Goal: Task Accomplishment & Management: Manage account settings

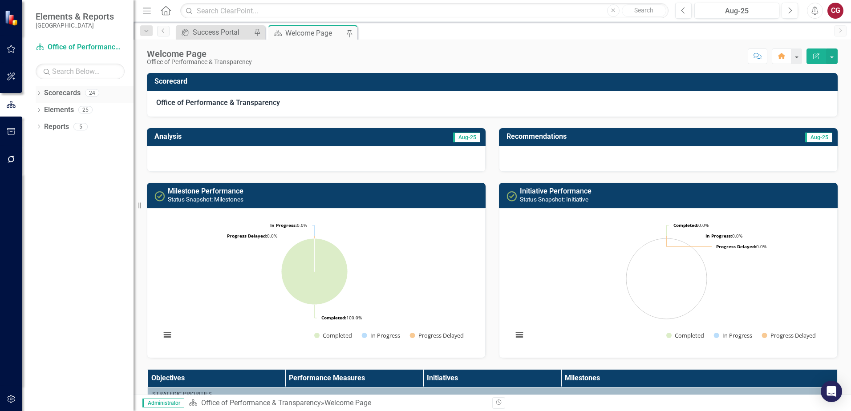
click at [36, 93] on icon "Dropdown" at bounding box center [39, 94] width 6 height 5
click at [42, 109] on icon "Dropdown" at bounding box center [43, 109] width 7 height 5
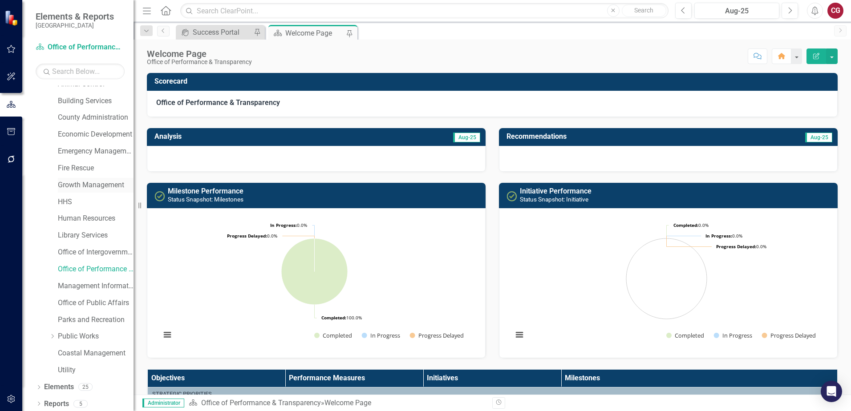
scroll to position [45, 0]
click at [91, 249] on link "Office of Intergovernmental Affairs" at bounding box center [96, 250] width 76 height 10
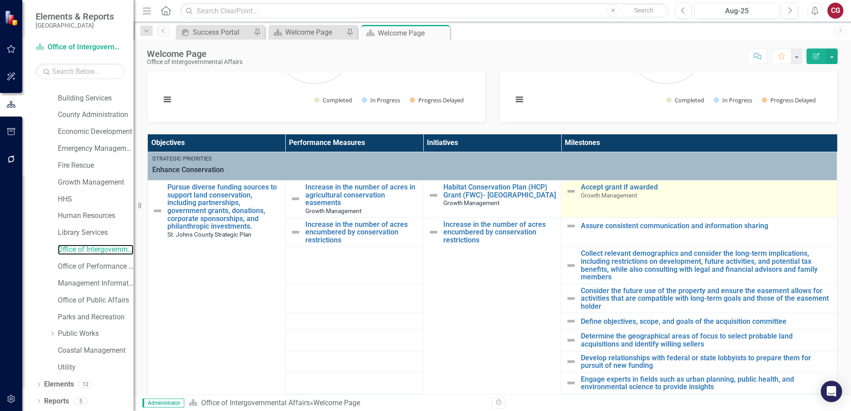
scroll to position [134, 0]
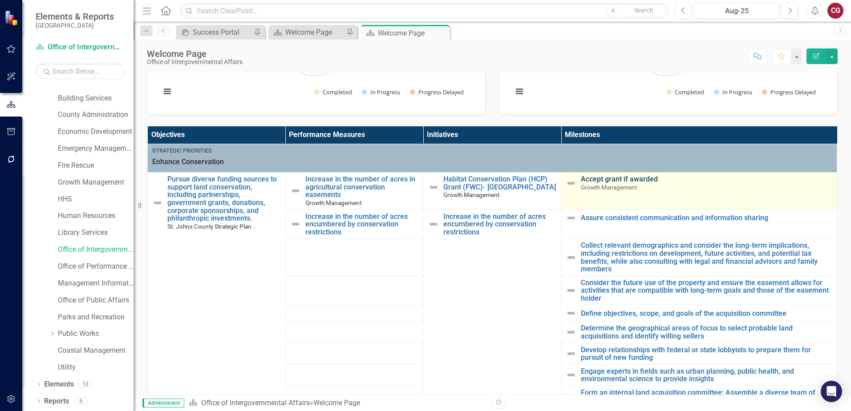
click at [612, 181] on link "Accept grant if awarded" at bounding box center [707, 179] width 252 height 8
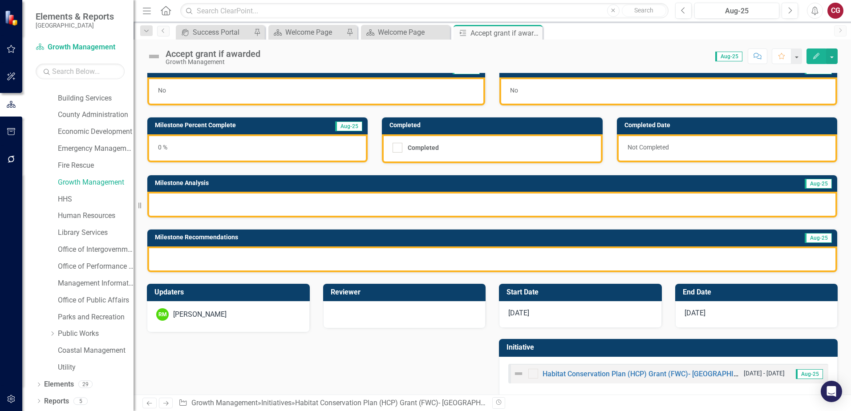
scroll to position [24, 0]
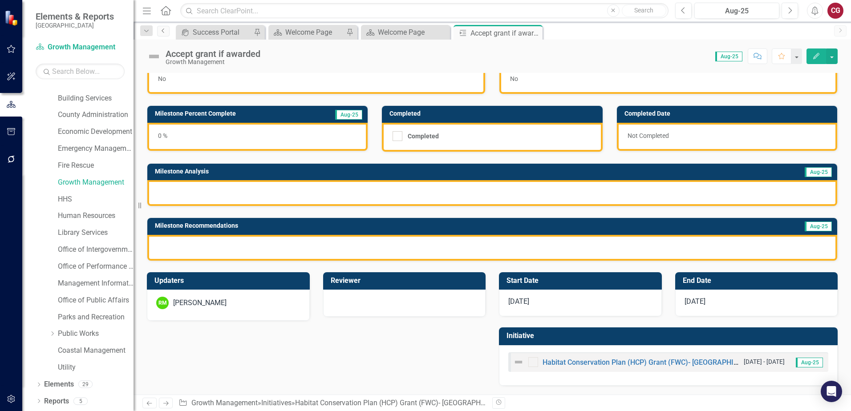
click at [164, 30] on icon "Previous" at bounding box center [163, 30] width 7 height 5
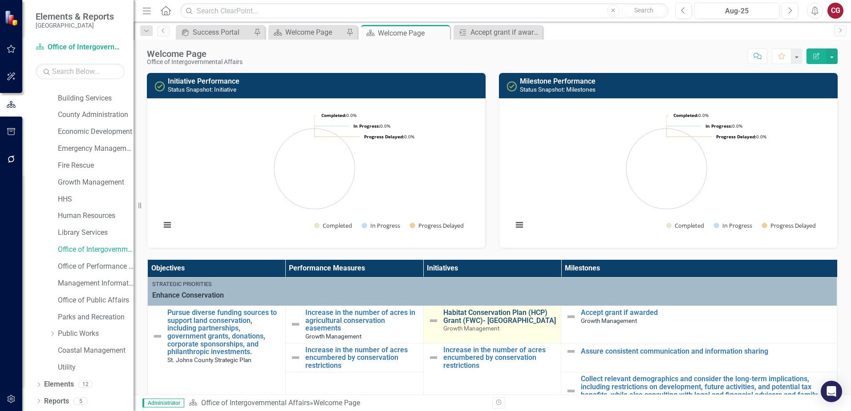
click at [475, 320] on link "Habitat Conservation Plan (HCP) Grant (FWC)- [GEOGRAPHIC_DATA]" at bounding box center [500, 317] width 114 height 16
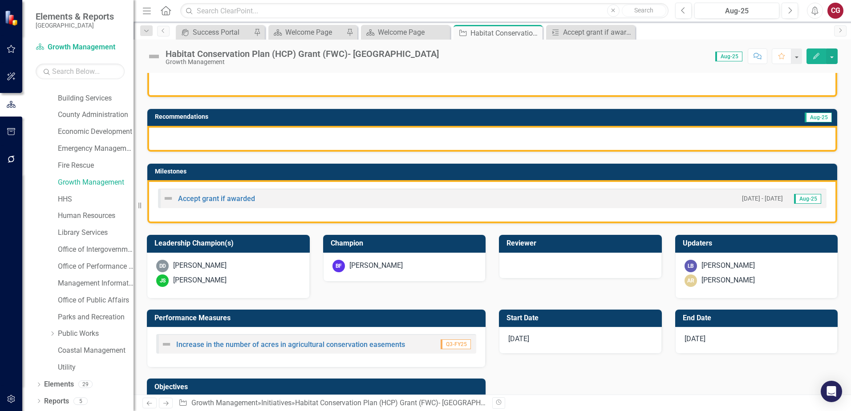
scroll to position [134, 0]
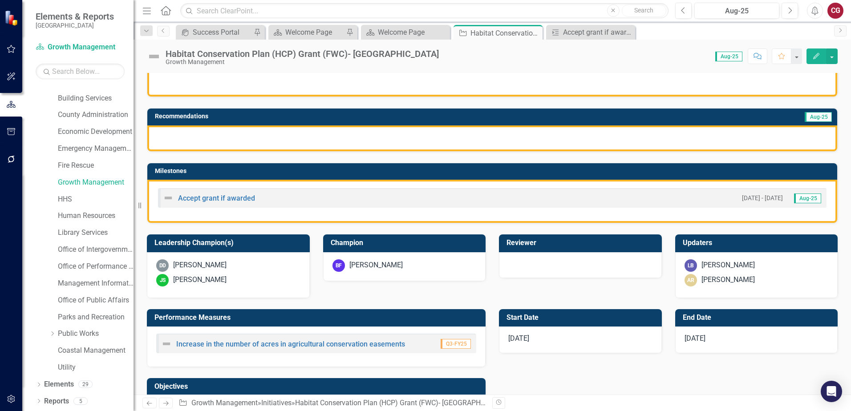
click at [244, 282] on div "JS Joel Sneed" at bounding box center [228, 280] width 144 height 12
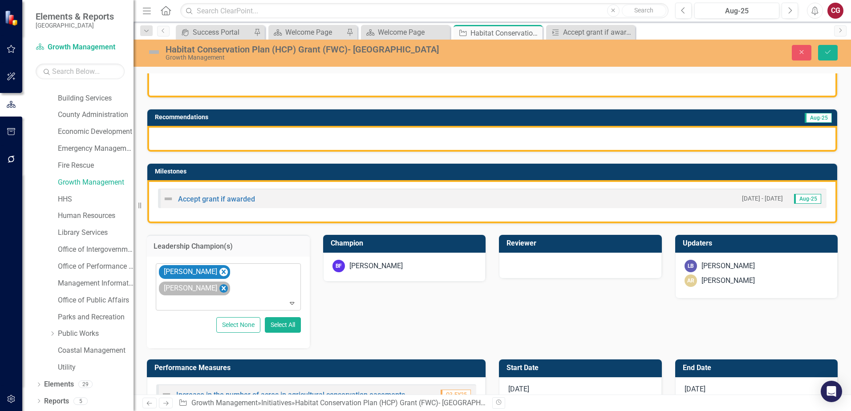
click at [228, 283] on icon "Remove Joel Sneed" at bounding box center [223, 288] width 8 height 11
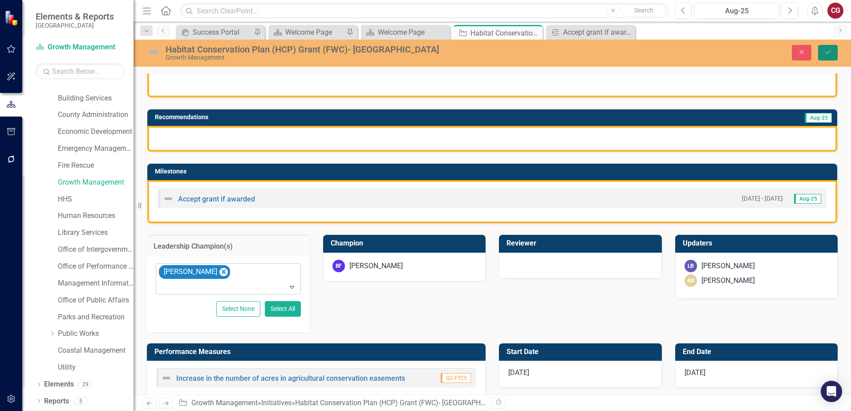
click at [831, 49] on icon "Save" at bounding box center [828, 52] width 8 height 6
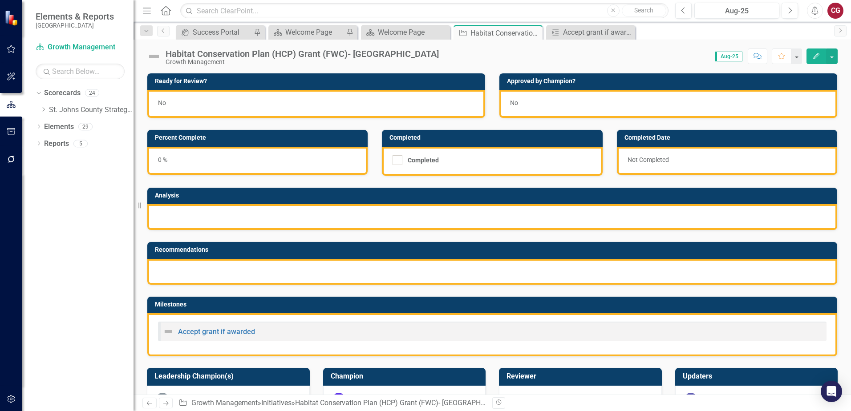
scroll to position [0, 0]
click at [166, 33] on icon "Previous" at bounding box center [163, 30] width 7 height 5
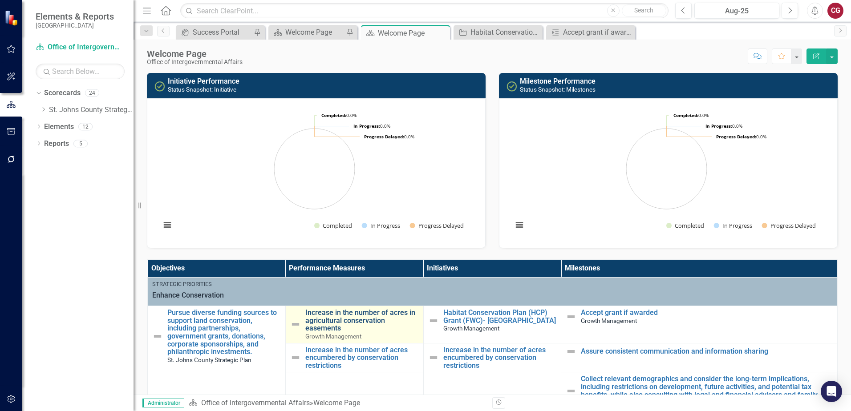
click at [334, 325] on link "Increase in the number of acres in agricultural conservation easements" at bounding box center [362, 321] width 114 height 24
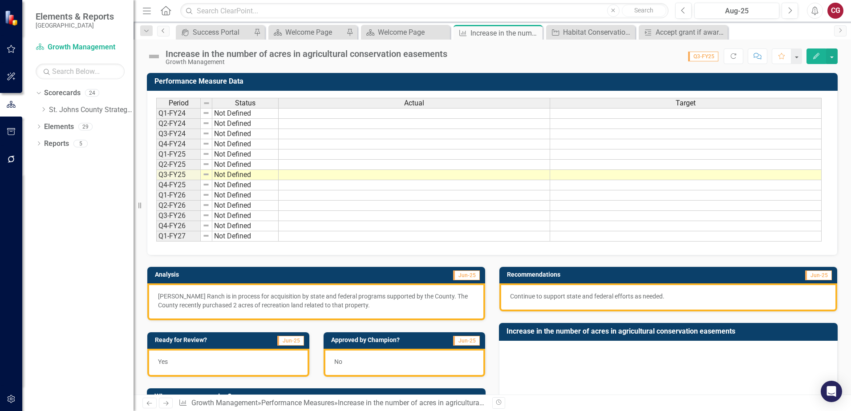
click at [162, 29] on icon "Previous" at bounding box center [163, 30] width 7 height 5
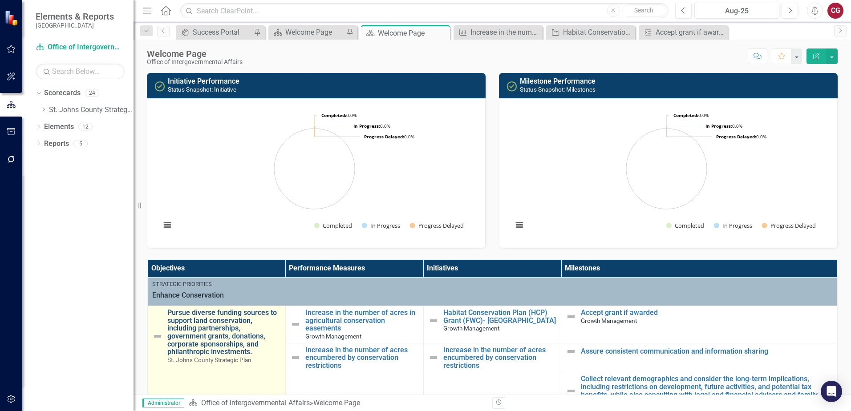
click at [219, 328] on link "Pursue diverse funding sources to support land conservation, including partners…" at bounding box center [224, 332] width 114 height 47
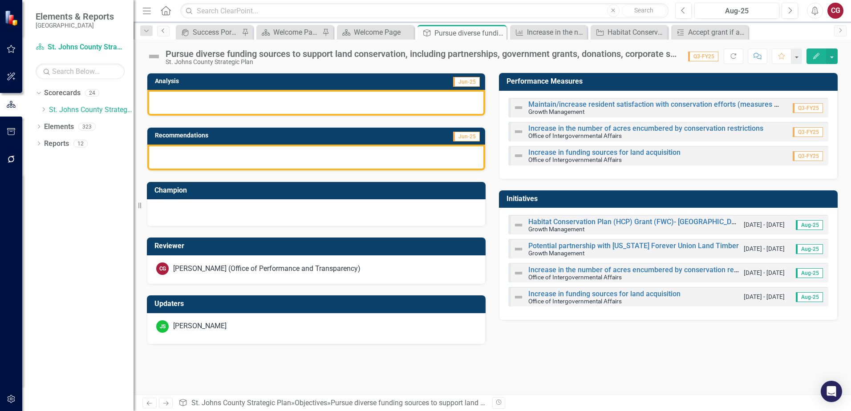
click at [163, 31] on icon "Previous" at bounding box center [163, 30] width 7 height 5
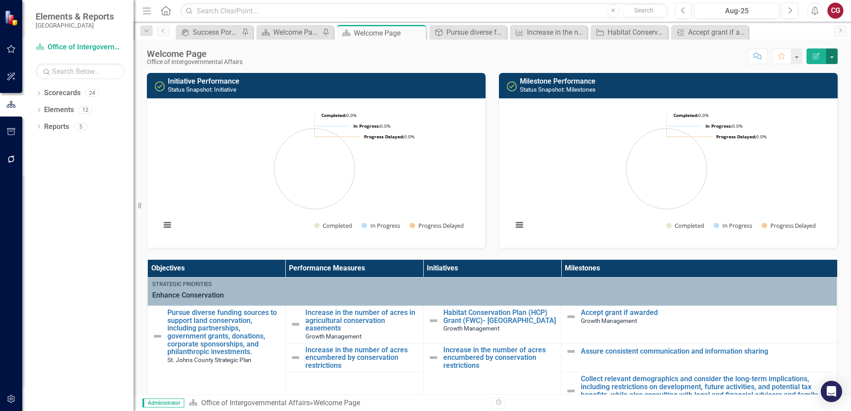
click at [835, 61] on button "button" at bounding box center [832, 57] width 12 height 16
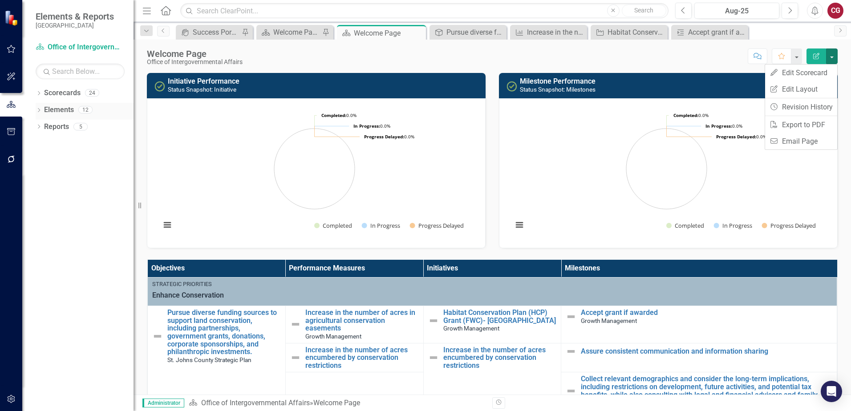
click at [65, 111] on link "Elements" at bounding box center [59, 110] width 30 height 10
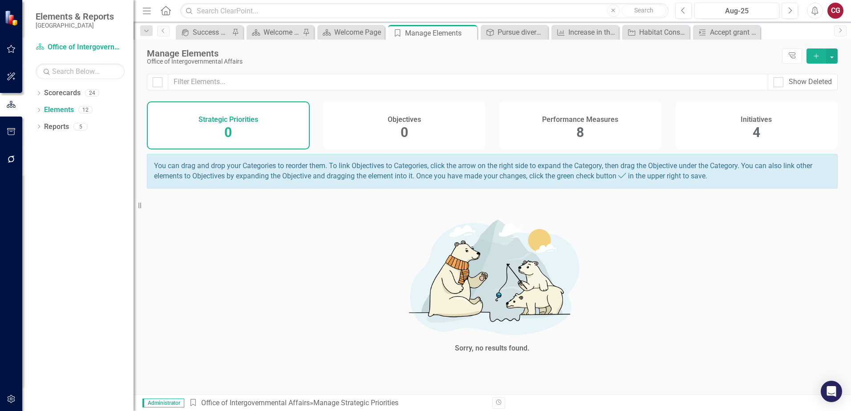
click at [756, 132] on span "4" at bounding box center [757, 133] width 8 height 16
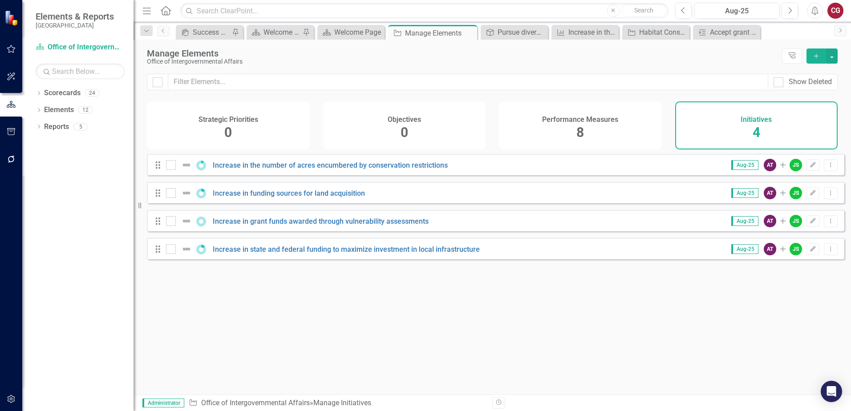
click at [563, 128] on div "Performance Measures 8" at bounding box center [580, 126] width 163 height 48
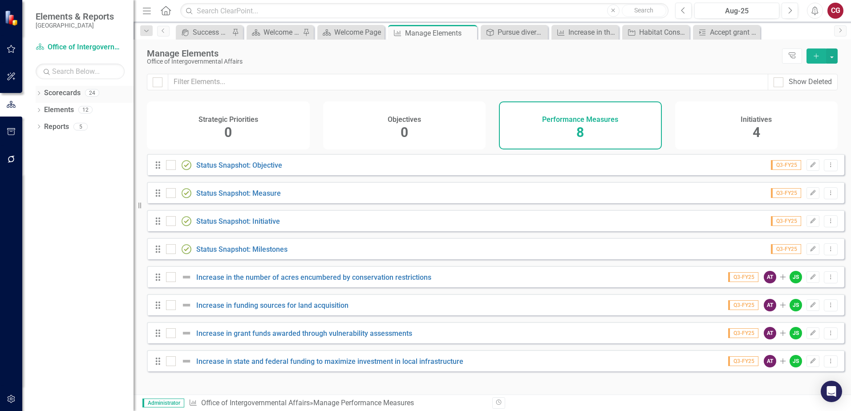
click at [39, 95] on icon "Dropdown" at bounding box center [39, 94] width 6 height 5
click at [44, 110] on icon "Dropdown" at bounding box center [43, 109] width 7 height 5
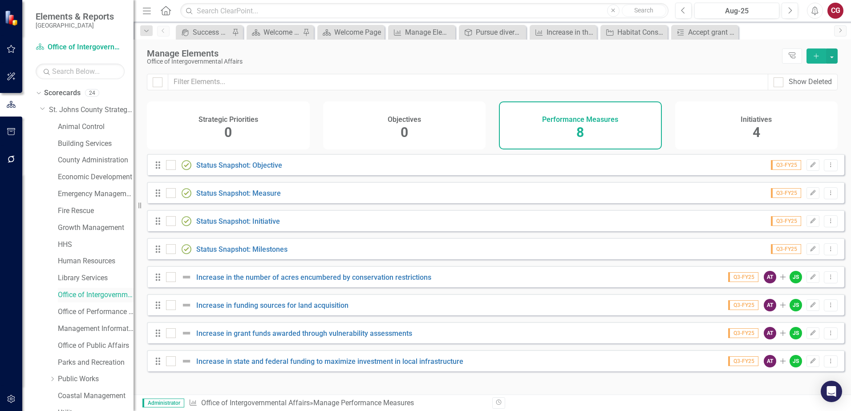
click at [75, 297] on link "Office of Intergovernmental Affairs" at bounding box center [96, 295] width 76 height 10
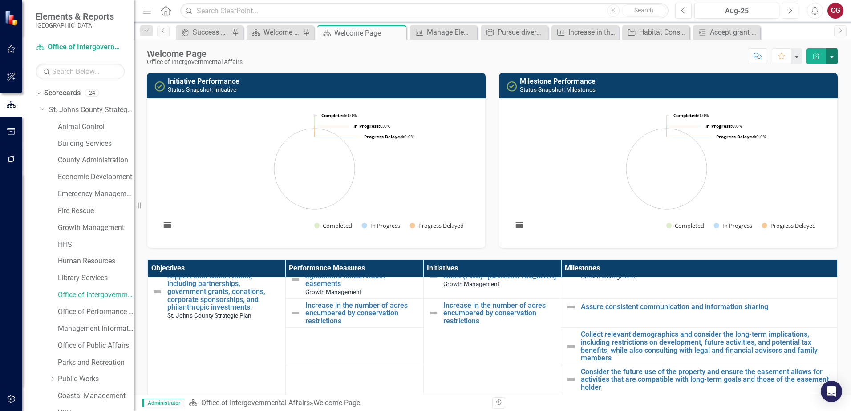
click at [831, 64] on button "button" at bounding box center [832, 57] width 12 height 16
click at [810, 73] on link "Edit Edit Scorecard" at bounding box center [801, 73] width 72 height 16
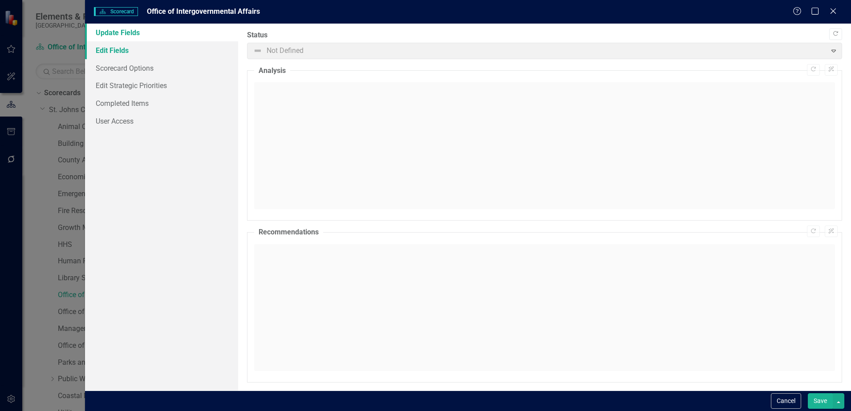
click at [117, 51] on link "Edit Fields" at bounding box center [161, 50] width 153 height 18
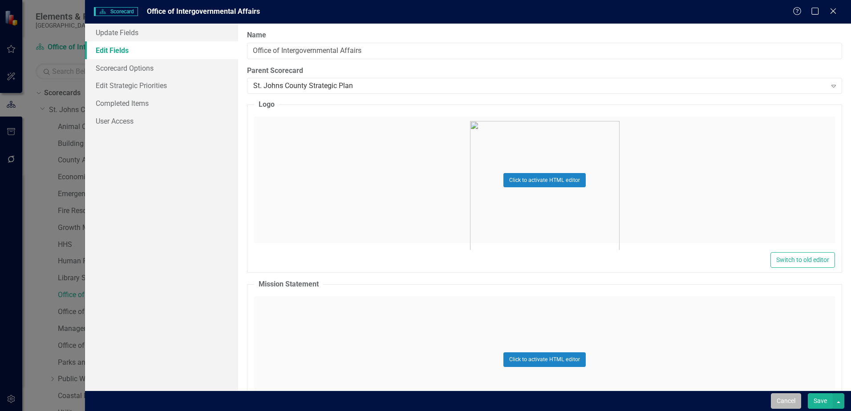
click at [788, 397] on button "Cancel" at bounding box center [786, 402] width 30 height 16
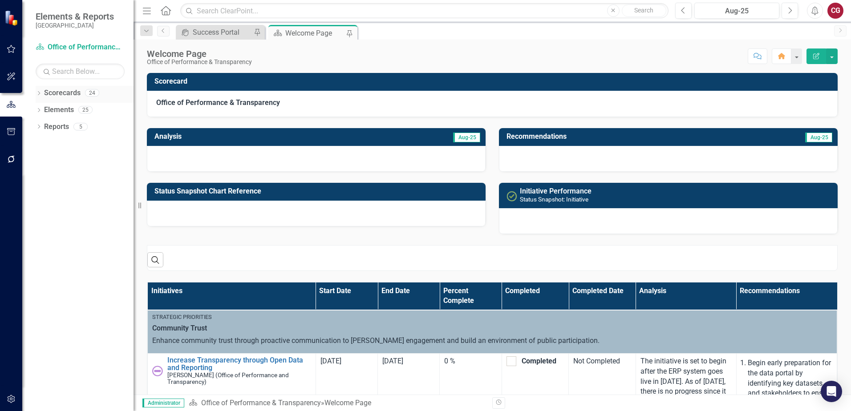
click at [38, 94] on icon "Dropdown" at bounding box center [39, 94] width 6 height 5
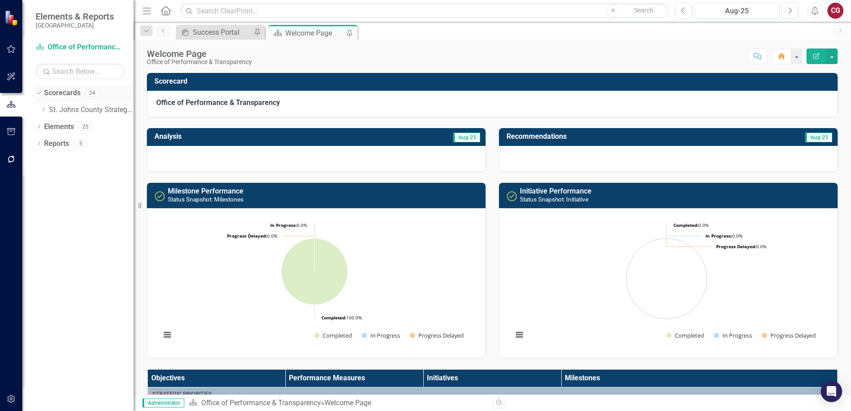
click at [80, 92] on link "Scorecards" at bounding box center [62, 93] width 37 height 10
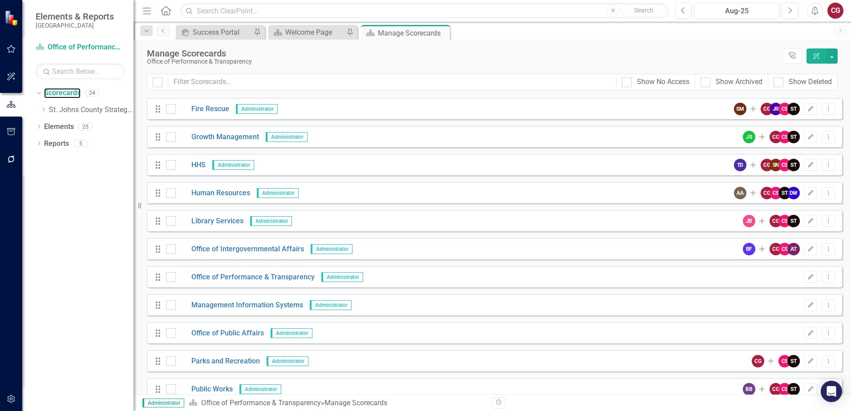
scroll to position [223, 0]
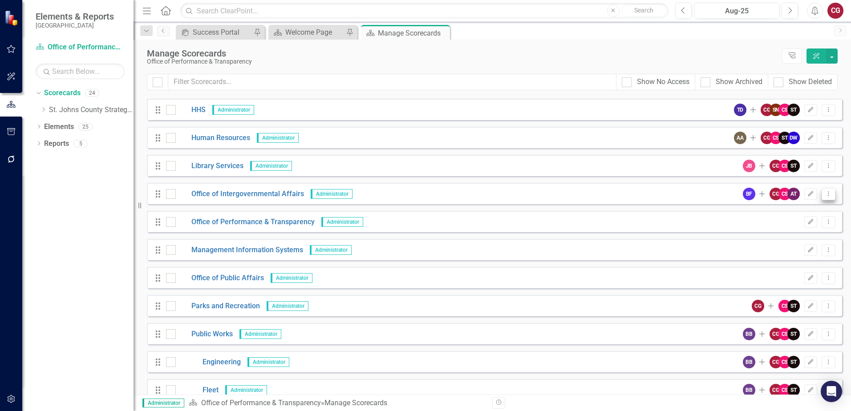
click at [825, 194] on icon "Dropdown Menu" at bounding box center [829, 194] width 8 height 6
click at [784, 207] on link "Edit Edit Scorecard" at bounding box center [779, 209] width 98 height 16
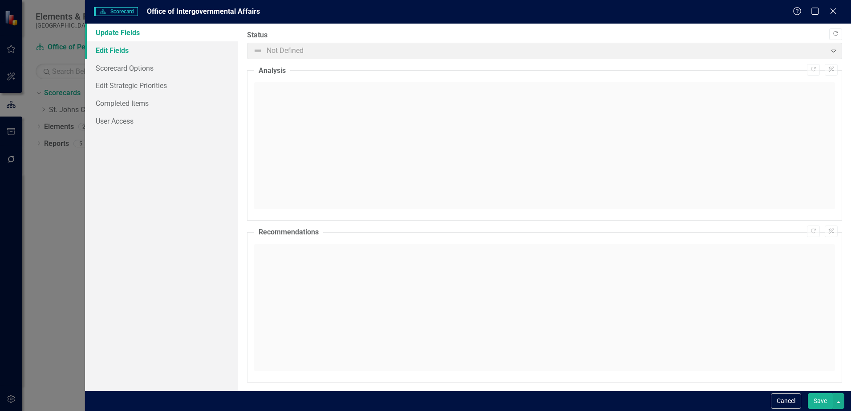
click at [112, 52] on link "Edit Fields" at bounding box center [161, 50] width 153 height 18
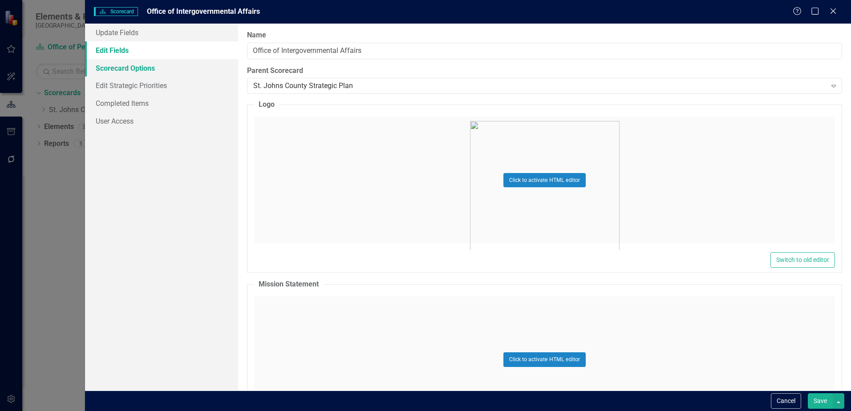
click at [113, 66] on link "Scorecard Options" at bounding box center [161, 68] width 153 height 18
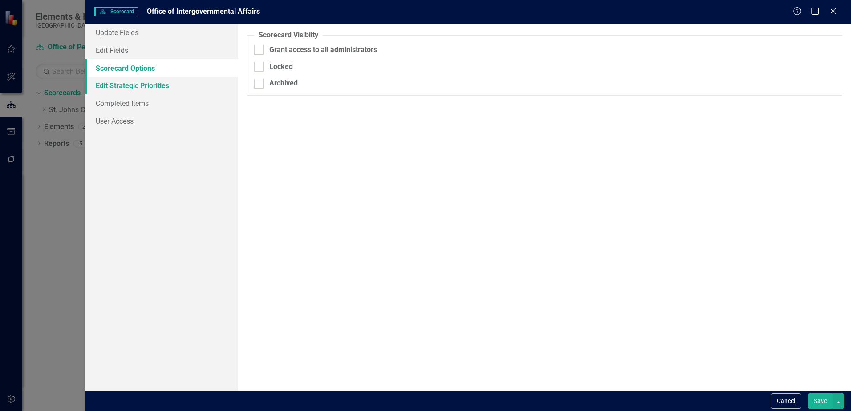
click at [122, 85] on link "Edit Strategic Priorities" at bounding box center [161, 86] width 153 height 18
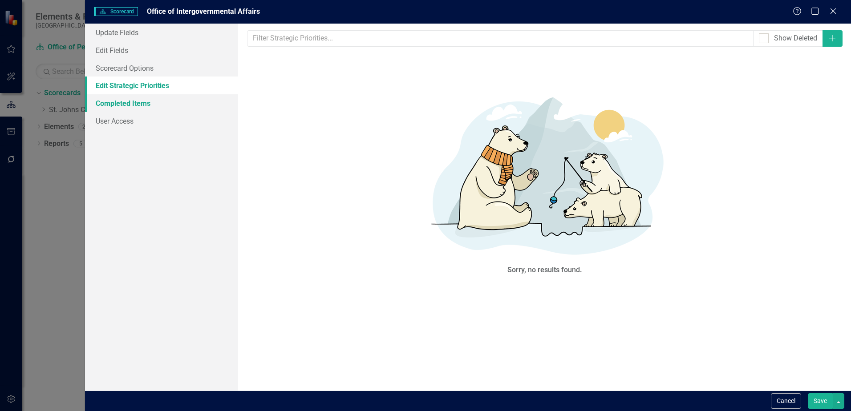
click at [123, 101] on link "Completed Items" at bounding box center [161, 103] width 153 height 18
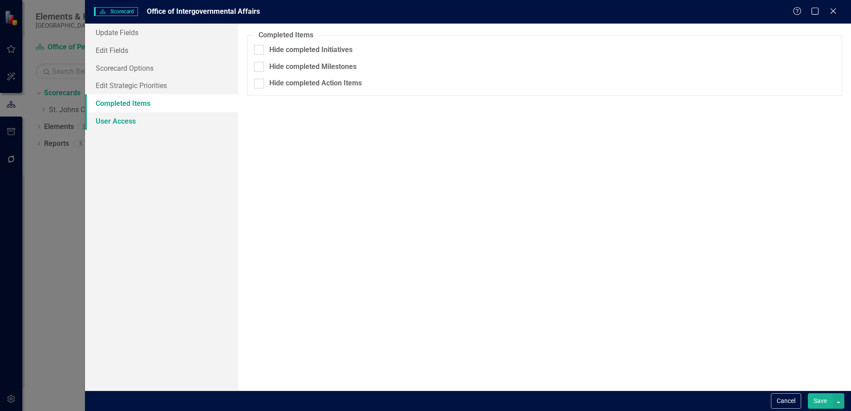
click at [125, 120] on link "User Access" at bounding box center [161, 121] width 153 height 18
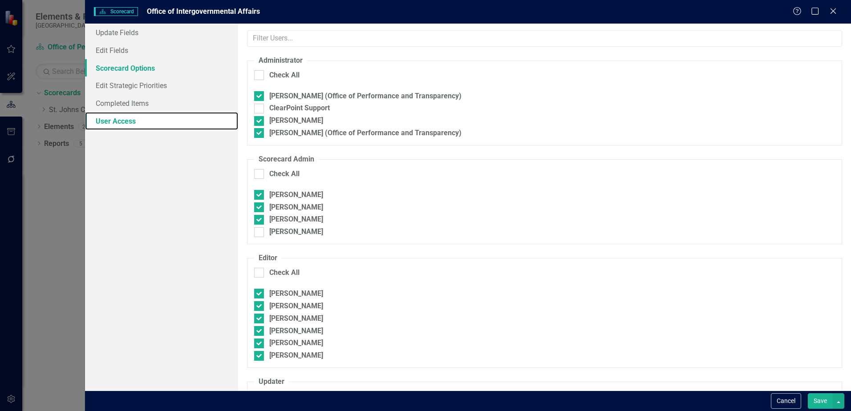
checkbox input "true"
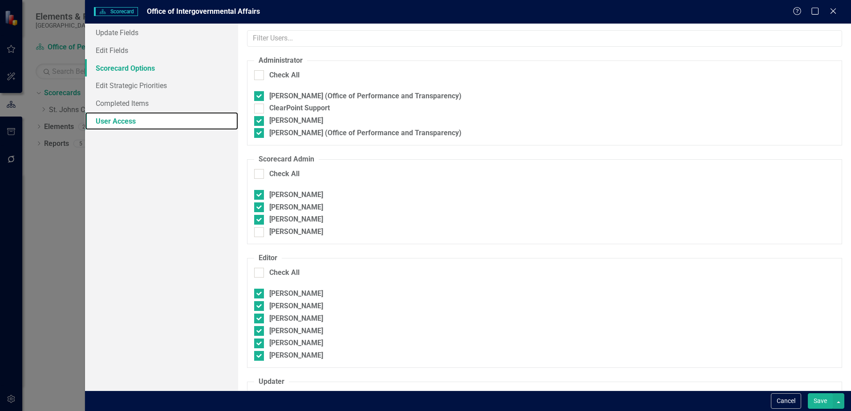
checkbox input "true"
checkbox input "false"
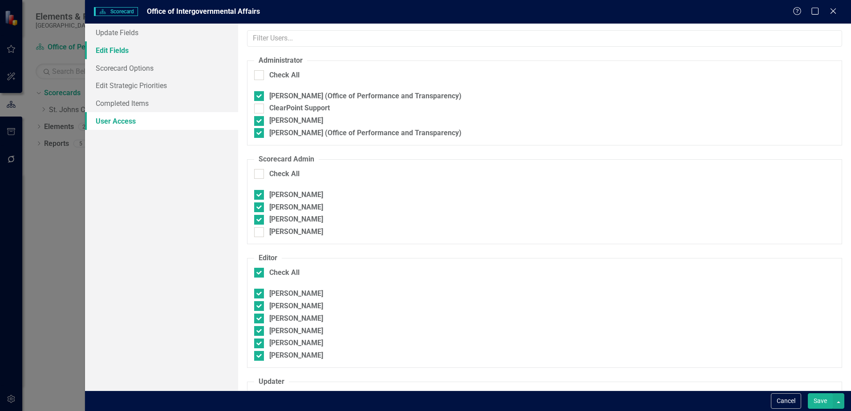
click at [107, 49] on link "Edit Fields" at bounding box center [161, 50] width 153 height 18
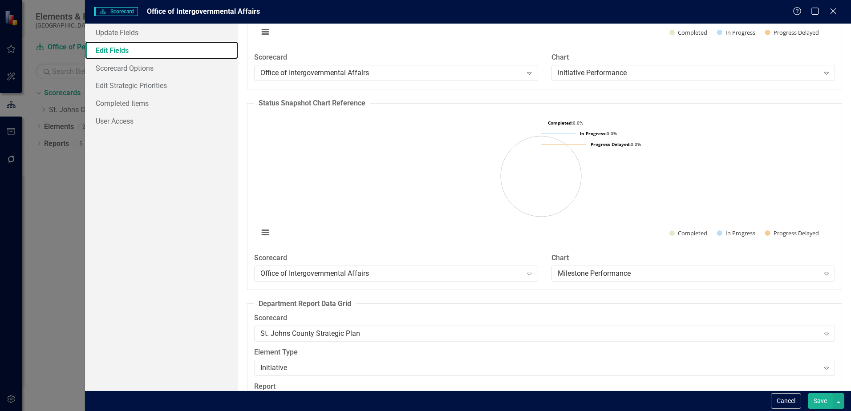
scroll to position [1087, 0]
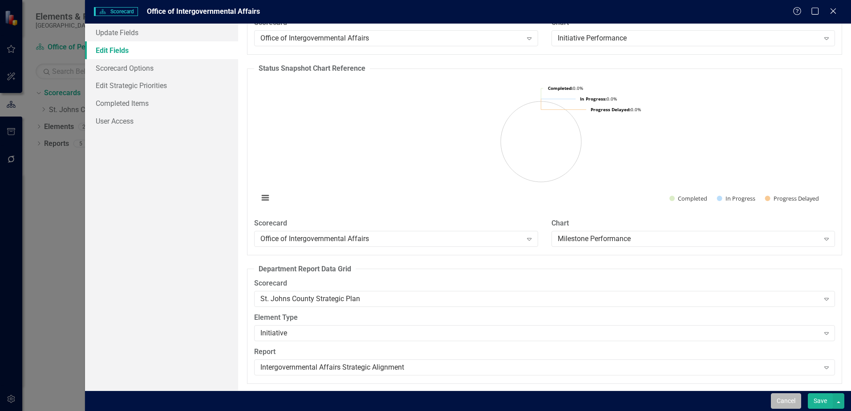
click at [789, 403] on button "Cancel" at bounding box center [786, 402] width 30 height 16
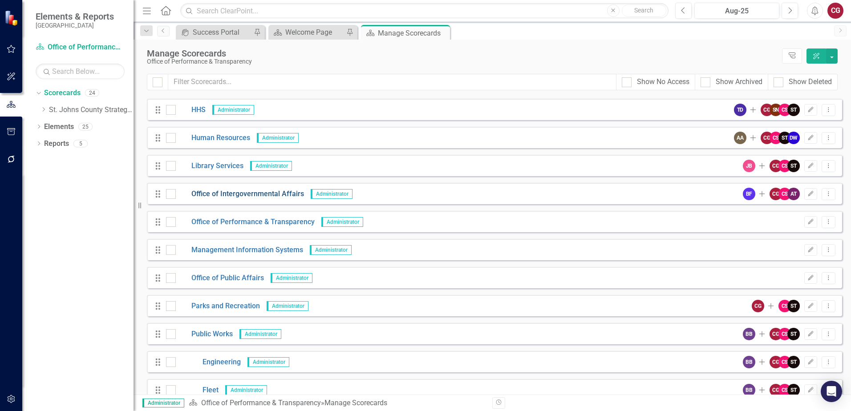
click at [222, 196] on link "Office of Intergovernmental Affairs" at bounding box center [240, 194] width 128 height 10
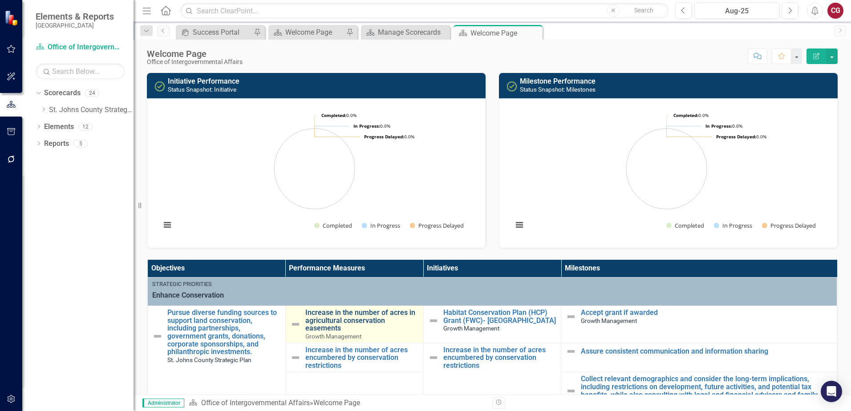
click at [345, 318] on link "Increase in the number of acres in agricultural conservation easements" at bounding box center [362, 321] width 114 height 24
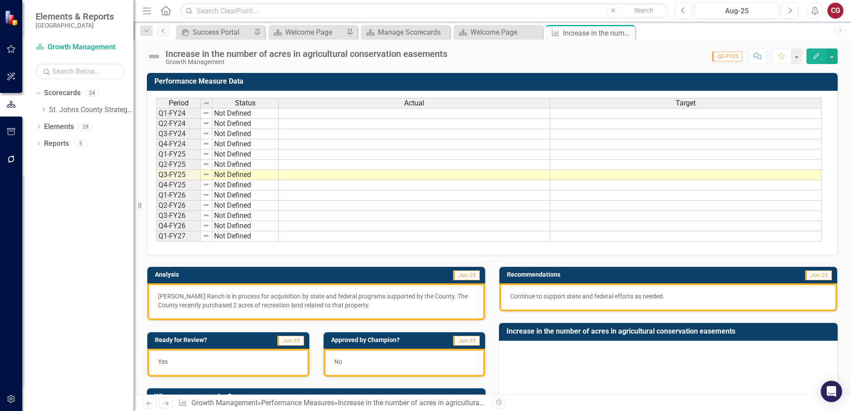
click at [162, 33] on link "Previous" at bounding box center [163, 31] width 12 height 11
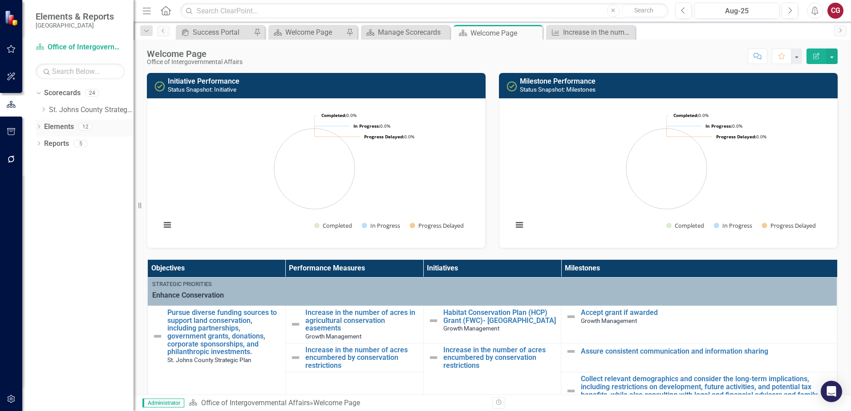
click at [62, 127] on link "Elements" at bounding box center [59, 127] width 30 height 10
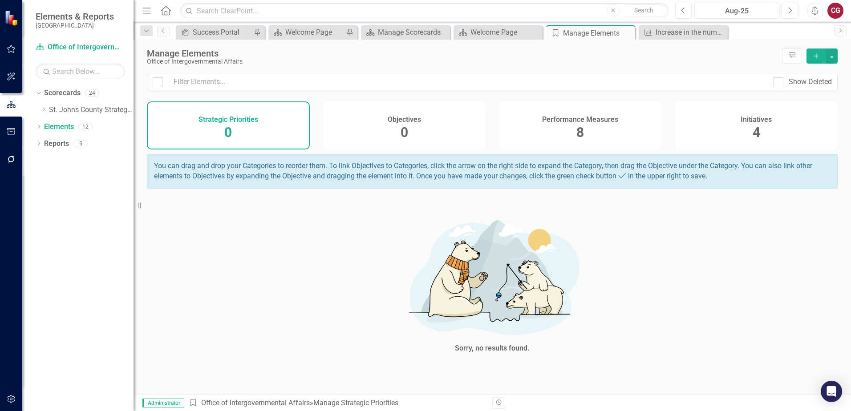
click at [567, 128] on div "Performance Measures 8" at bounding box center [580, 126] width 163 height 48
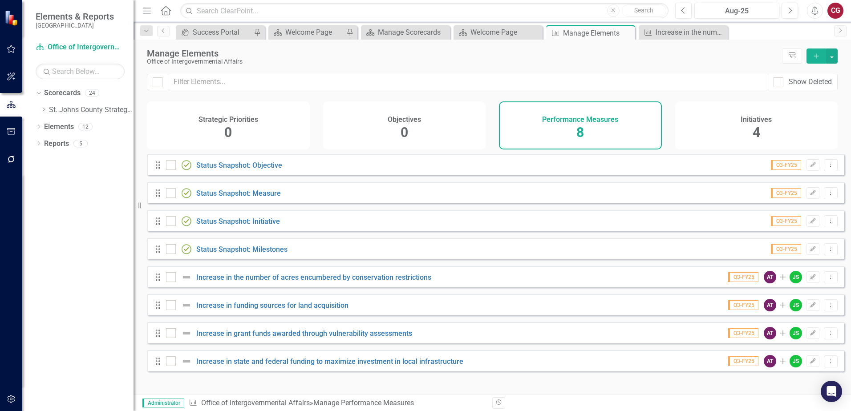
click at [764, 137] on div "Initiatives 4" at bounding box center [756, 126] width 163 height 48
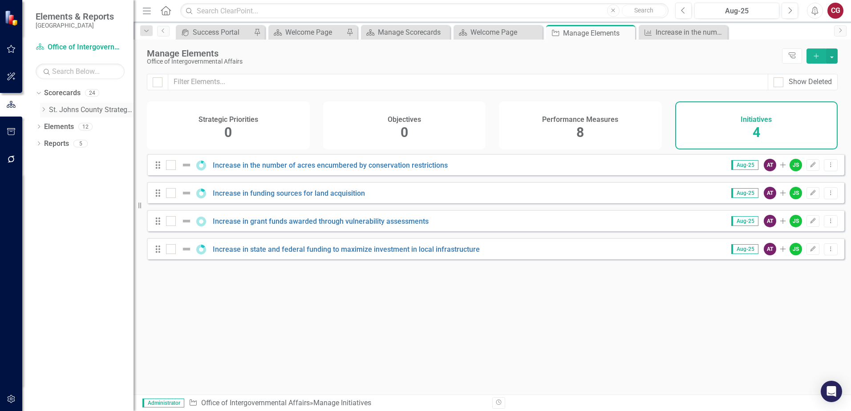
click at [42, 109] on icon "Dropdown" at bounding box center [43, 109] width 7 height 5
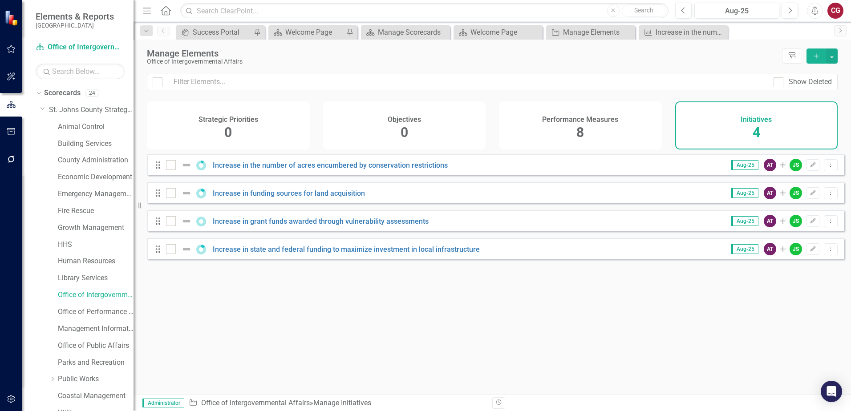
click at [796, 56] on icon "Tree Explorer" at bounding box center [792, 56] width 8 height 7
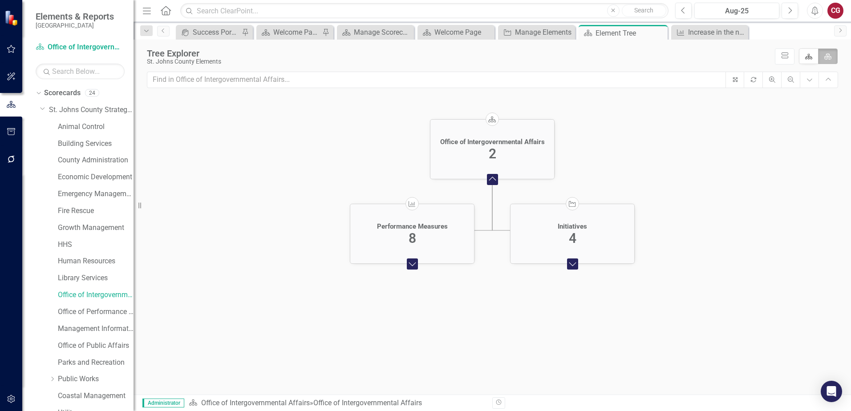
click at [412, 268] on foreignobject "Expand Chart" at bounding box center [412, 264] width 18 height 18
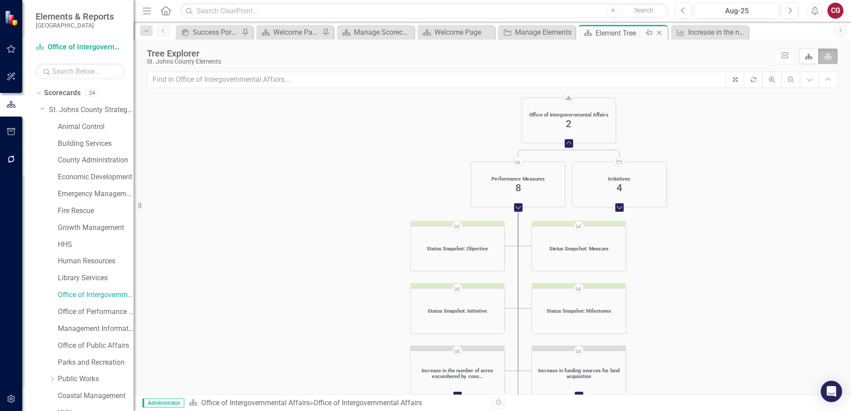
click at [628, 36] on div "Element Tree" at bounding box center [620, 33] width 48 height 11
click at [86, 292] on link "Office of Intergovernmental Affairs" at bounding box center [96, 295] width 76 height 10
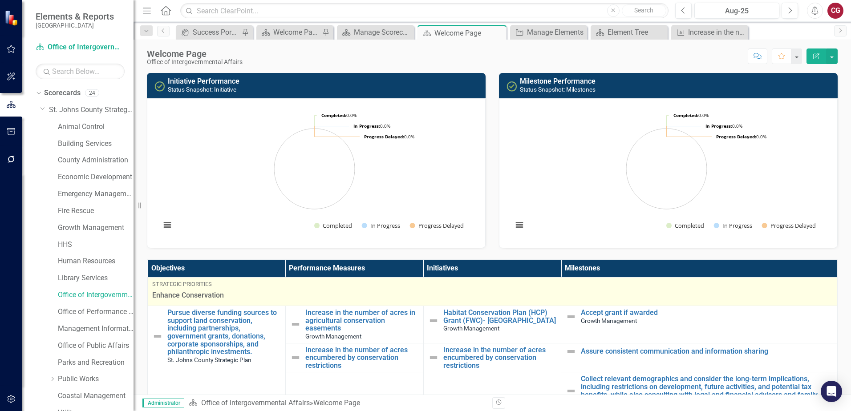
click at [523, 301] on td "Strategic Priorities Enhance Conservation" at bounding box center [493, 292] width 690 height 28
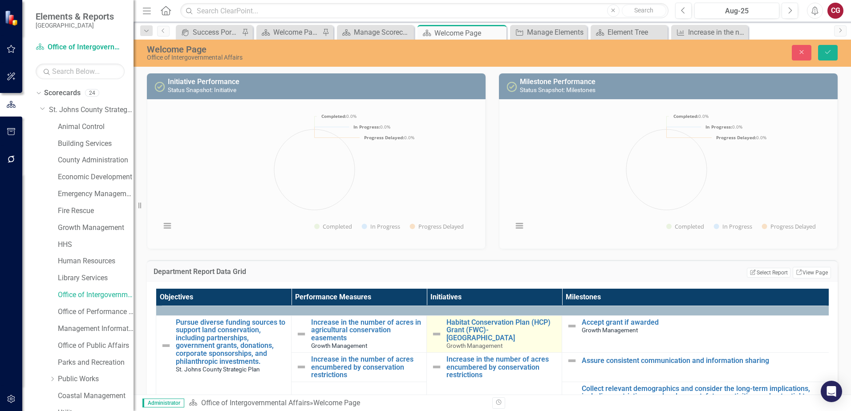
scroll to position [45, 0]
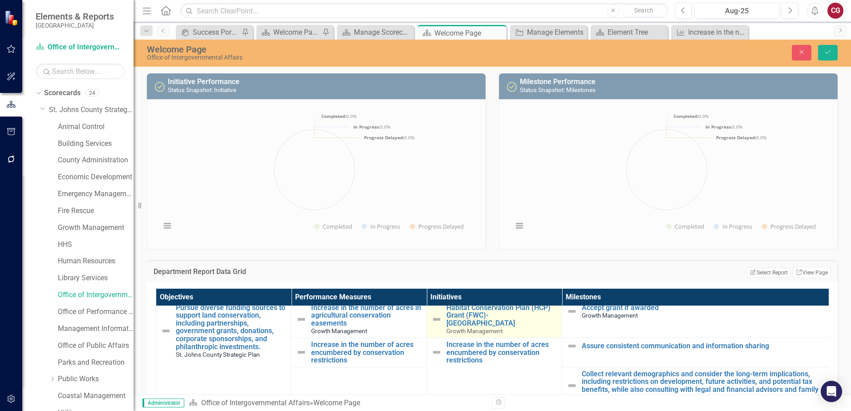
click at [436, 316] on img at bounding box center [436, 319] width 11 height 11
click at [548, 313] on input "Habitat Conservation Plan (HCP) Grant (FWC)- [GEOGRAPHIC_DATA]" at bounding box center [507, 312] width 102 height 16
click at [650, 289] on th "Milestones" at bounding box center [697, 297] width 271 height 17
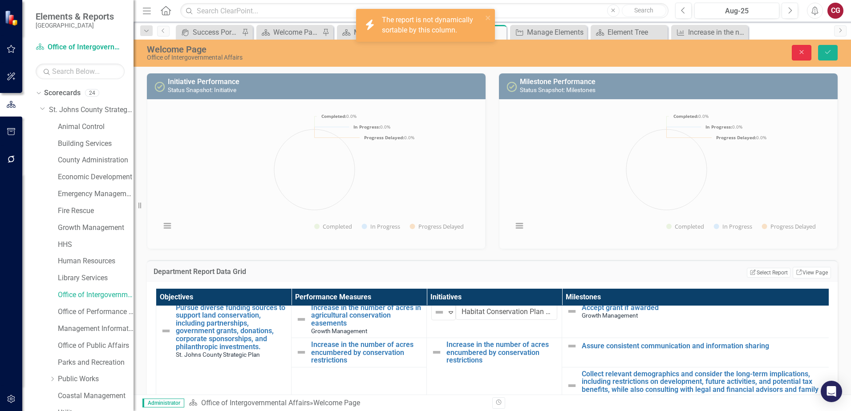
click at [805, 51] on icon "Close" at bounding box center [802, 52] width 8 height 6
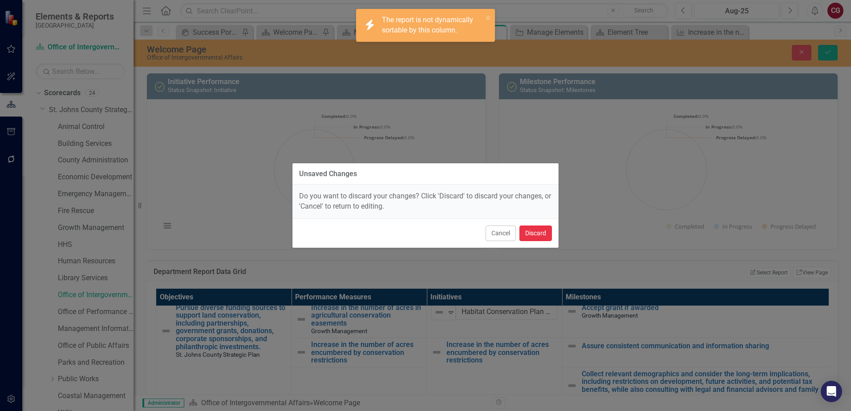
click at [530, 234] on button "Discard" at bounding box center [536, 234] width 32 height 16
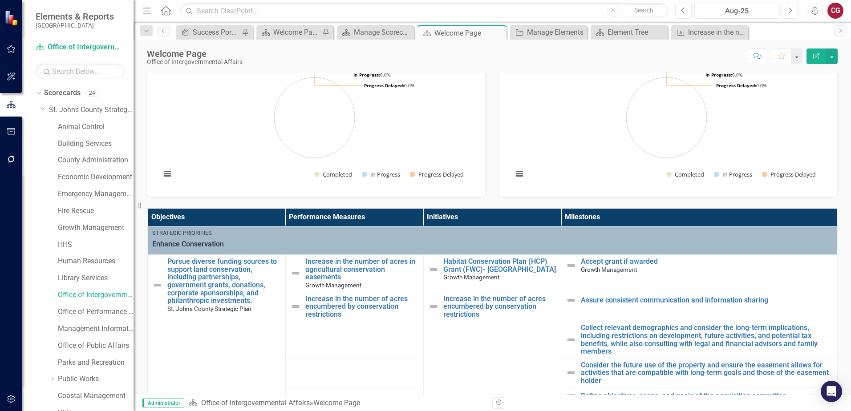
scroll to position [0, 0]
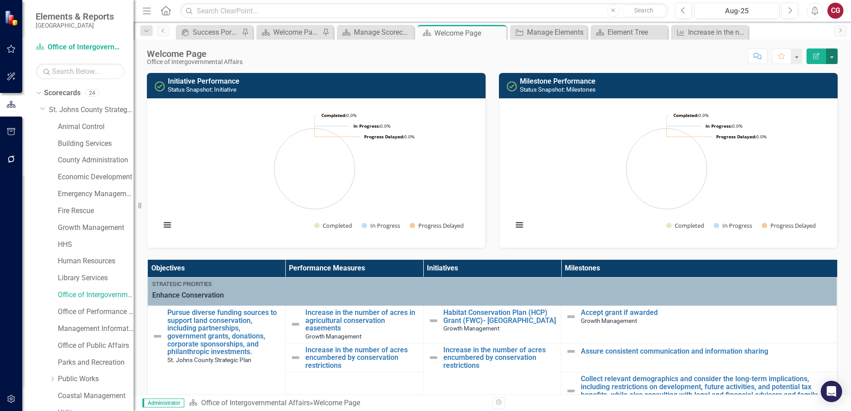
click at [830, 55] on button "button" at bounding box center [832, 57] width 12 height 16
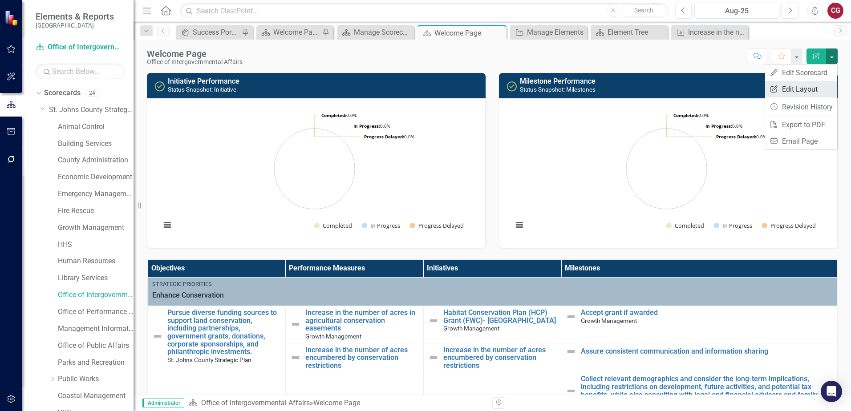
click at [809, 87] on link "Edit Report Edit Layout" at bounding box center [801, 89] width 72 height 16
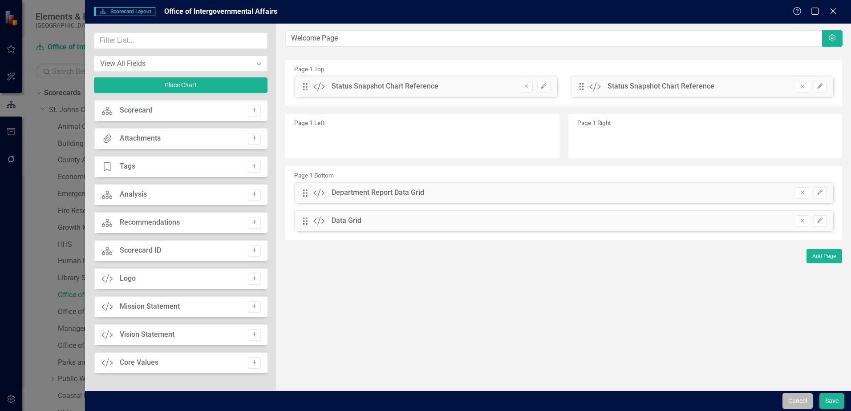
click at [803, 398] on button "Cancel" at bounding box center [798, 402] width 30 height 16
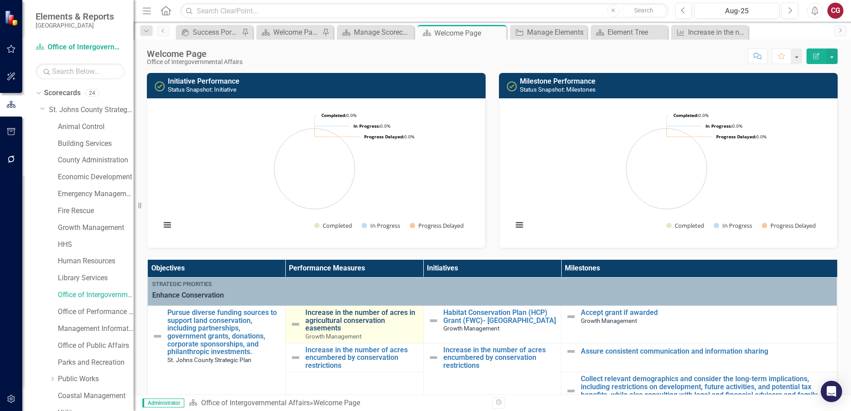
click at [340, 320] on link "Increase in the number of acres in agricultural conservation easements" at bounding box center [362, 321] width 114 height 24
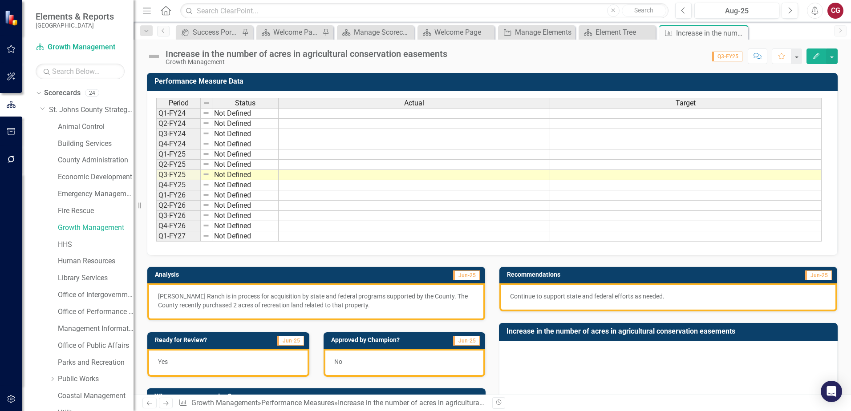
drag, startPoint x: 313, startPoint y: 284, endPoint x: 680, endPoint y: 65, distance: 427.4
click at [680, 65] on div "Increase in the number of acres in agricultural conservation easements Growth M…" at bounding box center [493, 53] width 718 height 27
click at [212, 55] on div "Increase in the number of acres in agricultural conservation easements" at bounding box center [307, 54] width 282 height 10
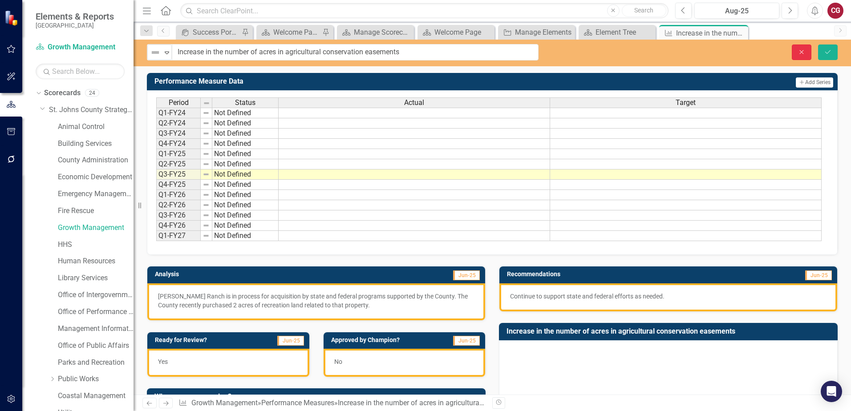
click at [800, 52] on icon "Close" at bounding box center [802, 52] width 8 height 6
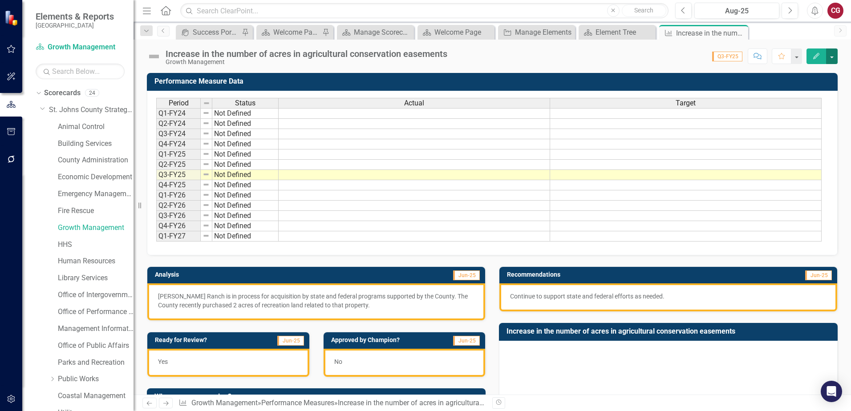
click at [837, 55] on button "button" at bounding box center [832, 57] width 12 height 16
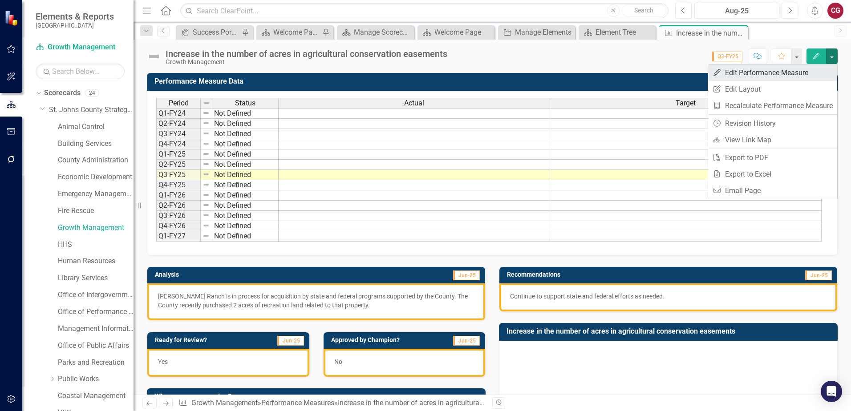
click at [825, 65] on link "Edit Edit Performance Measure" at bounding box center [772, 73] width 129 height 16
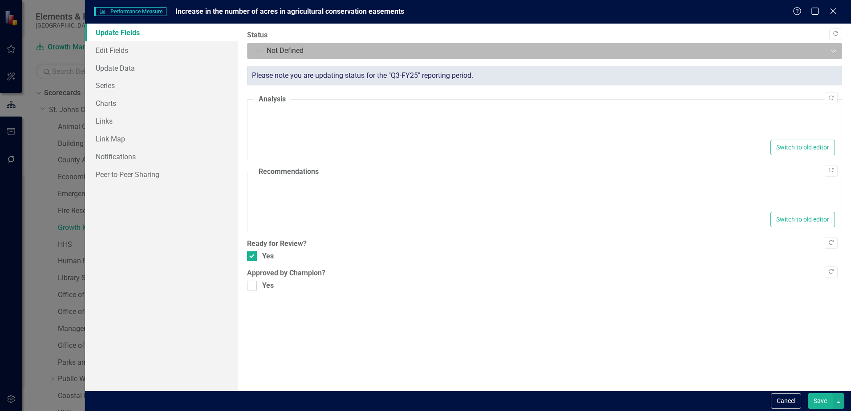
type textarea "<p>Bailey Ranch is in process for acquisition by state and federal programs sup…"
type textarea "<p>Continue to support state and federal efforts as needed.</p>"
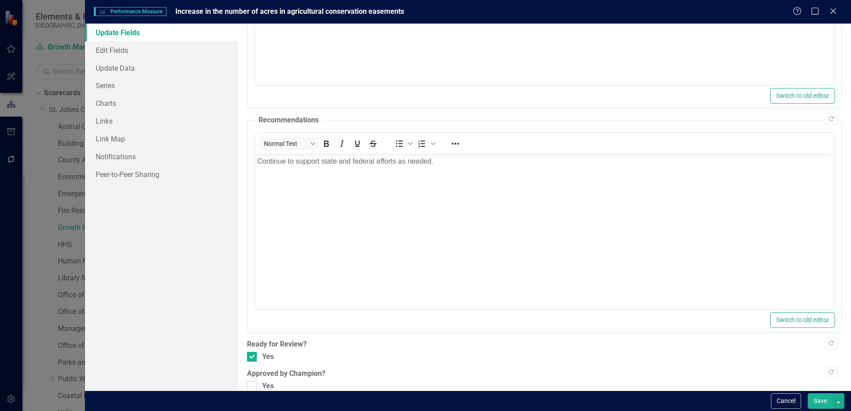
scroll to position [217, 0]
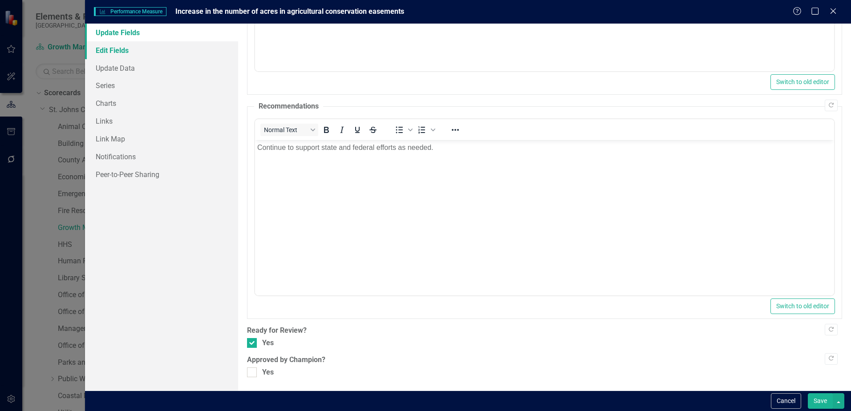
click at [146, 58] on link "Edit Fields" at bounding box center [161, 50] width 153 height 18
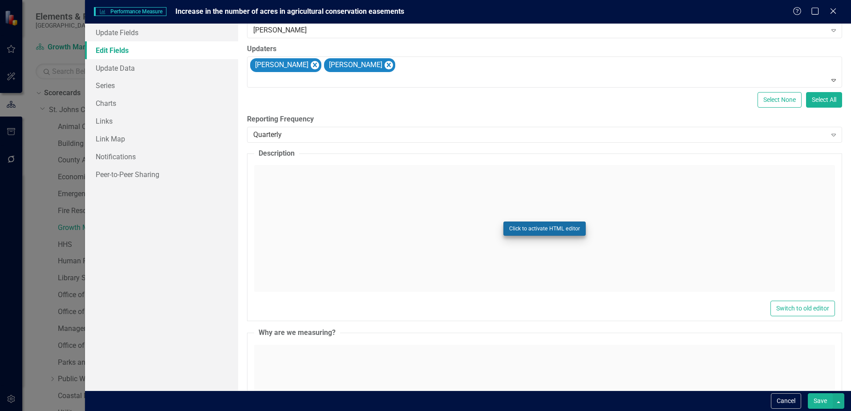
scroll to position [89, 0]
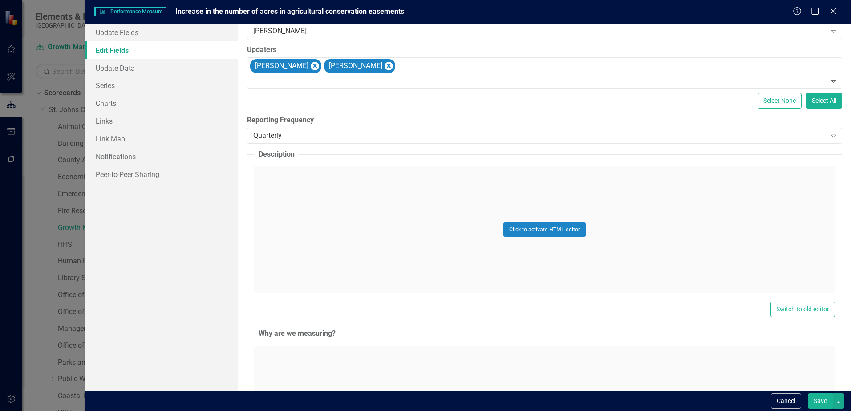
drag, startPoint x: 556, startPoint y: 219, endPoint x: 213, endPoint y: 196, distance: 344.0
click at [213, 196] on div "Update Fields Edit Fields Update Data Series Charts Links Link Map Notification…" at bounding box center [161, 207] width 153 height 367
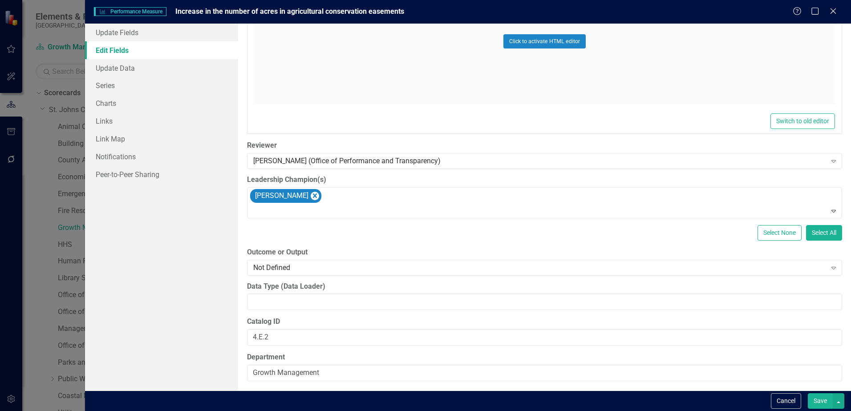
scroll to position [461, 0]
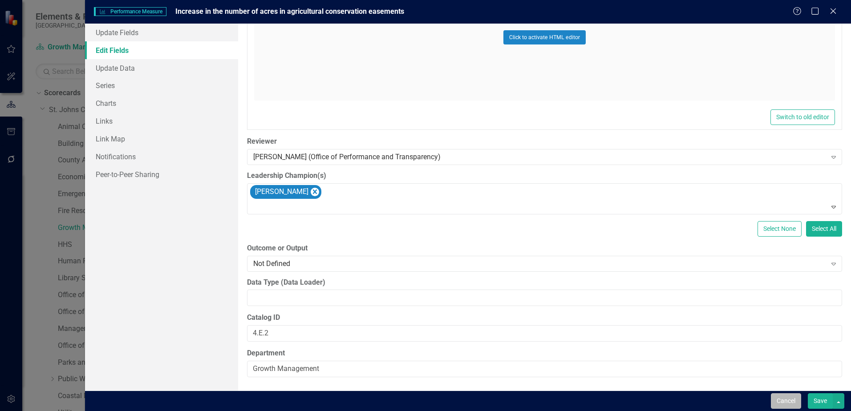
click at [790, 406] on button "Cancel" at bounding box center [786, 402] width 30 height 16
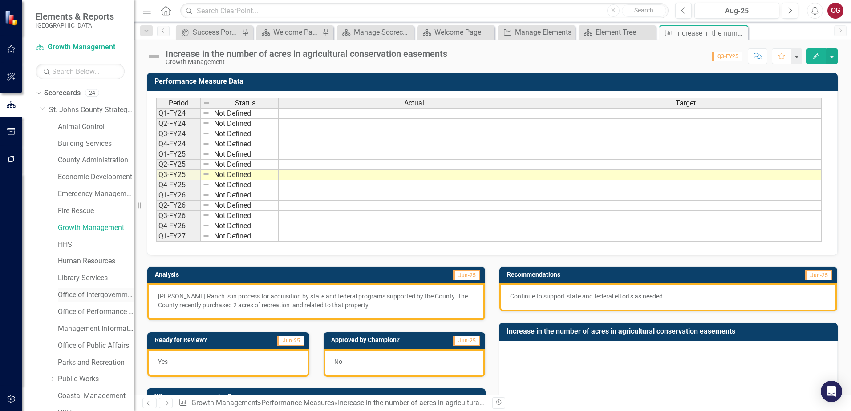
click at [97, 292] on link "Office of Intergovernmental Affairs" at bounding box center [96, 295] width 76 height 10
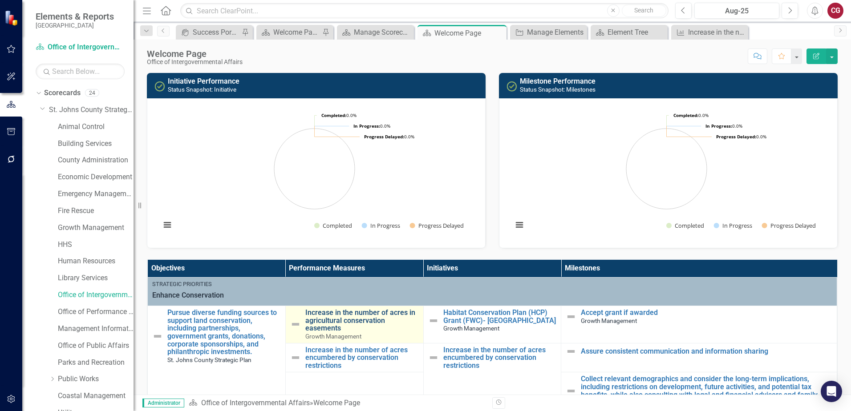
click at [350, 321] on link "Increase in the number of acres in agricultural conservation easements" at bounding box center [362, 321] width 114 height 24
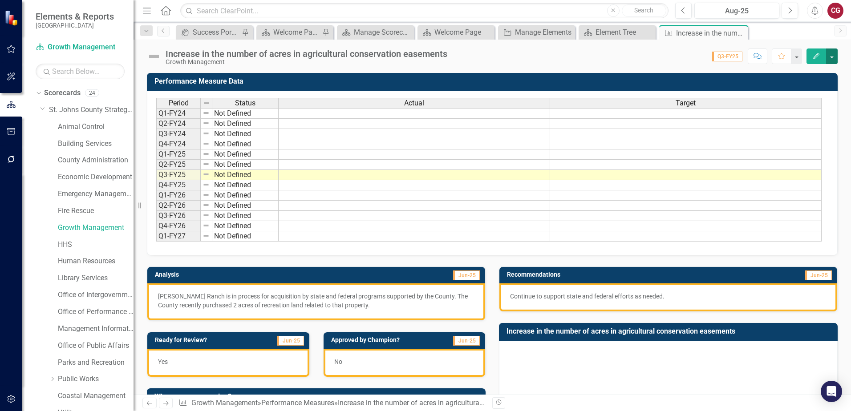
click at [830, 54] on button "button" at bounding box center [832, 57] width 12 height 16
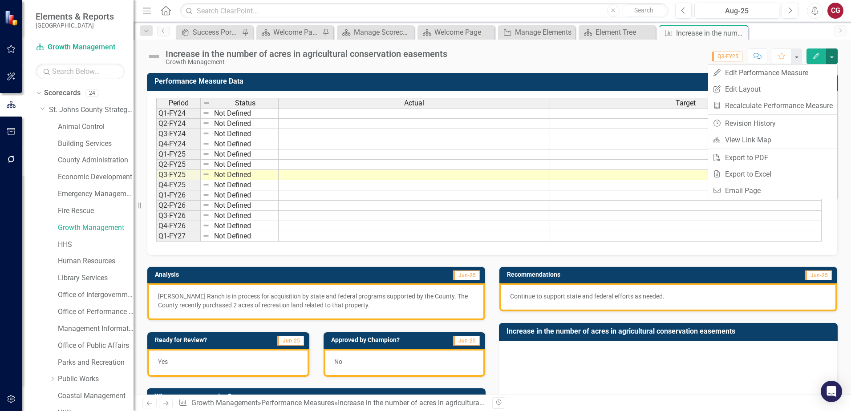
click at [643, 53] on div "Score: 0.00 Q3-FY25 Completed Comment Favorite Edit" at bounding box center [645, 56] width 386 height 15
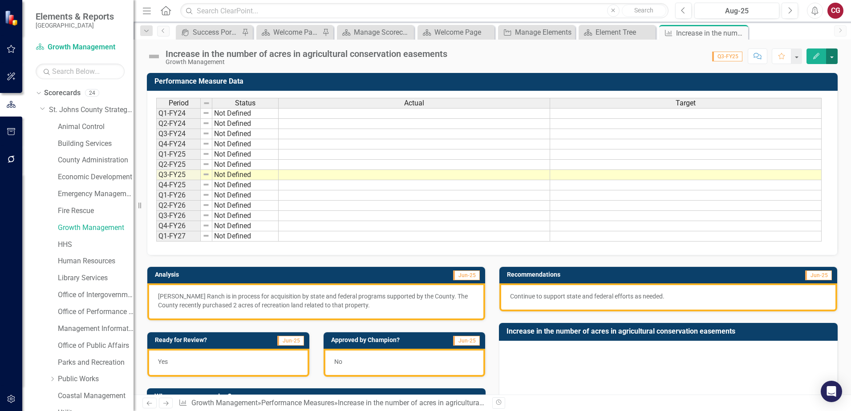
click at [832, 51] on button "button" at bounding box center [832, 57] width 12 height 16
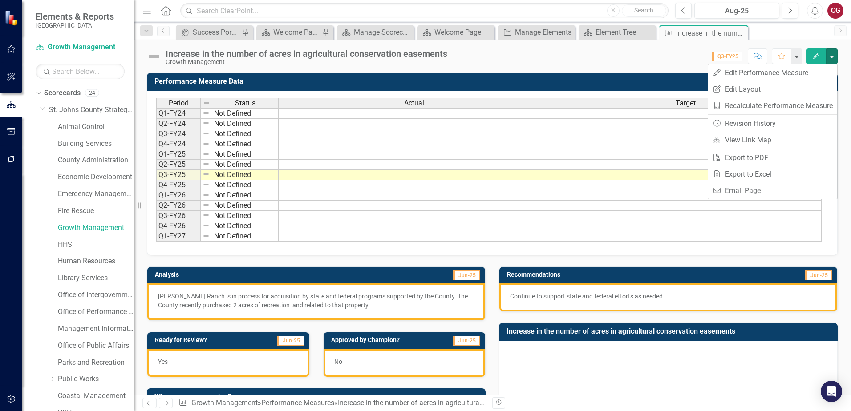
click at [616, 55] on div "Score: 0.00 Q3-FY25 Completed Comment Favorite Edit" at bounding box center [645, 56] width 386 height 15
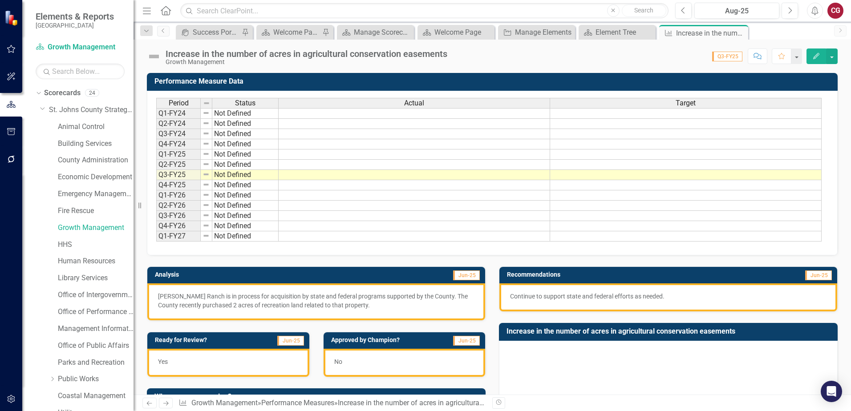
click at [833, 10] on div "CG" at bounding box center [836, 11] width 16 height 16
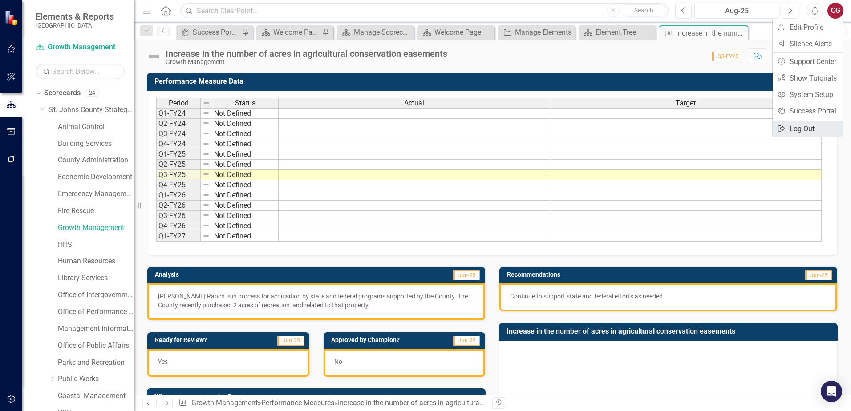
click at [796, 126] on link "Logout Log Out" at bounding box center [808, 129] width 70 height 16
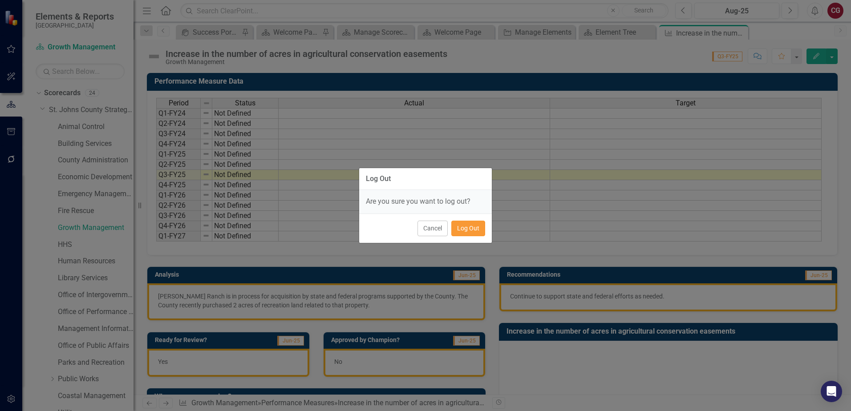
click at [475, 230] on button "Log Out" at bounding box center [468, 229] width 34 height 16
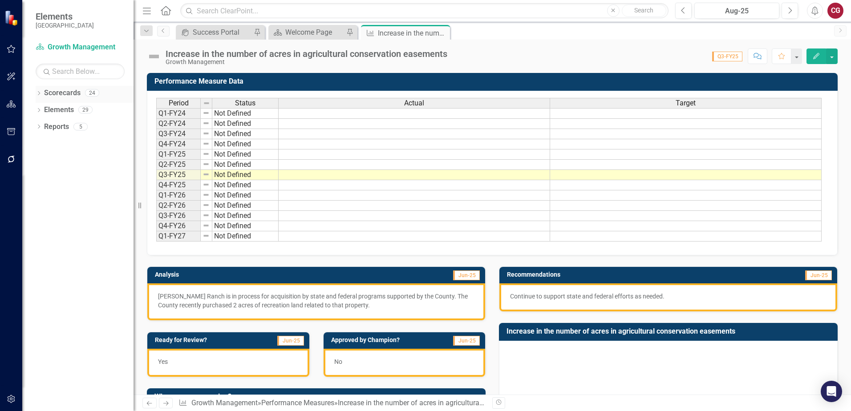
click at [37, 92] on icon "Dropdown" at bounding box center [39, 94] width 6 height 5
click at [44, 109] on icon at bounding box center [44, 109] width 2 height 4
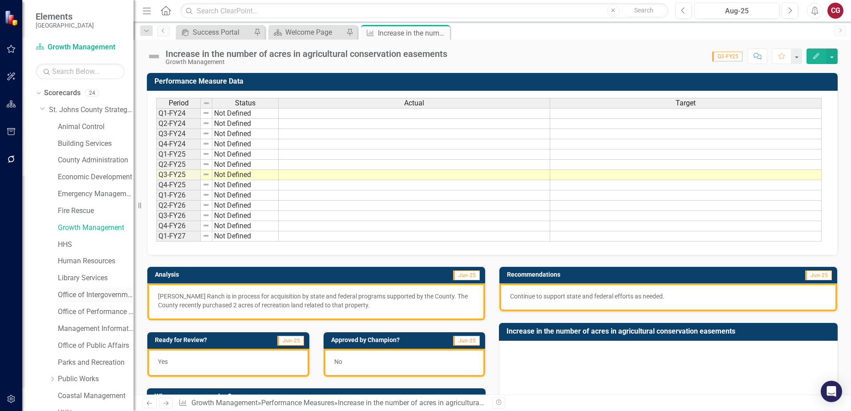
click at [95, 294] on link "Office of Intergovernmental Affairs" at bounding box center [96, 295] width 76 height 10
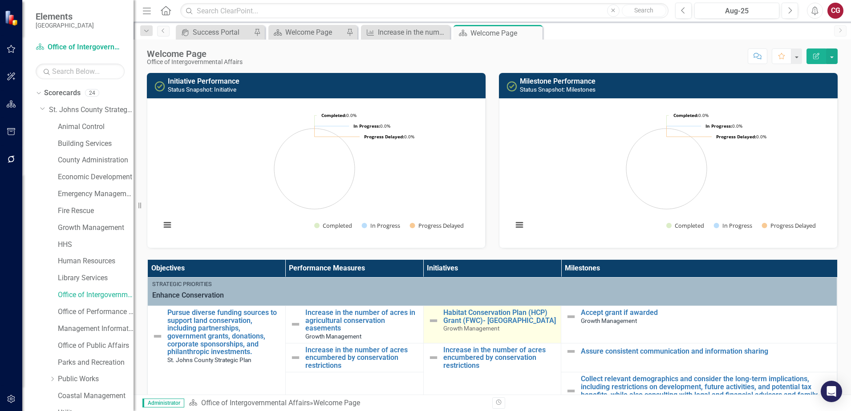
click at [516, 336] on td "Habitat Conservation Plan (HCP) Grant (FWC)- Summerhaven Growth Management Link…" at bounding box center [492, 324] width 138 height 37
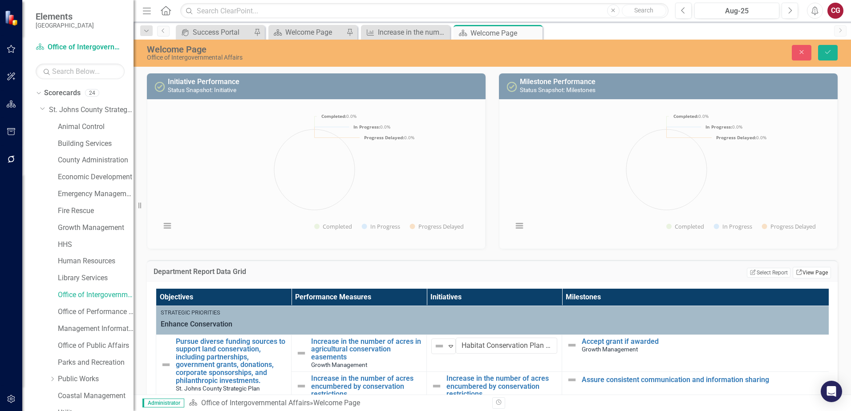
click at [811, 275] on link "Link View Page" at bounding box center [812, 273] width 38 height 12
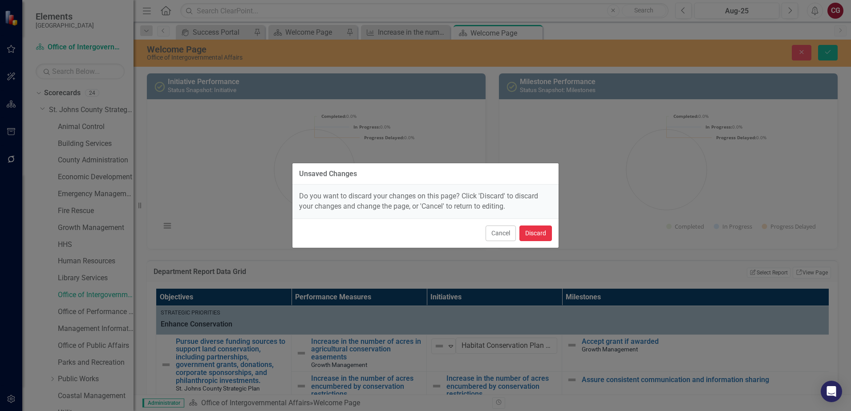
click at [540, 240] on button "Discard" at bounding box center [536, 234] width 32 height 16
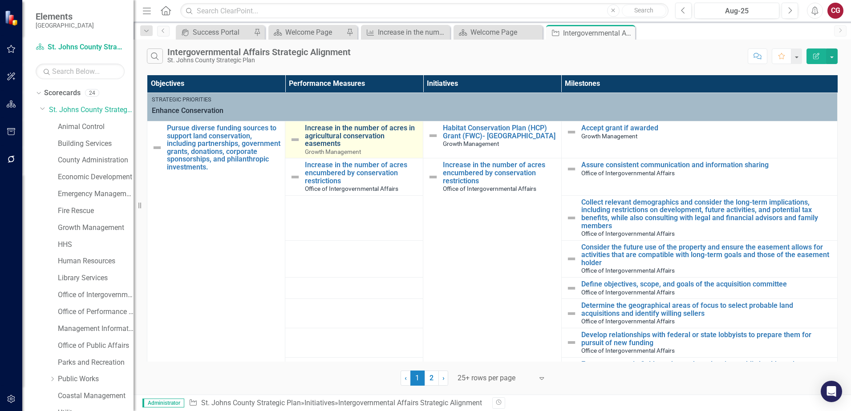
click at [358, 131] on link "Increase in the number of acres in agricultural conservation easements" at bounding box center [362, 136] width 114 height 24
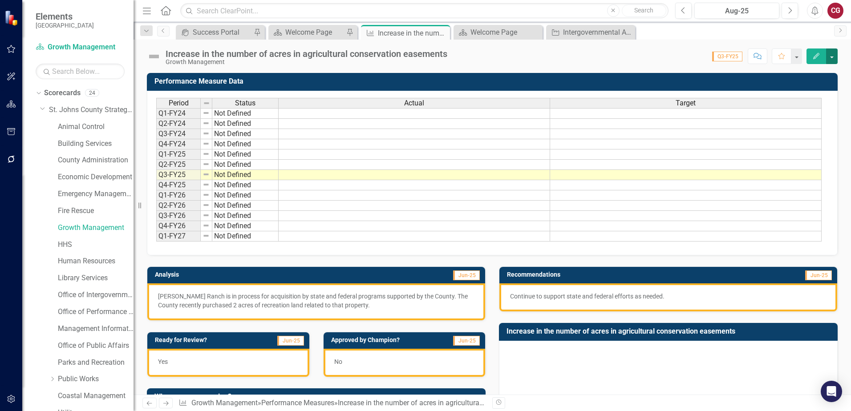
click at [830, 57] on button "button" at bounding box center [832, 57] width 12 height 16
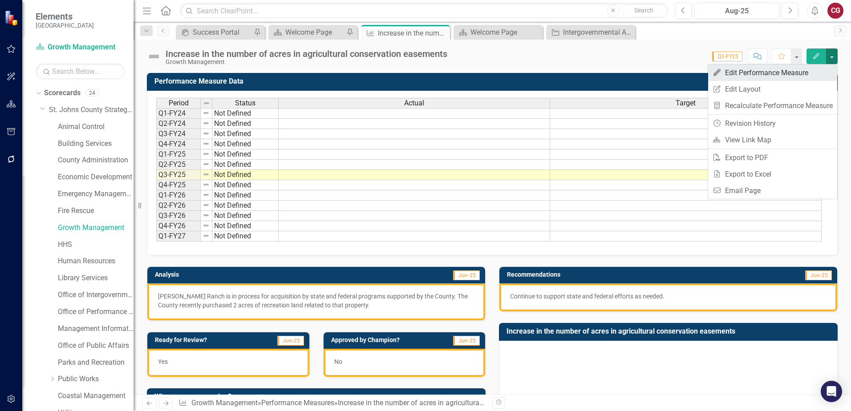
click at [791, 72] on link "Edit Edit Performance Measure" at bounding box center [772, 73] width 129 height 16
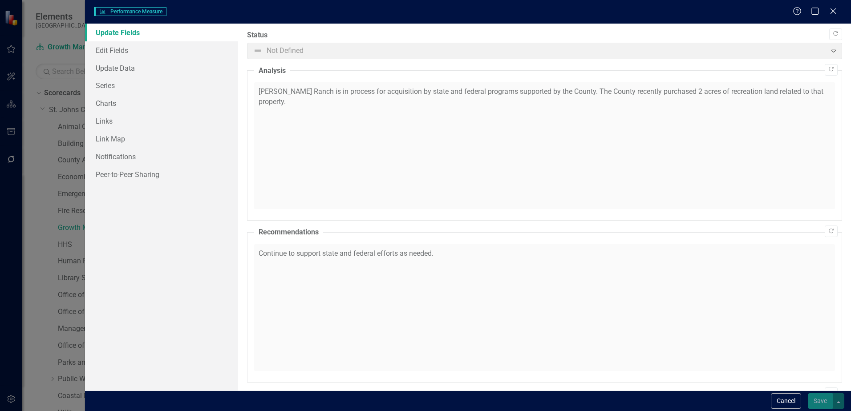
checkbox input "true"
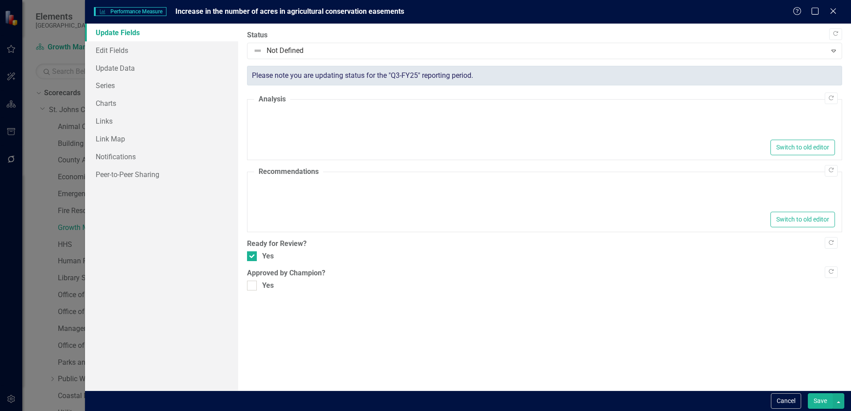
type textarea "<p>Bailey Ranch is in process for acquisition by state and federal programs sup…"
type textarea "<p>Continue to support state and federal efforts as needed.</p>"
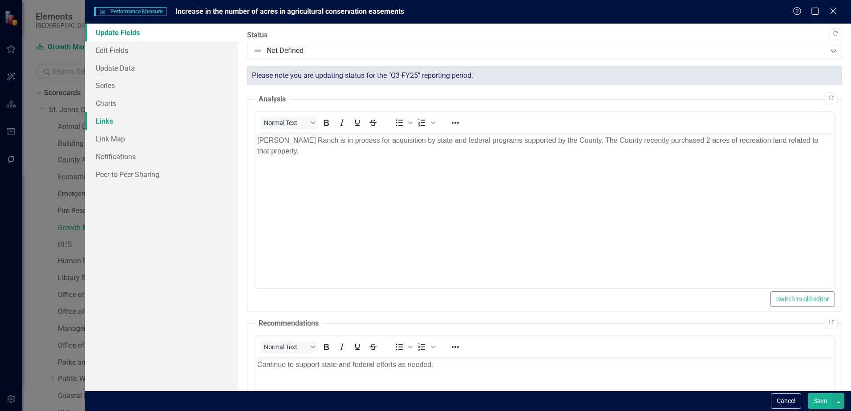
click at [103, 122] on link "Links" at bounding box center [161, 121] width 153 height 18
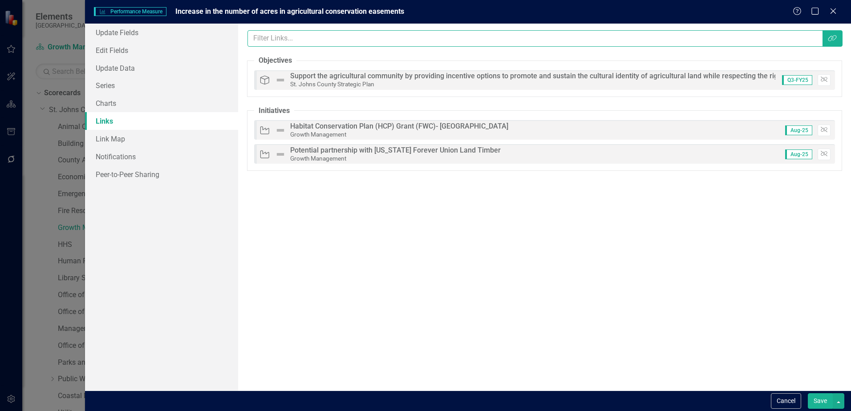
click at [270, 34] on input "text" at bounding box center [535, 38] width 575 height 16
click at [127, 145] on link "Link Map" at bounding box center [161, 139] width 153 height 18
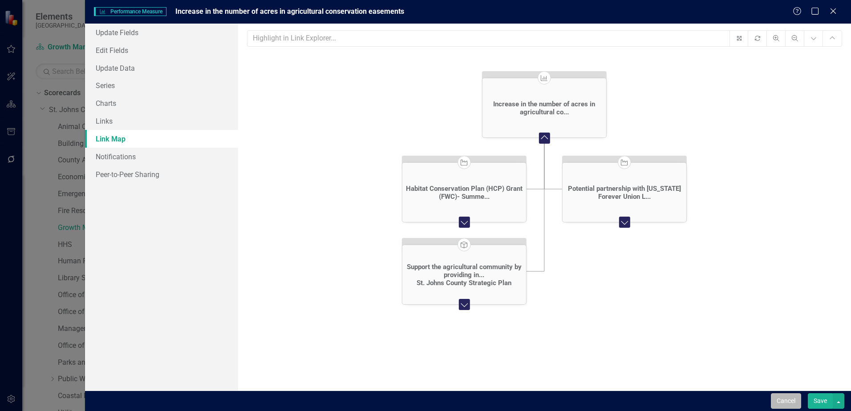
click at [775, 401] on button "Cancel" at bounding box center [786, 402] width 30 height 16
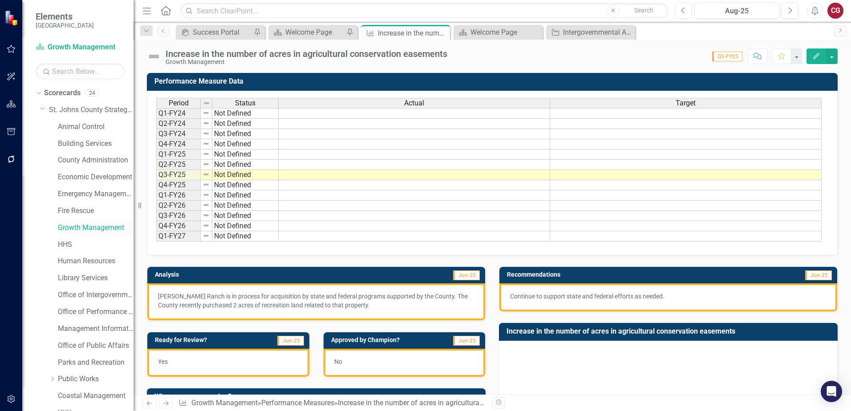
click at [72, 228] on link "Growth Management" at bounding box center [96, 228] width 76 height 10
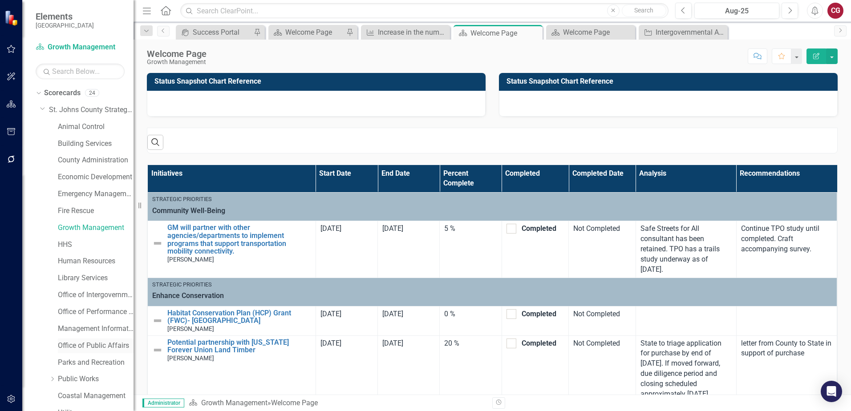
click at [100, 348] on link "Office of Public Affairs" at bounding box center [96, 346] width 76 height 10
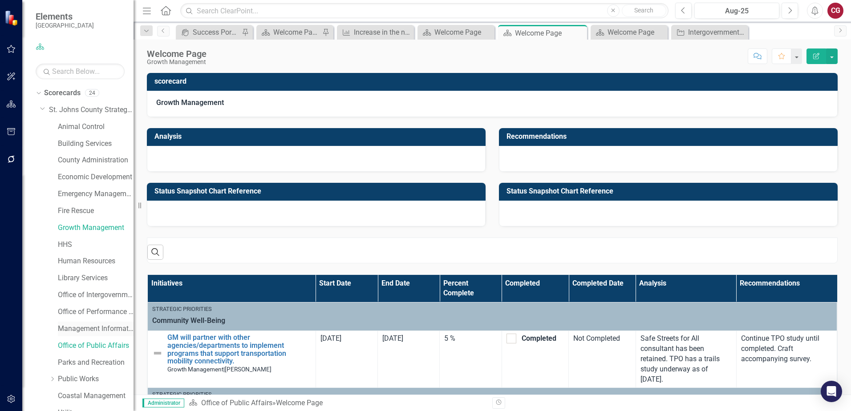
click at [98, 329] on link "Management Information Systems" at bounding box center [96, 329] width 76 height 10
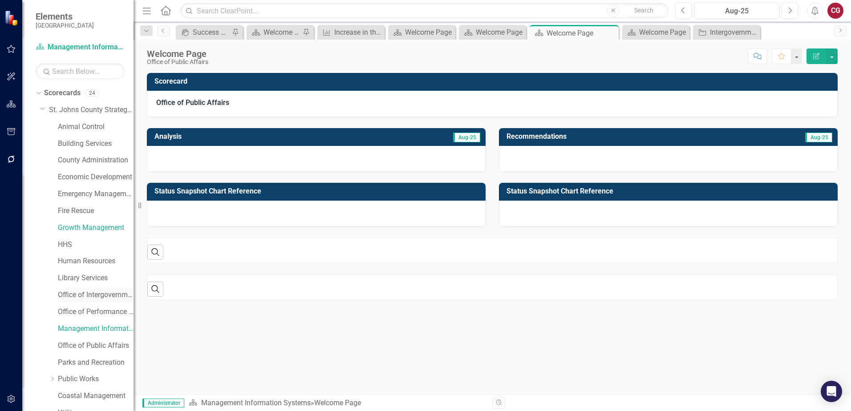
click at [98, 297] on link "Office of Intergovernmental Affairs" at bounding box center [96, 295] width 76 height 10
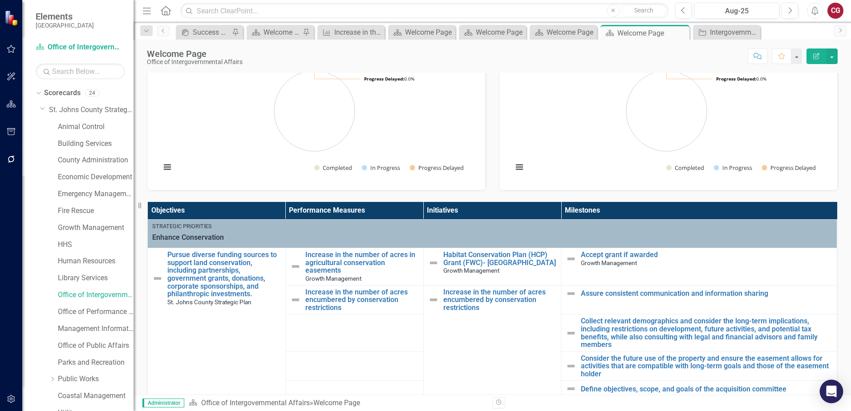
click at [840, 393] on div "Open Intercom Messenger" at bounding box center [832, 392] width 24 height 24
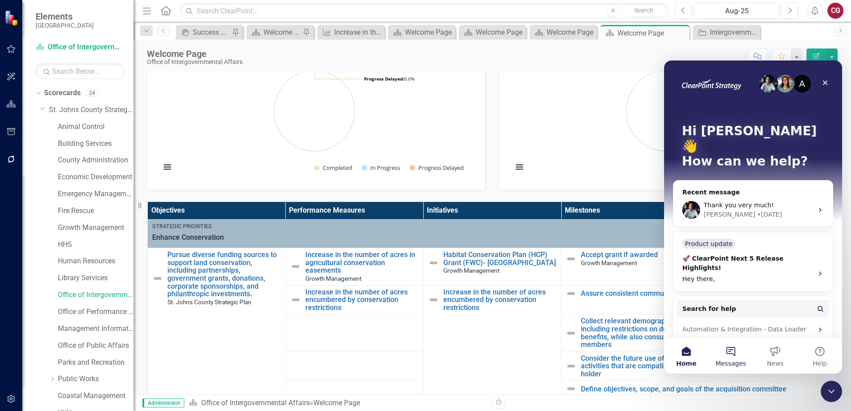
click at [736, 355] on button "Messages" at bounding box center [731, 356] width 45 height 36
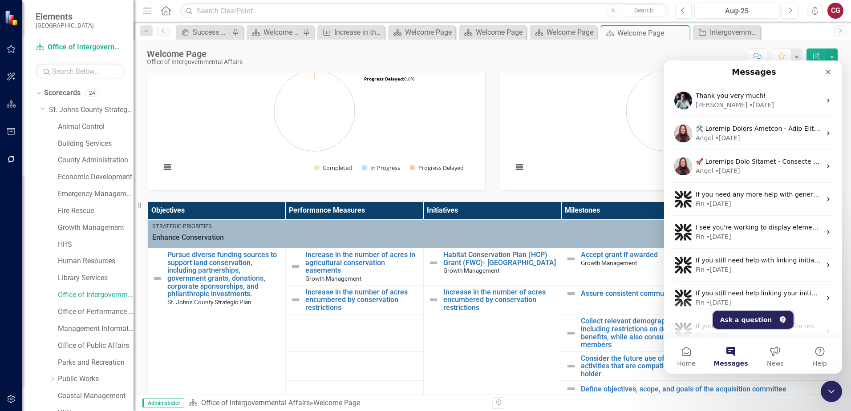
click at [736, 321] on button "Ask a question" at bounding box center [753, 320] width 81 height 18
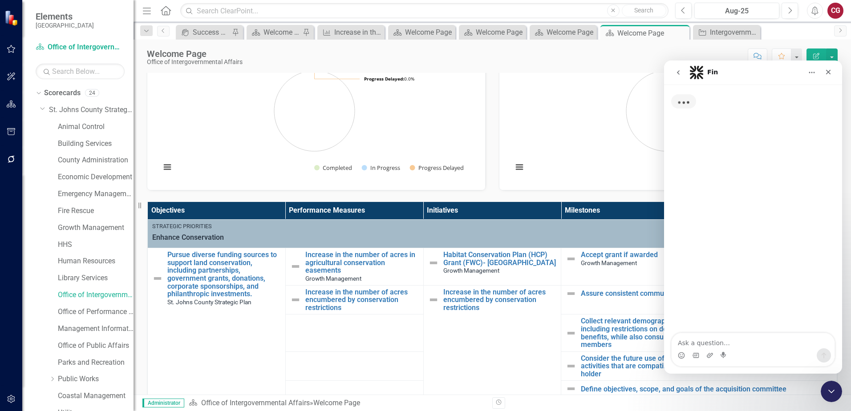
click at [718, 346] on textarea "Ask a question…" at bounding box center [753, 340] width 163 height 15
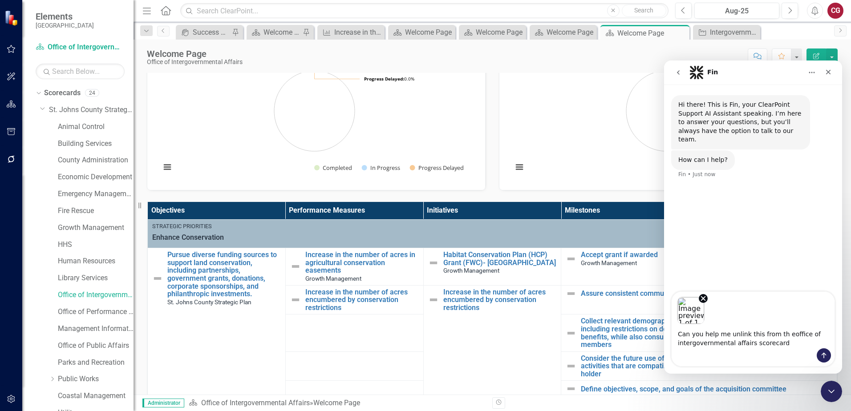
type textarea "Can you help me unlink this from th eoffice of intergovernmental affairs scorec…"
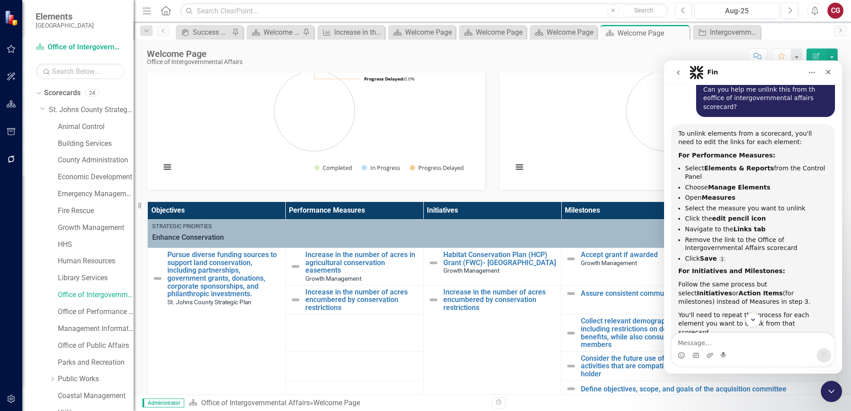
scroll to position [134, 0]
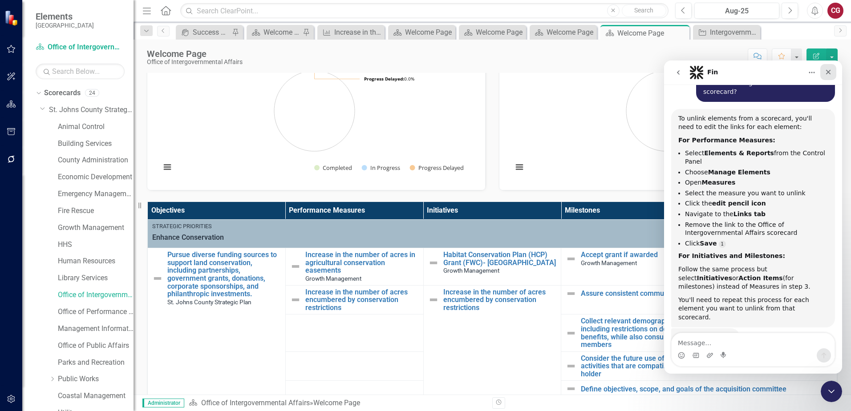
click at [828, 73] on icon "Close" at bounding box center [828, 72] width 5 height 5
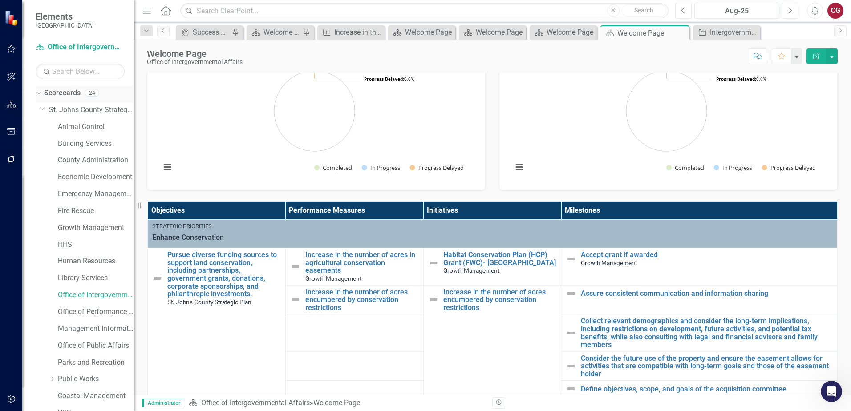
click at [70, 93] on link "Scorecards" at bounding box center [62, 93] width 37 height 10
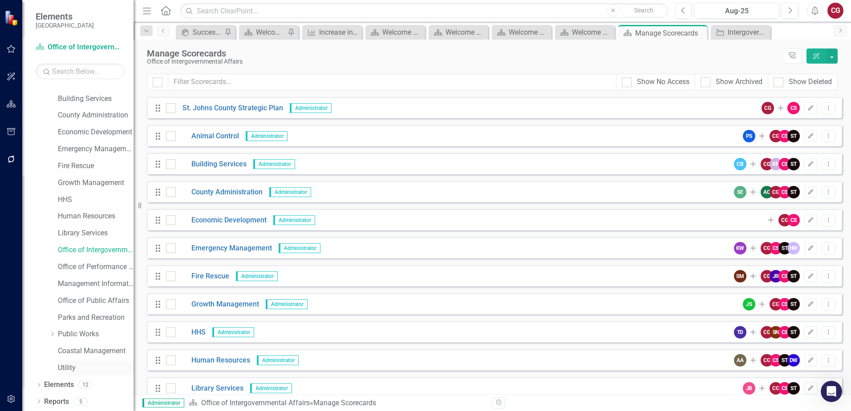
scroll to position [45, 0]
click at [56, 386] on link "Elements" at bounding box center [59, 385] width 30 height 10
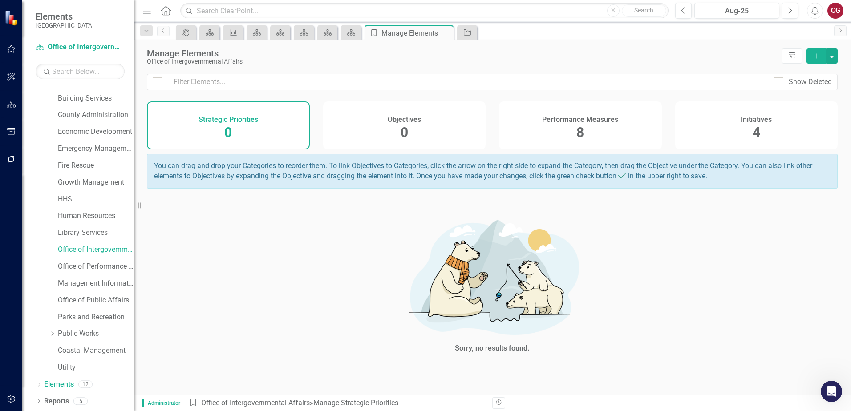
click at [582, 122] on h4 "Performance Measures" at bounding box center [580, 120] width 76 height 8
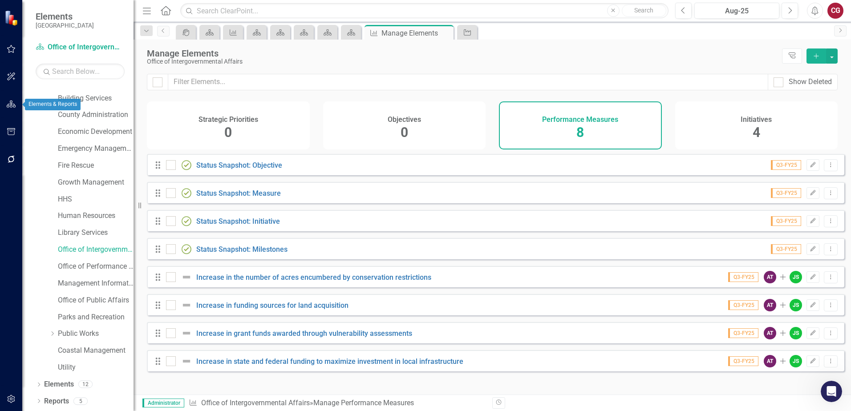
click at [11, 99] on button "button" at bounding box center [11, 104] width 20 height 19
click at [13, 102] on icon "button" at bounding box center [11, 105] width 10 height 8
click at [10, 102] on icon "button" at bounding box center [11, 105] width 10 height 8
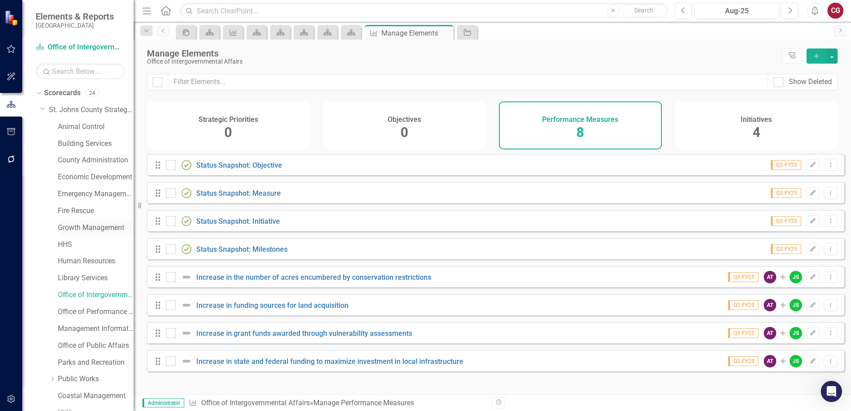
click at [92, 227] on link "Growth Management" at bounding box center [96, 228] width 76 height 10
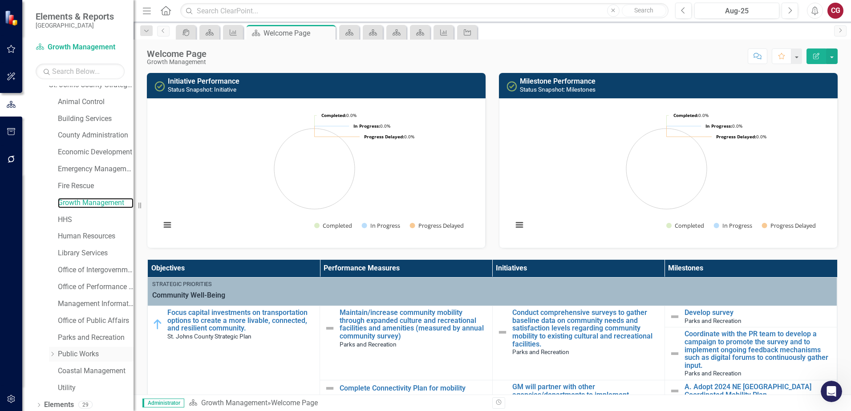
scroll to position [45, 0]
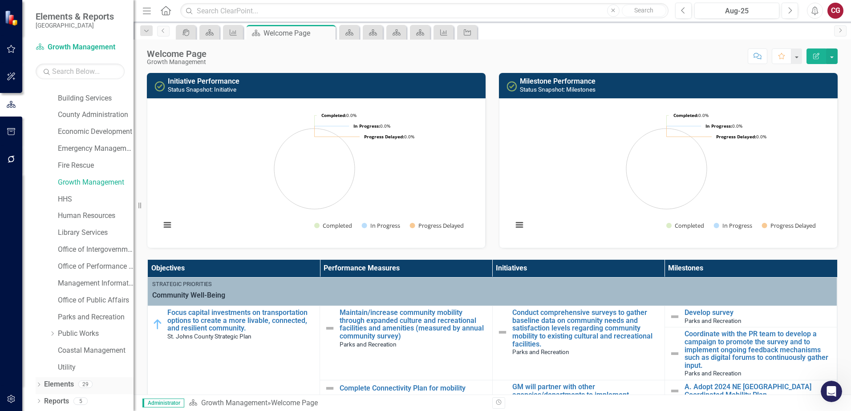
click at [67, 387] on link "Elements" at bounding box center [59, 385] width 30 height 10
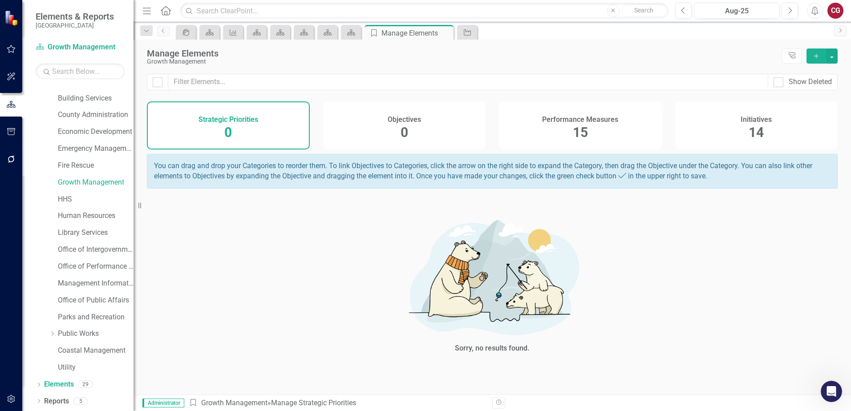
click at [597, 135] on div "Performance Measures 15" at bounding box center [580, 126] width 163 height 48
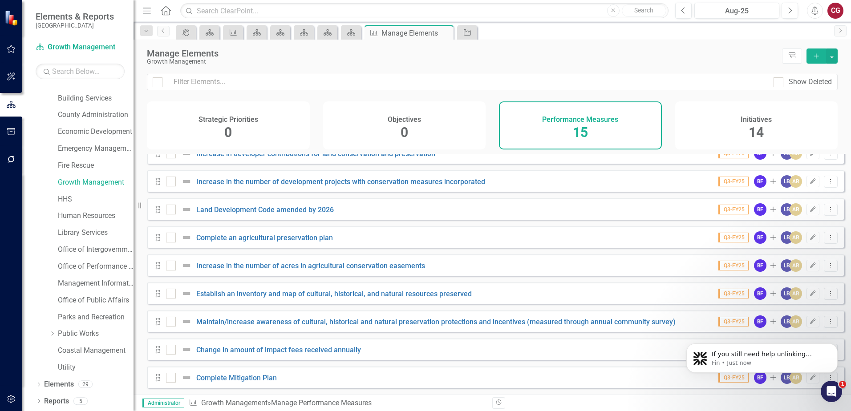
scroll to position [197, 0]
click at [810, 268] on icon "Edit" at bounding box center [813, 265] width 7 height 5
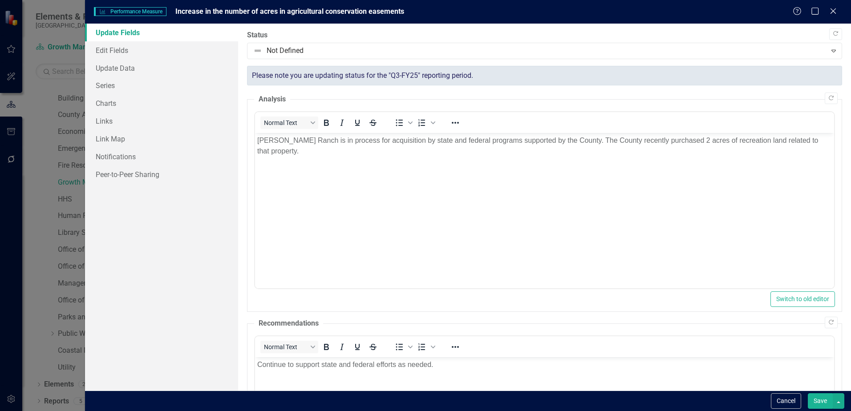
scroll to position [0, 0]
click at [113, 119] on link "Links" at bounding box center [161, 121] width 153 height 18
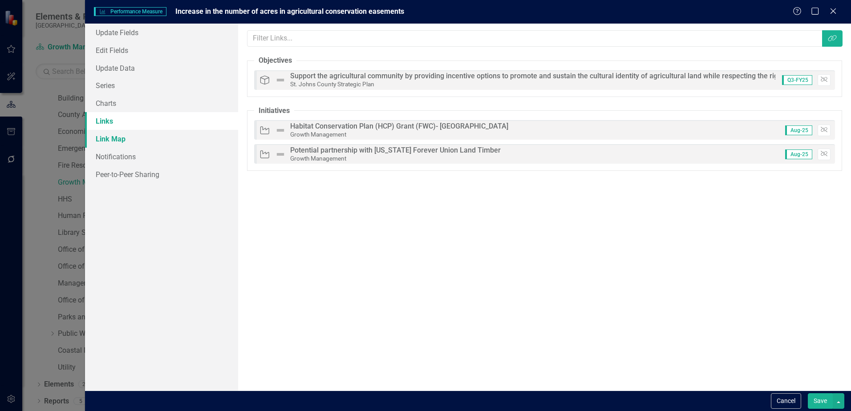
click at [128, 140] on link "Link Map" at bounding box center [161, 139] width 153 height 18
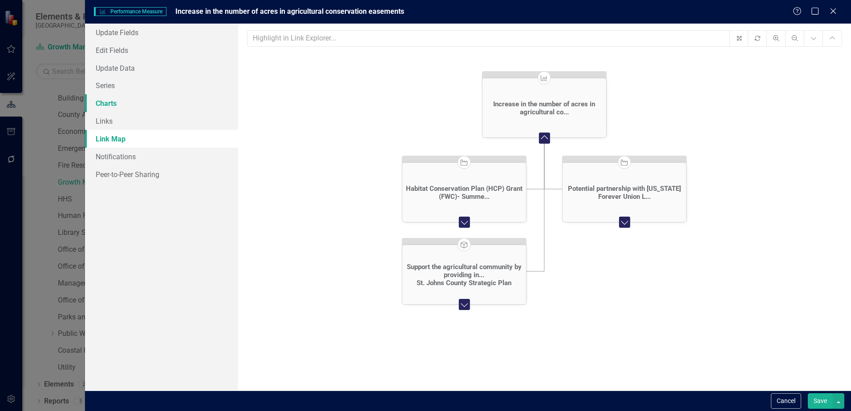
click at [100, 107] on link "Charts" at bounding box center [161, 103] width 153 height 18
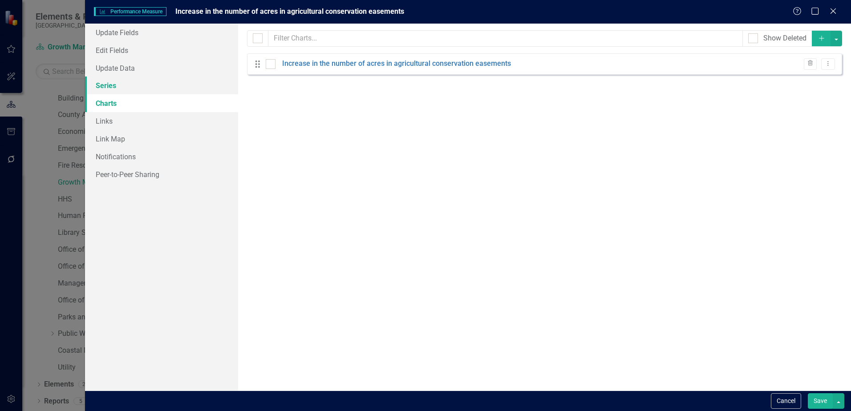
click at [110, 85] on link "Series" at bounding box center [161, 86] width 153 height 18
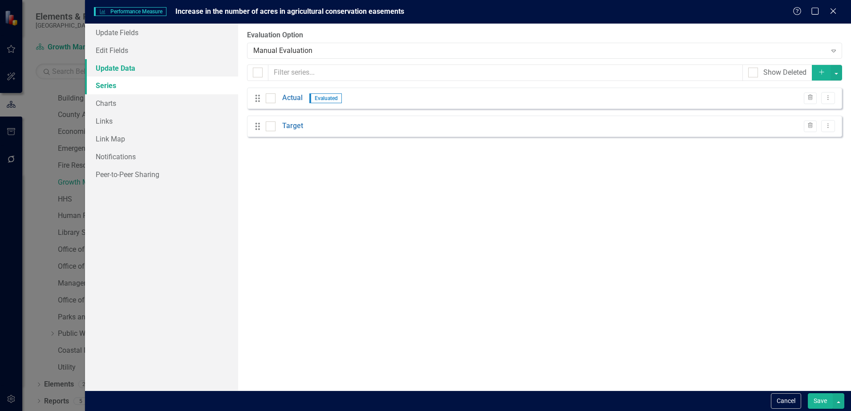
click at [113, 73] on link "Update Data" at bounding box center [161, 68] width 153 height 18
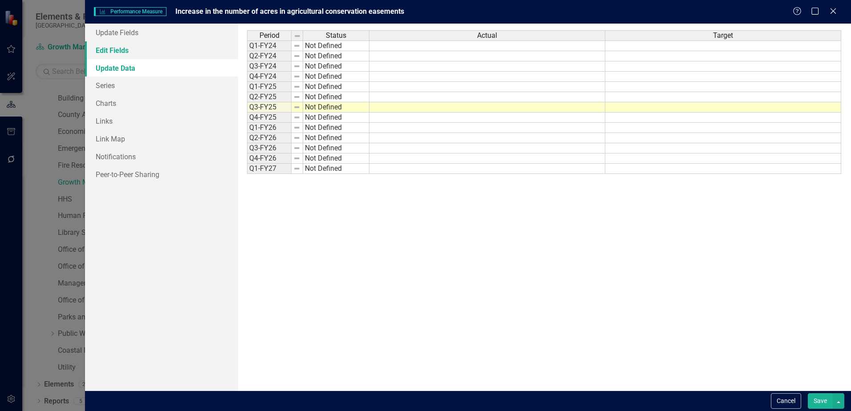
click at [118, 57] on link "Edit Fields" at bounding box center [161, 50] width 153 height 18
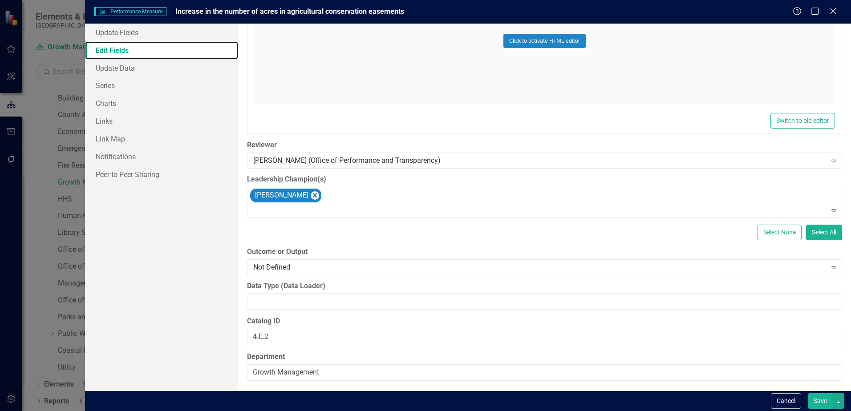
scroll to position [461, 0]
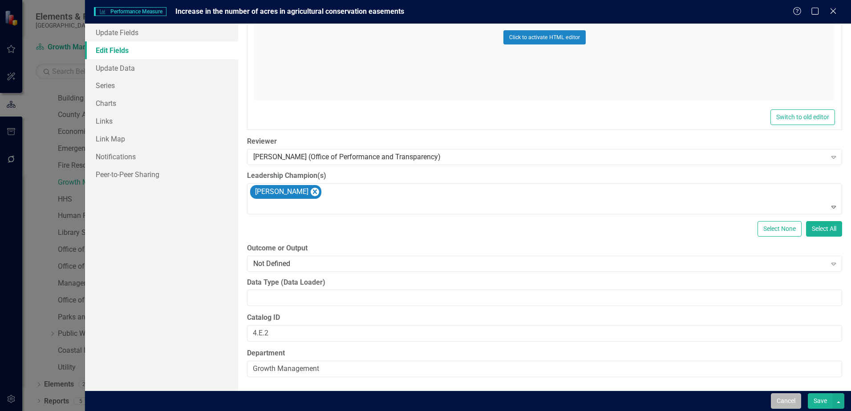
click at [780, 405] on button "Cancel" at bounding box center [786, 402] width 30 height 16
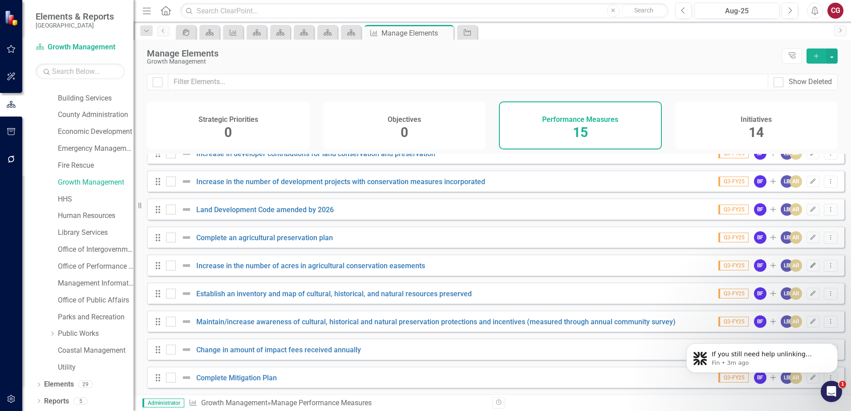
click at [810, 265] on icon "Edit" at bounding box center [813, 265] width 7 height 5
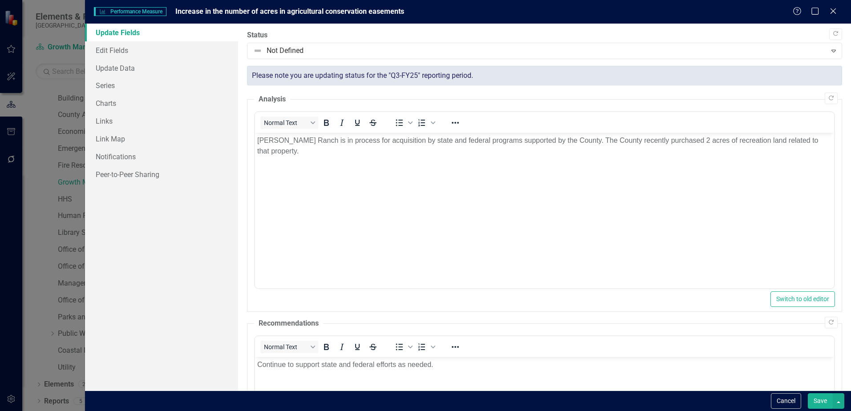
scroll to position [0, 0]
click at [118, 123] on link "Links" at bounding box center [161, 121] width 153 height 18
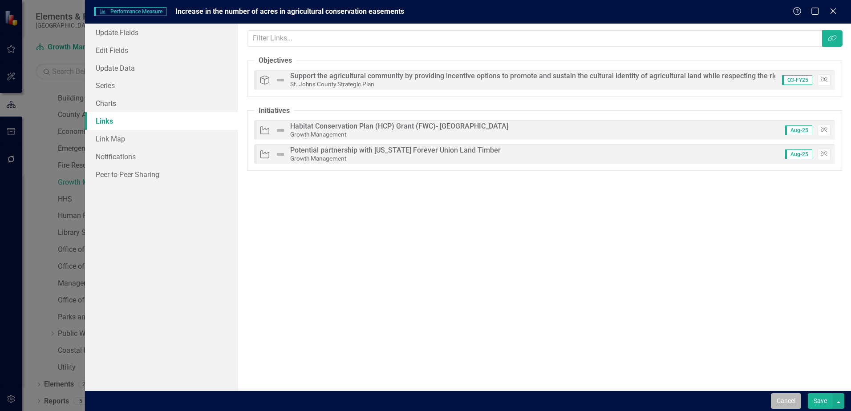
click at [783, 401] on button "Cancel" at bounding box center [786, 402] width 30 height 16
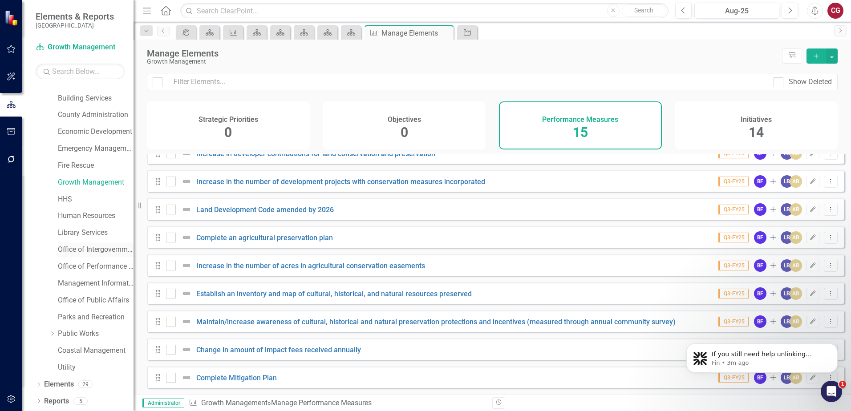
drag, startPoint x: 85, startPoint y: 245, endPoint x: 104, endPoint y: 246, distance: 18.7
click at [85, 245] on link "Office of Intergovernmental Affairs" at bounding box center [96, 250] width 76 height 10
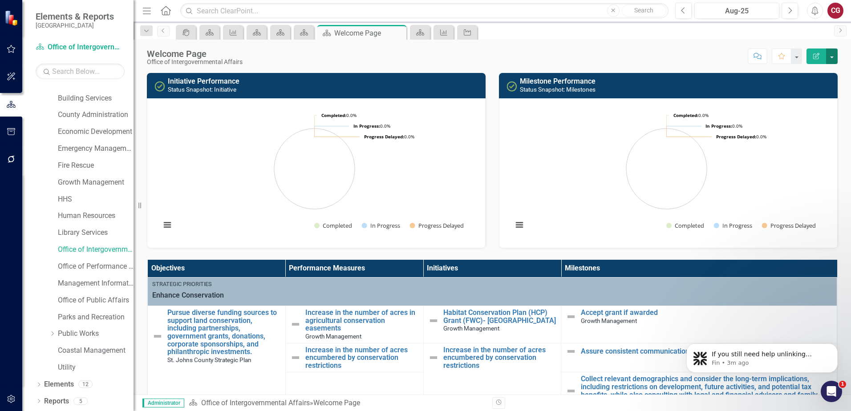
click at [833, 59] on button "button" at bounding box center [832, 57] width 12 height 16
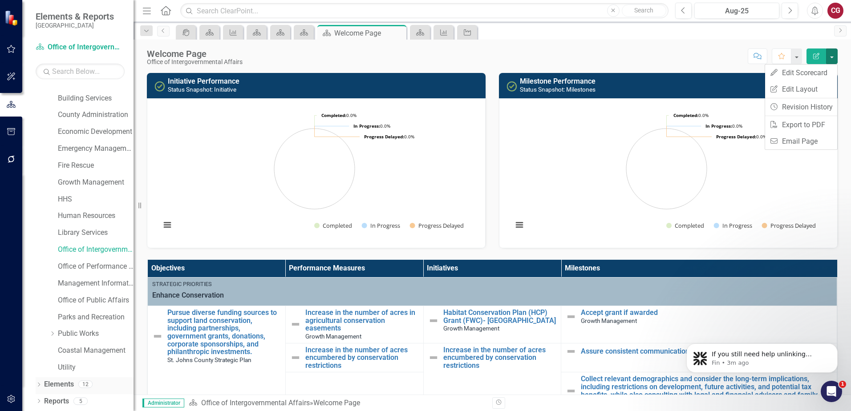
click at [61, 381] on link "Elements" at bounding box center [59, 385] width 30 height 10
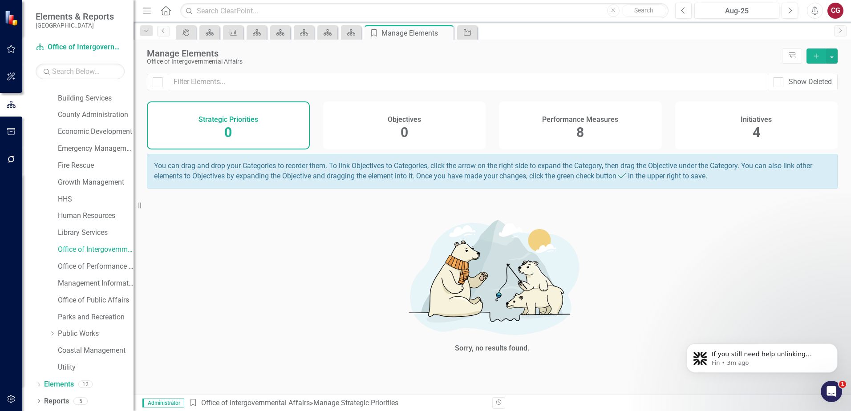
click at [577, 126] on span "8" at bounding box center [581, 133] width 8 height 16
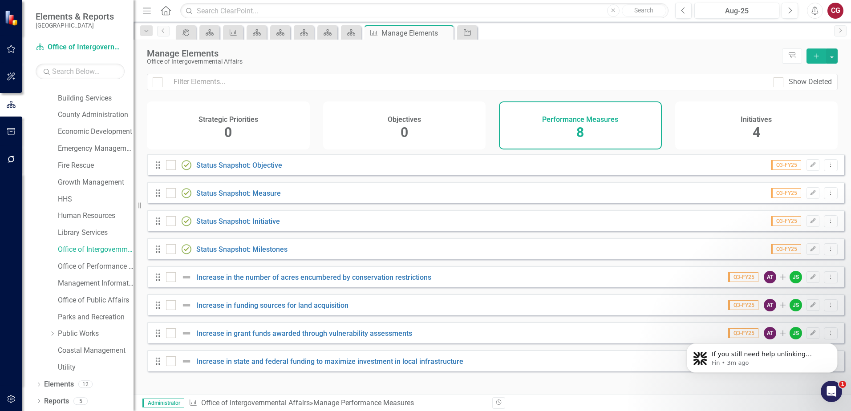
click at [755, 112] on div "Initiatives 4" at bounding box center [756, 126] width 163 height 48
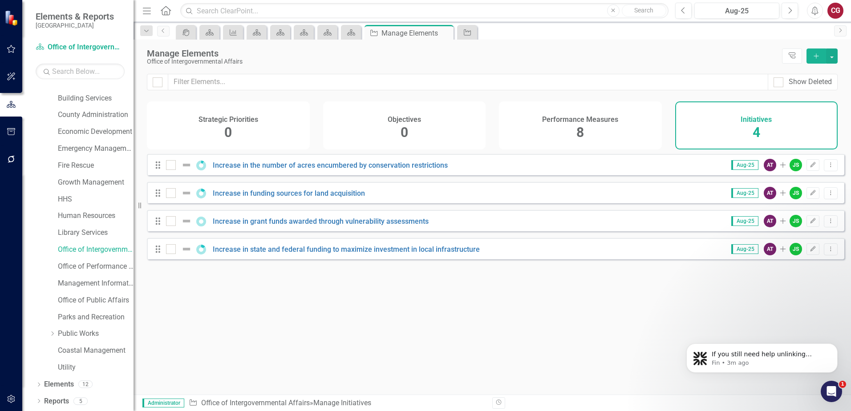
click at [580, 126] on span "8" at bounding box center [581, 133] width 8 height 16
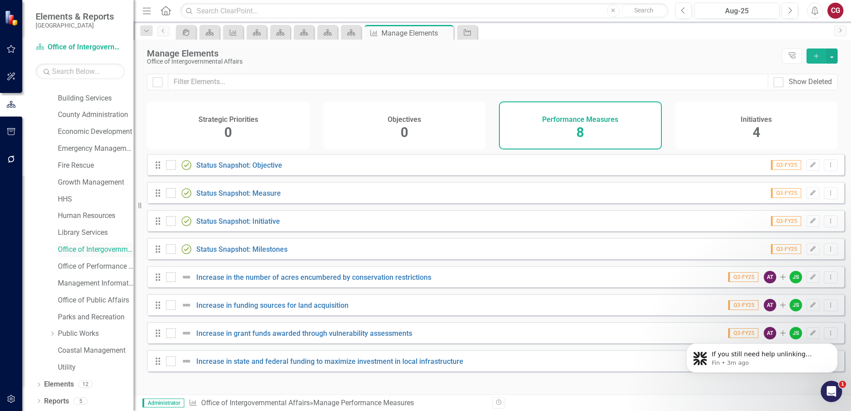
click at [80, 254] on link "Office of Intergovernmental Affairs" at bounding box center [96, 250] width 76 height 10
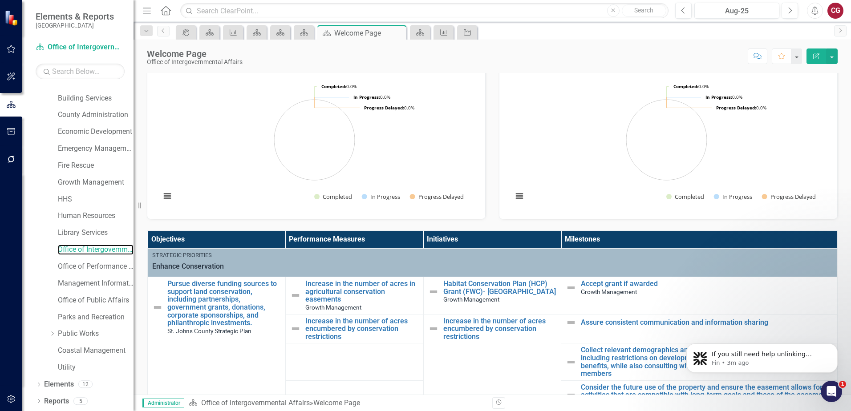
scroll to position [45, 0]
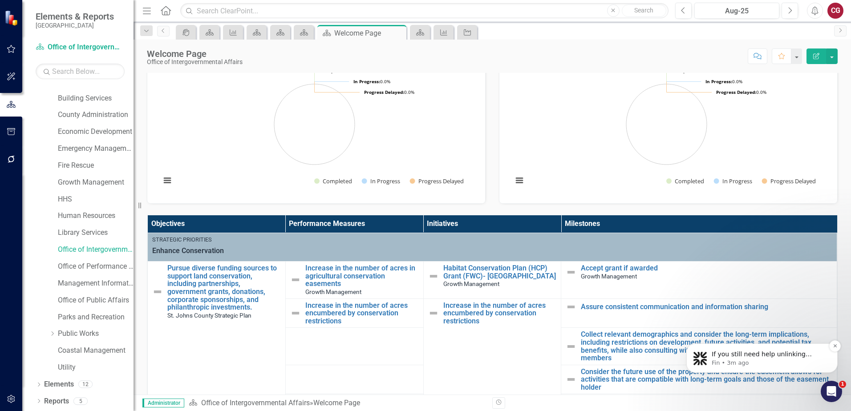
click at [789, 360] on p "Fin • 3m ago" at bounding box center [769, 363] width 115 height 8
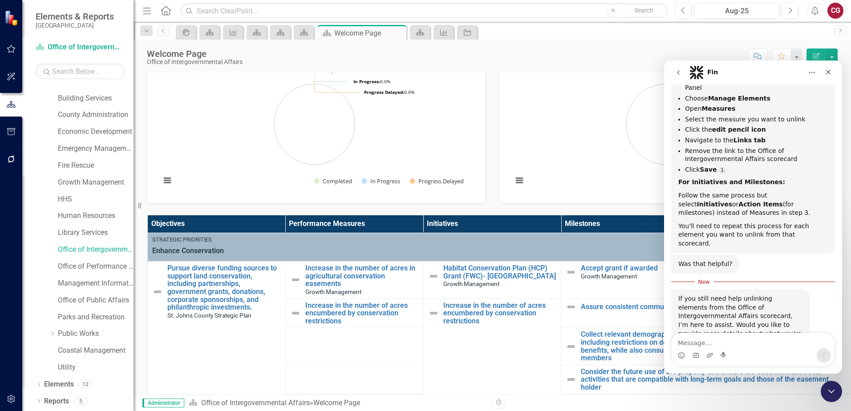
scroll to position [212, 0]
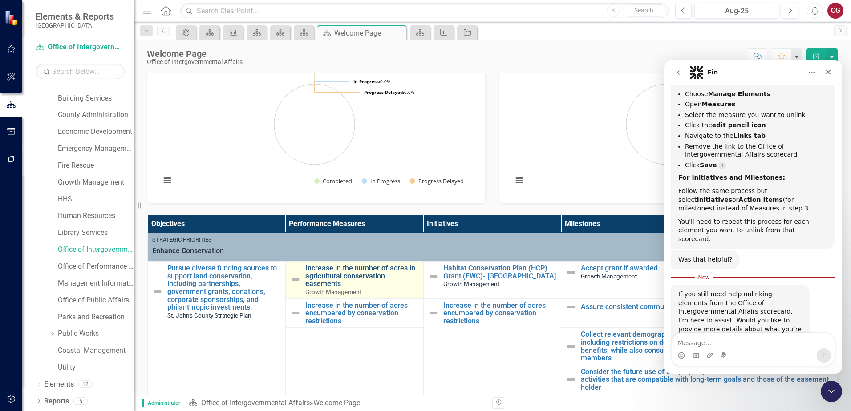
click at [349, 275] on link "Increase in the number of acres in agricultural conservation easements" at bounding box center [362, 276] width 114 height 24
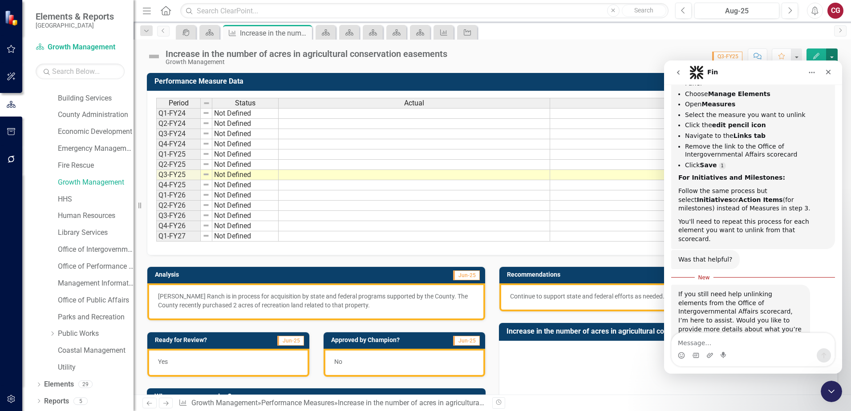
click at [835, 56] on button "button" at bounding box center [832, 57] width 12 height 16
click at [828, 70] on icon "Close" at bounding box center [828, 72] width 7 height 7
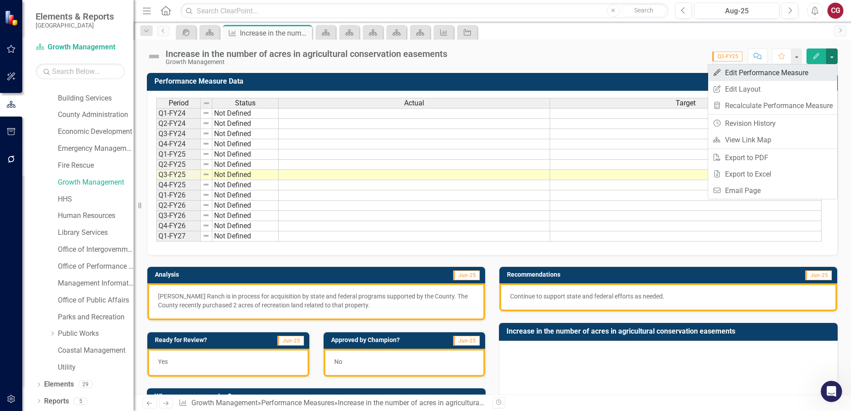
click at [747, 69] on link "Edit Edit Performance Measure" at bounding box center [772, 73] width 129 height 16
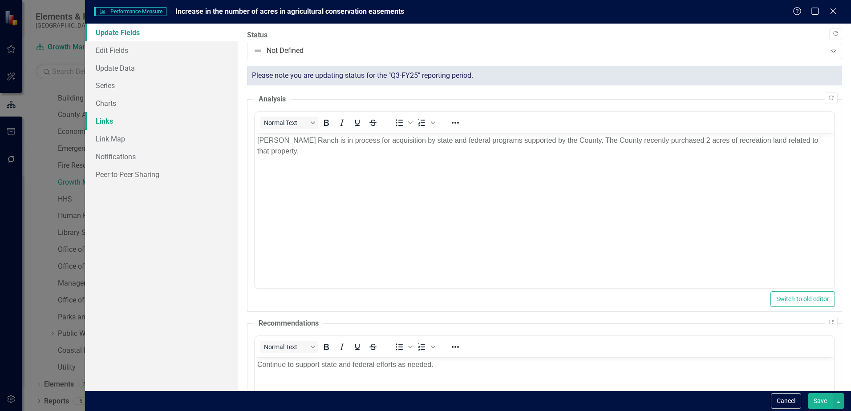
click at [125, 123] on link "Links" at bounding box center [161, 121] width 153 height 18
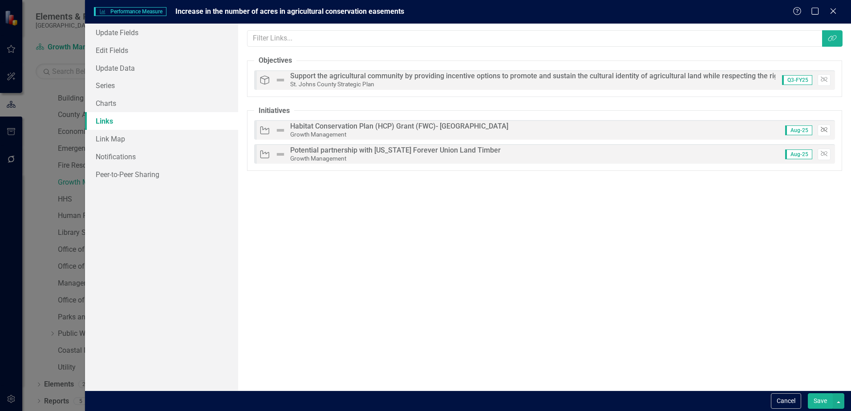
click at [821, 130] on icon "Unlink" at bounding box center [824, 129] width 7 height 5
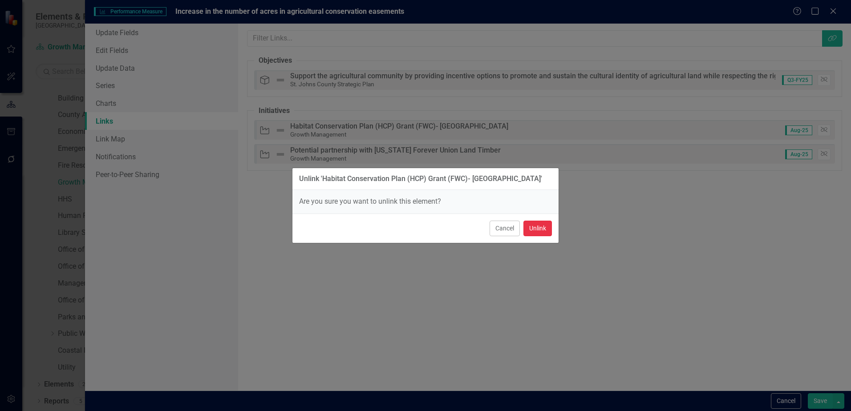
click at [539, 227] on button "Unlink" at bounding box center [538, 229] width 28 height 16
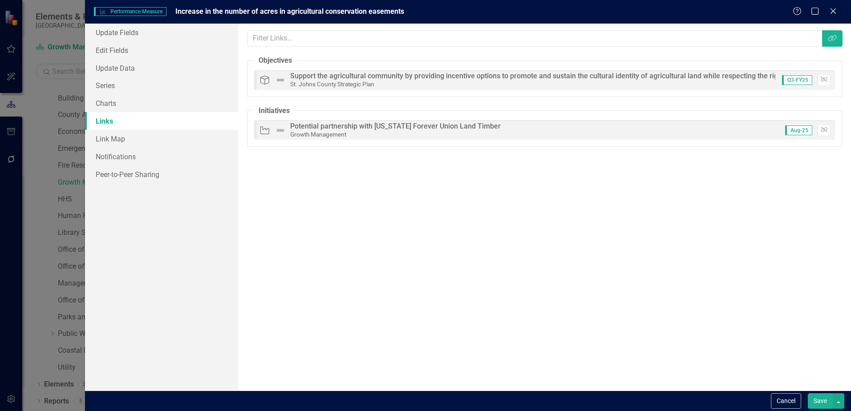
click at [820, 401] on button "Save" at bounding box center [820, 402] width 25 height 16
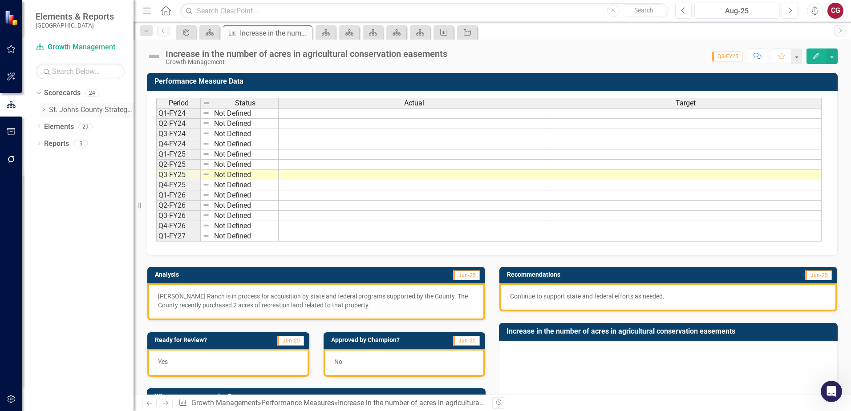
click at [43, 110] on icon "Dropdown" at bounding box center [43, 109] width 7 height 5
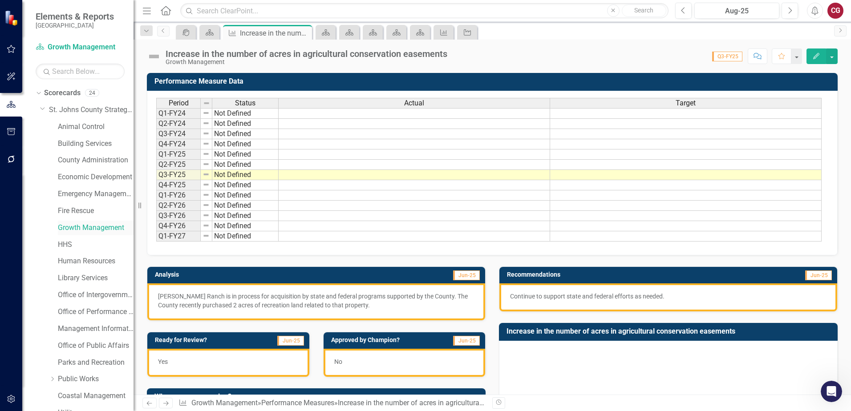
click at [78, 226] on link "Growth Management" at bounding box center [96, 228] width 76 height 10
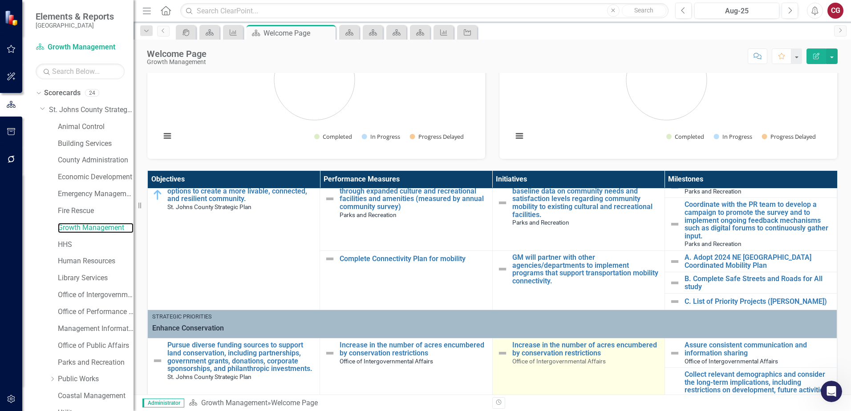
scroll to position [20, 0]
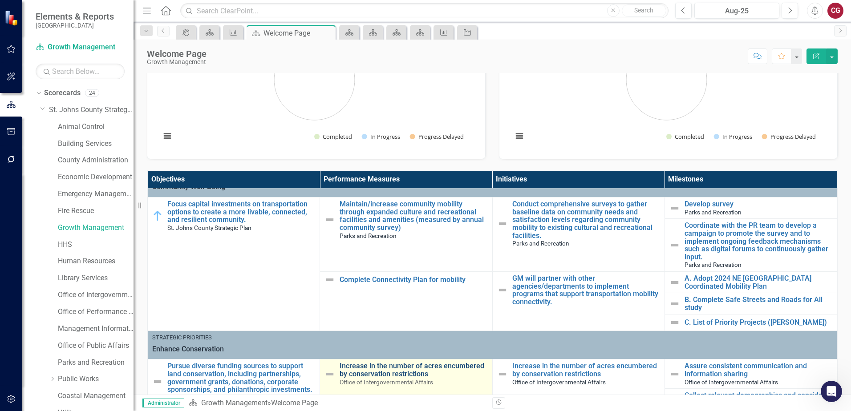
click at [390, 371] on link "Increase in the number of acres encumbered by conservation restrictions" at bounding box center [414, 370] width 148 height 16
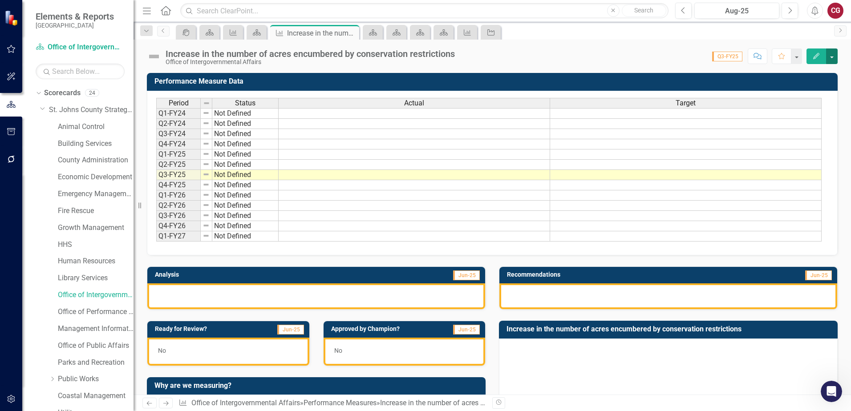
click at [827, 58] on button "button" at bounding box center [832, 57] width 12 height 16
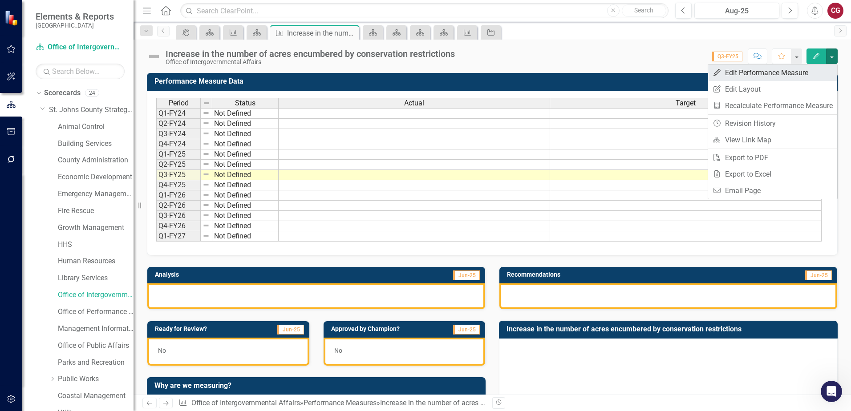
click at [745, 72] on link "Edit Edit Performance Measure" at bounding box center [772, 73] width 129 height 16
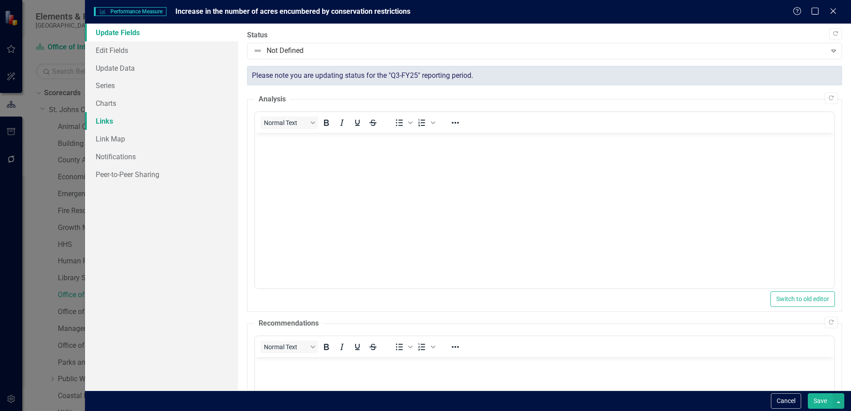
click at [95, 125] on link "Links" at bounding box center [161, 121] width 153 height 18
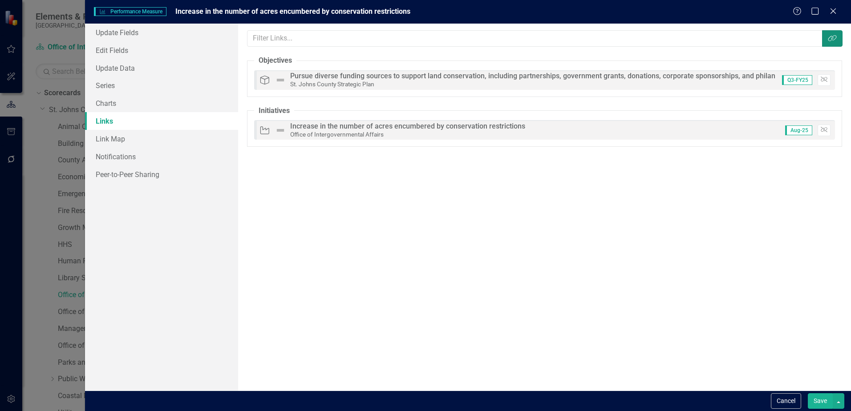
click at [832, 40] on icon "button" at bounding box center [832, 38] width 8 height 6
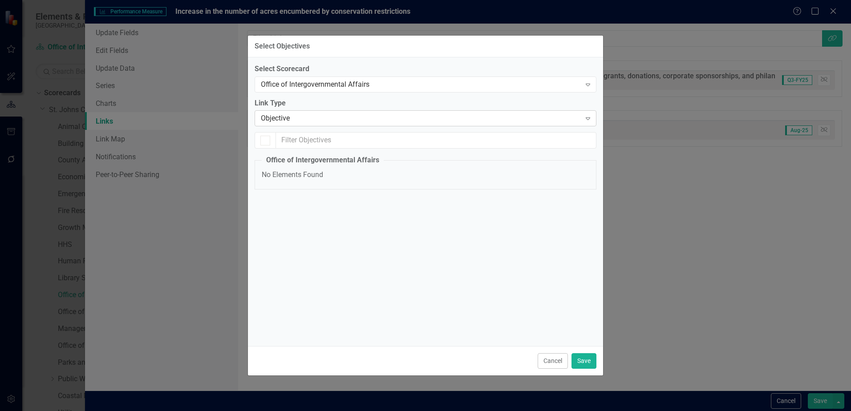
click at [328, 121] on div "Objective" at bounding box center [421, 119] width 320 height 10
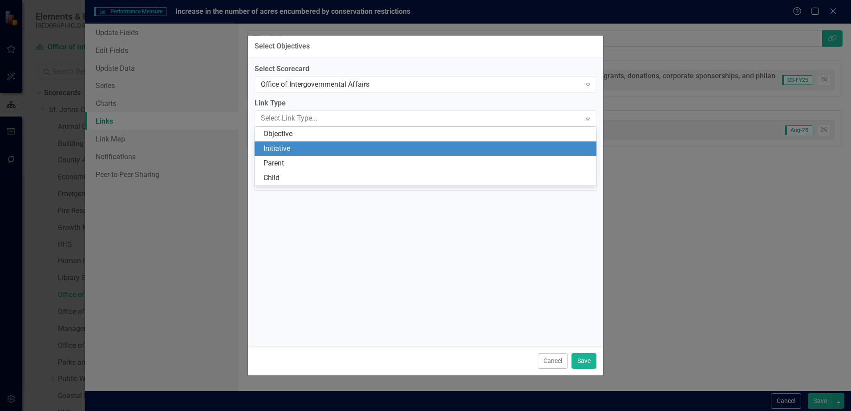
click at [298, 146] on div "Initiative" at bounding box center [428, 149] width 328 height 10
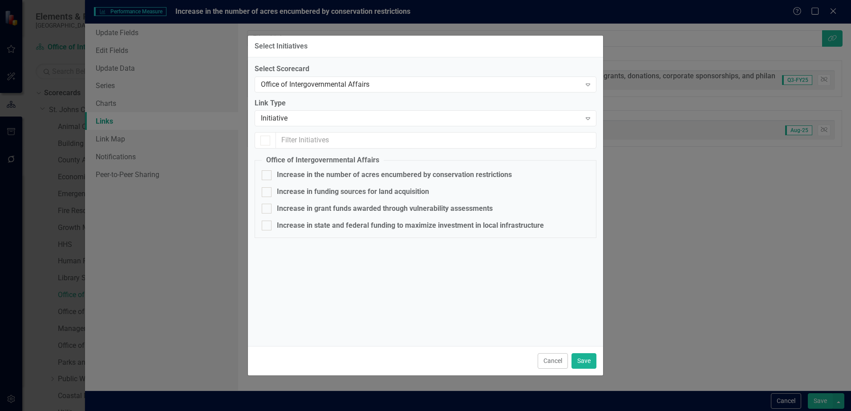
checkbox input "true"
checkbox input "false"
click at [310, 87] on div "Office of Intergovernmental Affairs" at bounding box center [421, 84] width 320 height 10
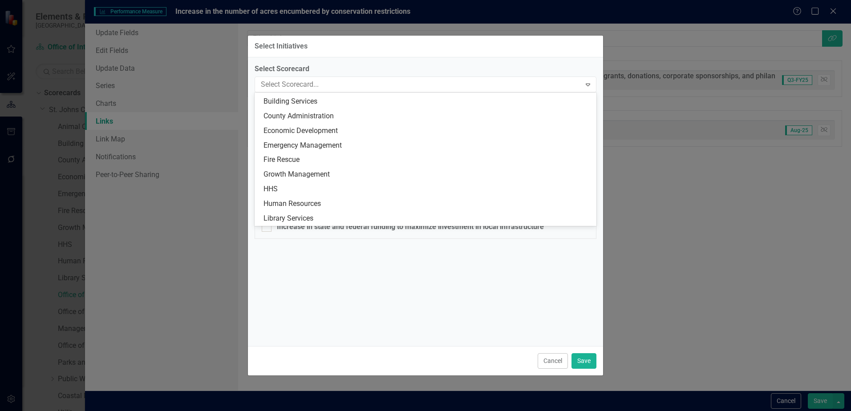
scroll to position [27, 0]
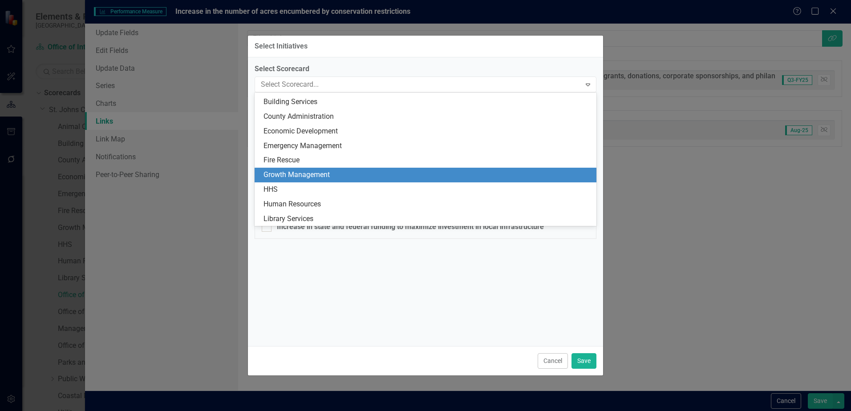
click at [300, 175] on div "Growth Management" at bounding box center [428, 175] width 328 height 10
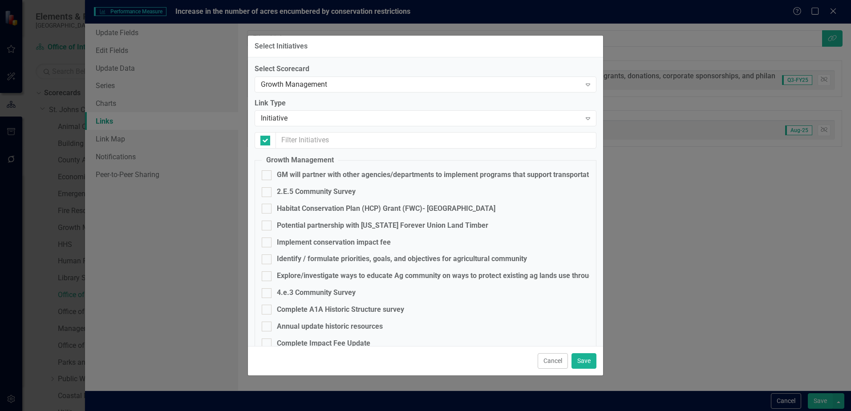
checkbox input "false"
click at [278, 207] on div "Habitat Conservation Plan (HCP) Grant (FWC)- [GEOGRAPHIC_DATA]" at bounding box center [386, 209] width 219 height 10
click at [268, 207] on input "Habitat Conservation Plan (HCP) Grant (FWC)- [GEOGRAPHIC_DATA]" at bounding box center [265, 207] width 6 height 6
checkbox input "true"
click at [584, 361] on button "Save" at bounding box center [584, 361] width 25 height 16
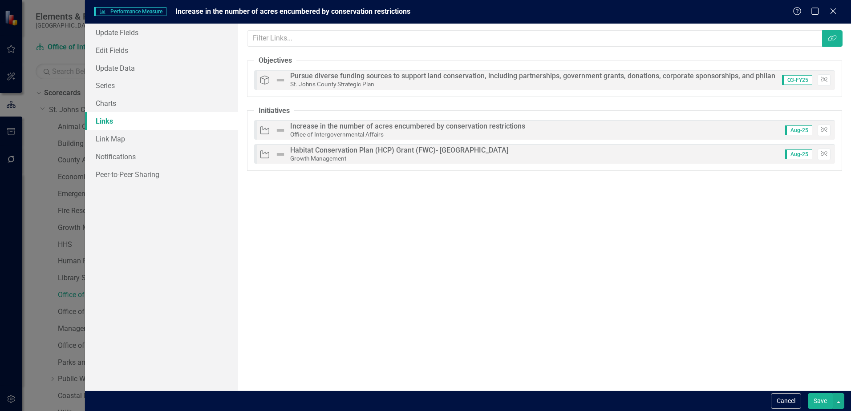
click at [820, 397] on button "Save" at bounding box center [820, 402] width 25 height 16
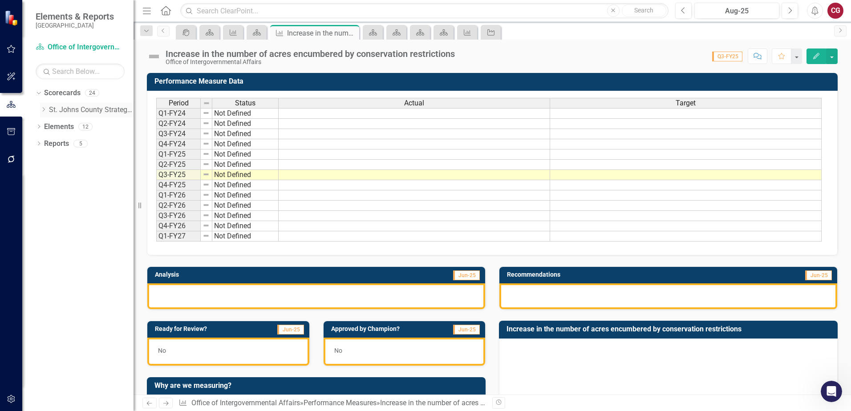
click at [42, 110] on icon "Dropdown" at bounding box center [43, 109] width 7 height 5
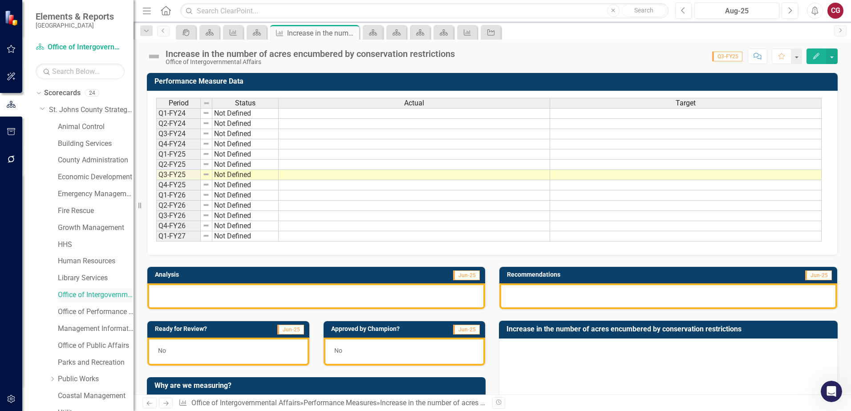
click at [100, 297] on link "Office of Intergovernmental Affairs" at bounding box center [96, 295] width 76 height 10
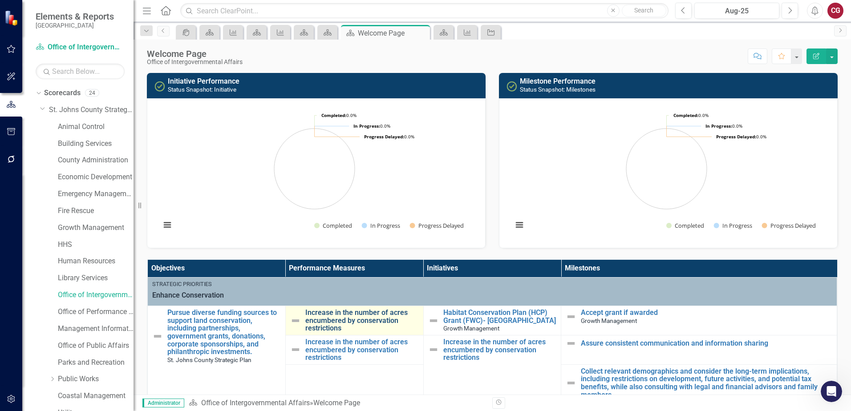
click at [336, 319] on link "Increase in the number of acres encumbered by conservation restrictions" at bounding box center [362, 321] width 114 height 24
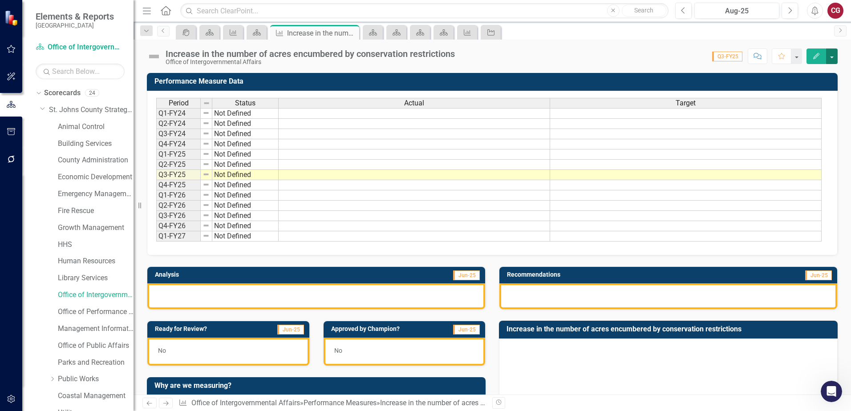
click at [834, 59] on button "button" at bounding box center [832, 57] width 12 height 16
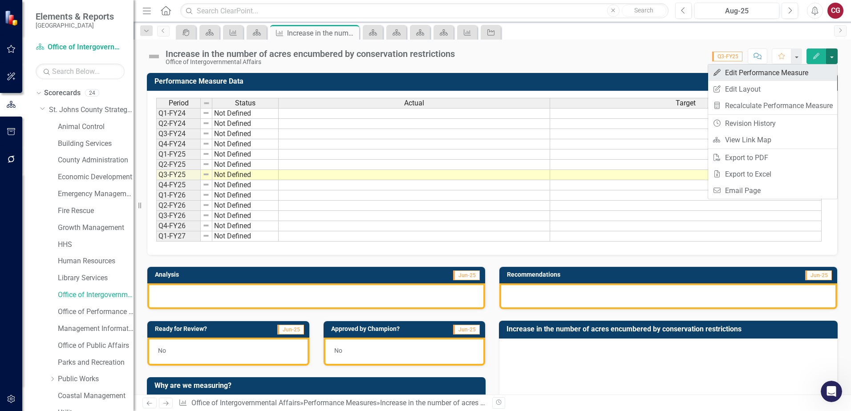
click at [755, 74] on link "Edit Edit Performance Measure" at bounding box center [772, 73] width 129 height 16
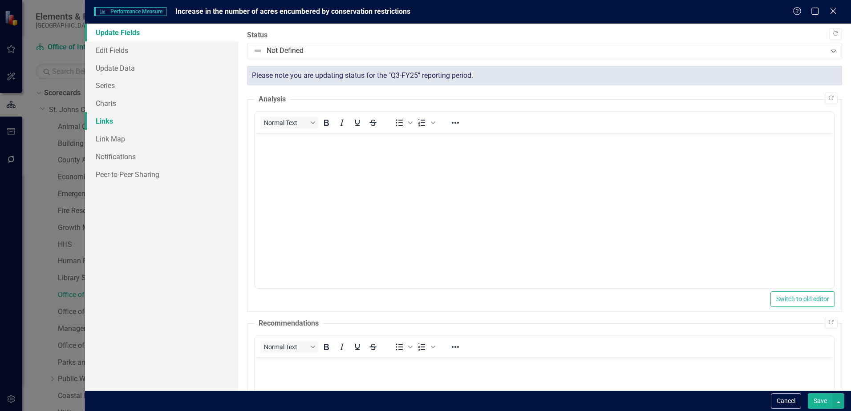
click at [98, 121] on link "Links" at bounding box center [161, 121] width 153 height 18
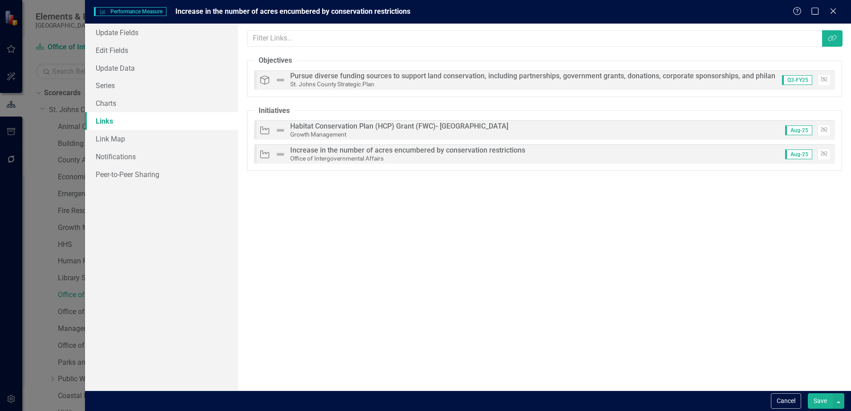
click at [336, 126] on div "Habitat Conservation Plan (HCP) Grant (FWC)- [GEOGRAPHIC_DATA]" at bounding box center [399, 126] width 218 height 8
click at [262, 132] on icon "Initiatives" at bounding box center [265, 130] width 12 height 9
click at [283, 130] on img at bounding box center [280, 130] width 11 height 11
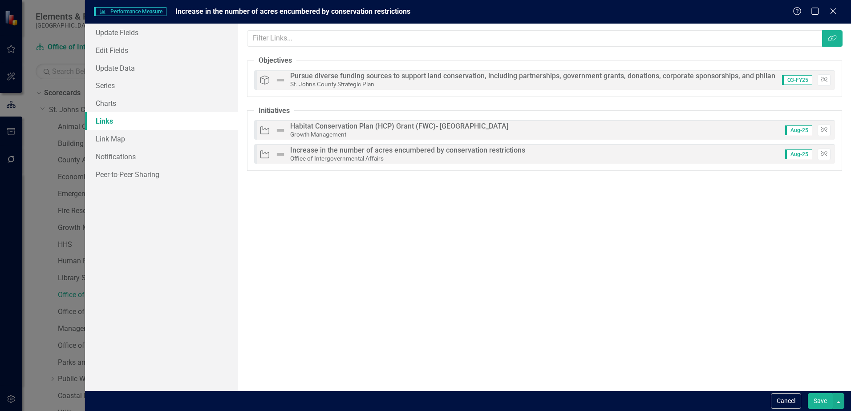
click at [802, 132] on span "Aug-25" at bounding box center [798, 131] width 27 height 10
click at [821, 130] on icon "button" at bounding box center [824, 129] width 7 height 5
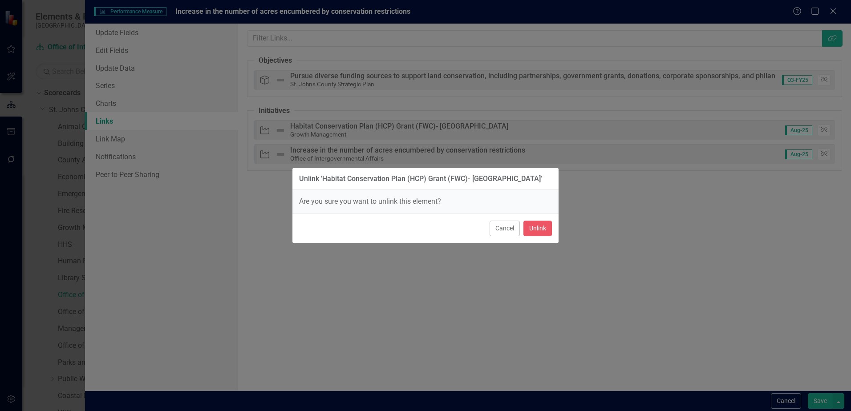
click at [544, 180] on div "Unlink 'Habitat Conservation Plan (HCP) Grant (FWC)- Summerhaven'" at bounding box center [425, 179] width 266 height 22
click at [506, 227] on button "Cancel" at bounding box center [505, 229] width 30 height 16
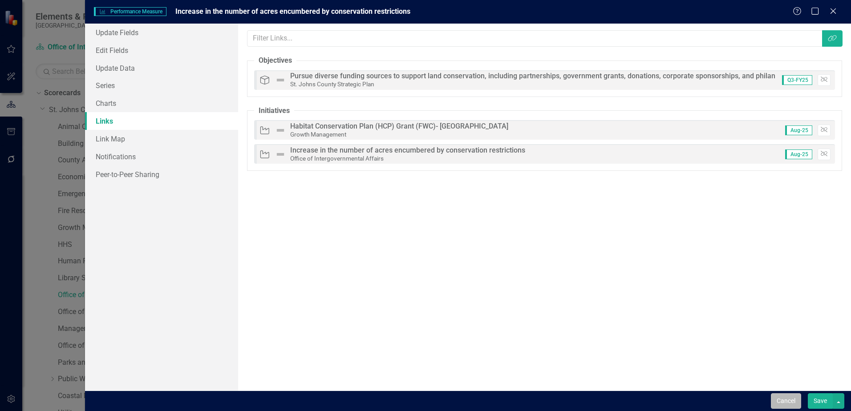
click at [792, 404] on button "Cancel" at bounding box center [786, 402] width 30 height 16
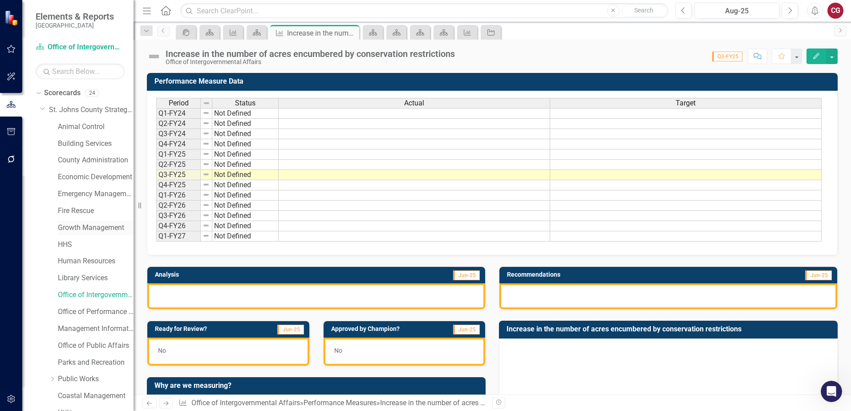
click at [85, 228] on link "Growth Management" at bounding box center [96, 228] width 76 height 10
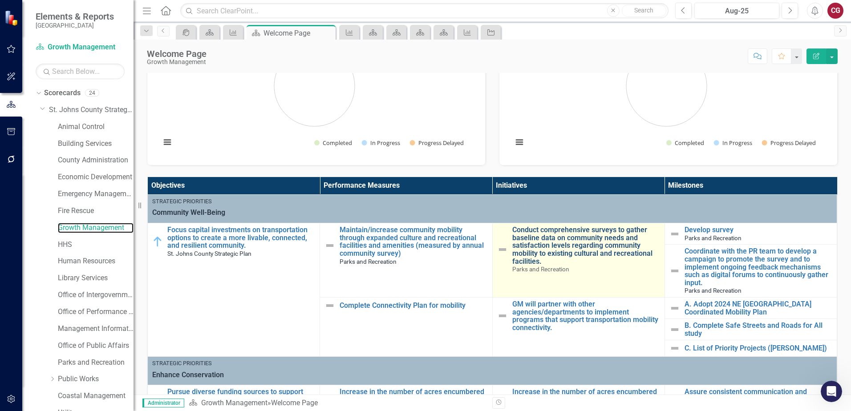
scroll to position [89, 0]
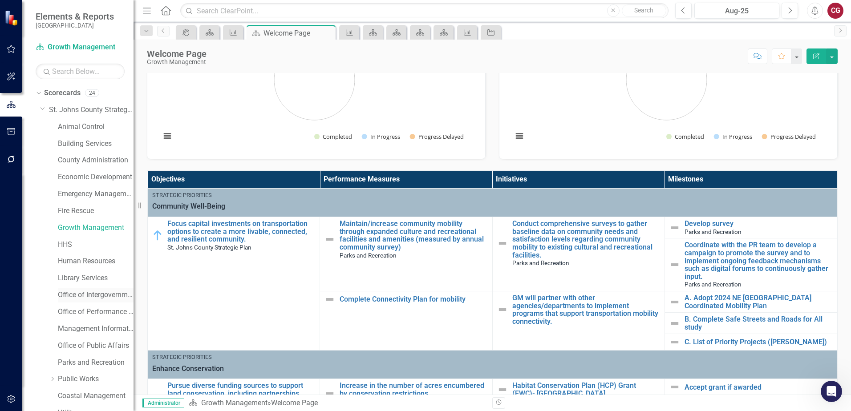
click at [90, 297] on link "Office of Intergovernmental Affairs" at bounding box center [96, 295] width 76 height 10
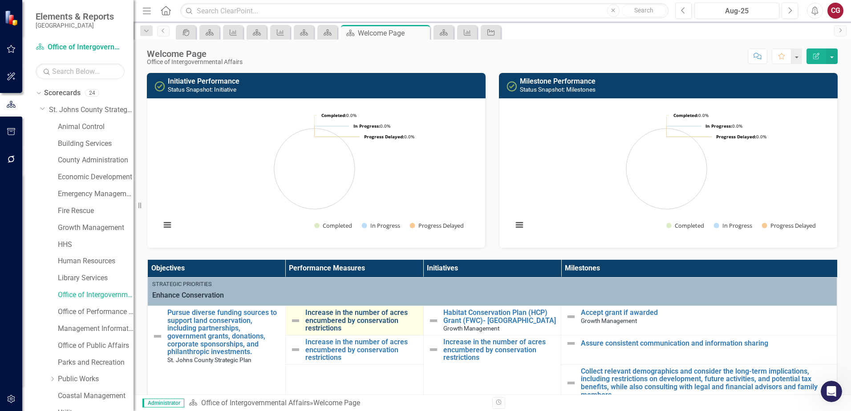
click at [339, 322] on link "Increase in the number of acres encumbered by conservation restrictions" at bounding box center [362, 321] width 114 height 24
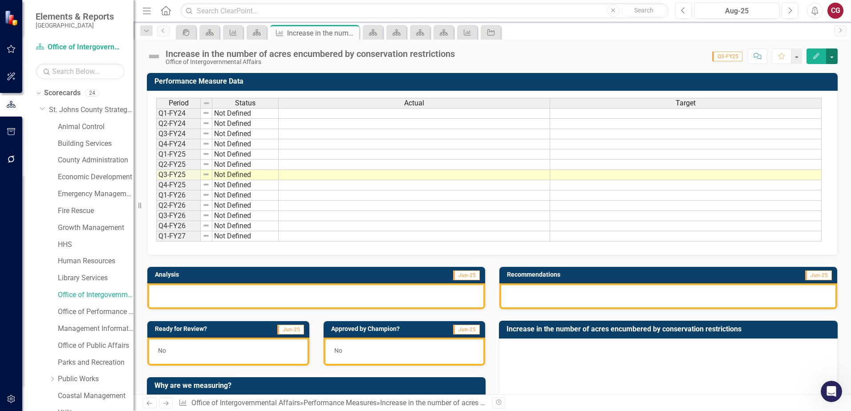
click at [831, 55] on button "button" at bounding box center [832, 57] width 12 height 16
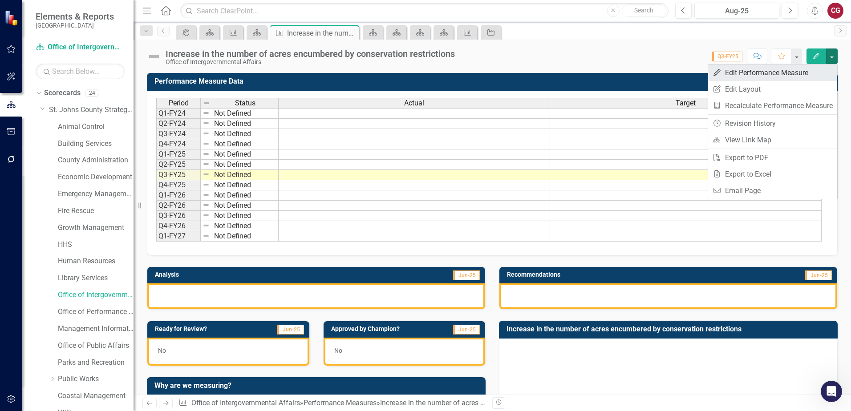
click at [741, 69] on link "Edit Edit Performance Measure" at bounding box center [772, 73] width 129 height 16
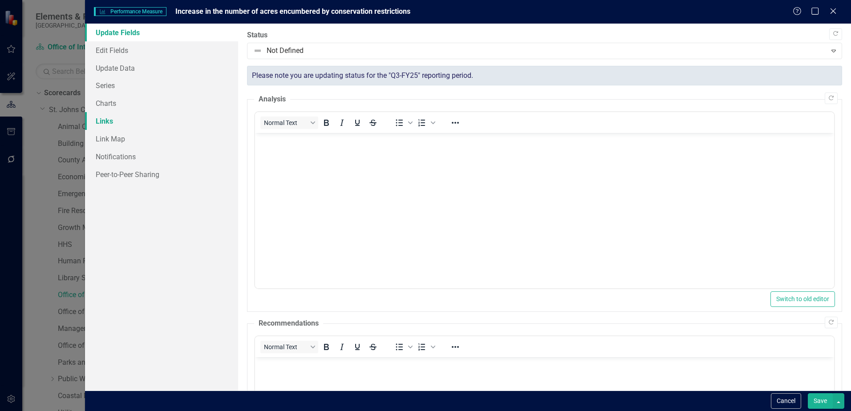
click at [126, 119] on link "Links" at bounding box center [161, 121] width 153 height 18
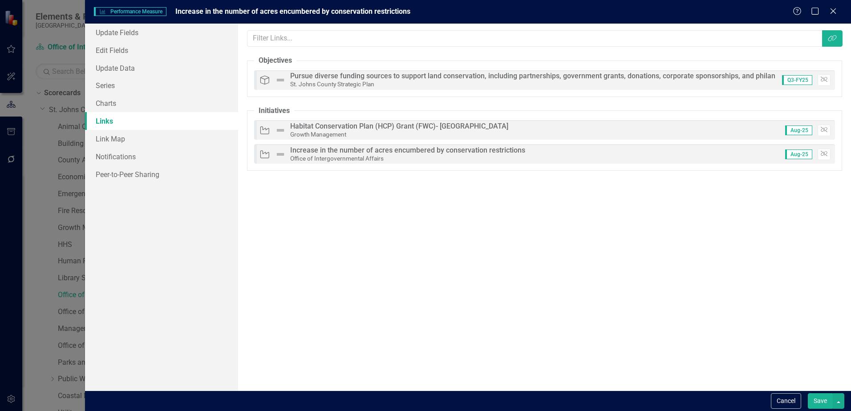
click at [327, 74] on div "Pursue diverse funding sources to support land conservation, including partners…" at bounding box center [565, 76] width 550 height 8
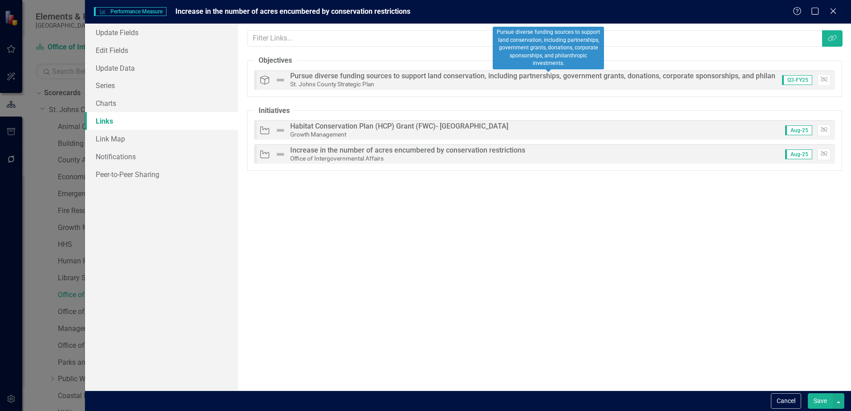
click at [327, 74] on div "Pursue diverse funding sources to support land conservation, including partners…" at bounding box center [565, 76] width 550 height 8
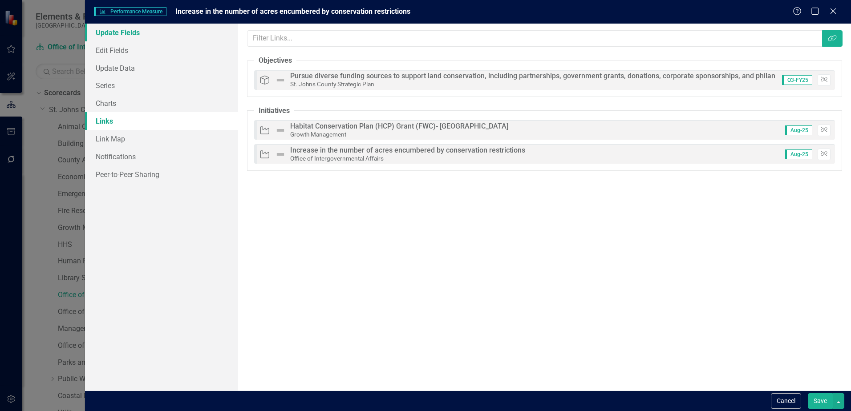
click at [123, 33] on link "Update Fields" at bounding box center [161, 33] width 153 height 18
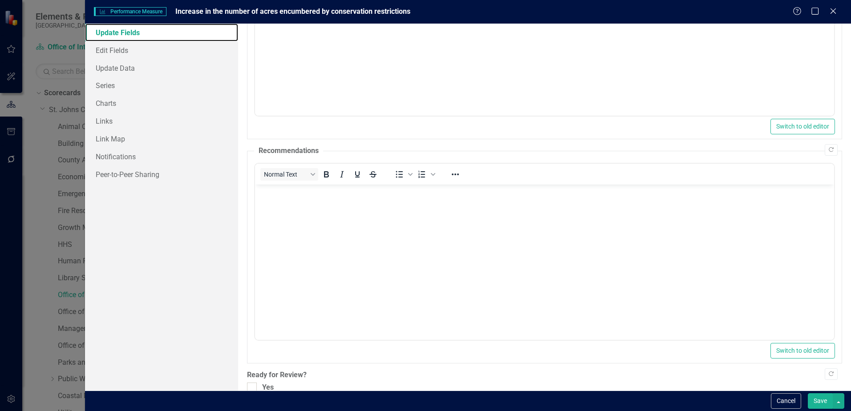
scroll to position [217, 0]
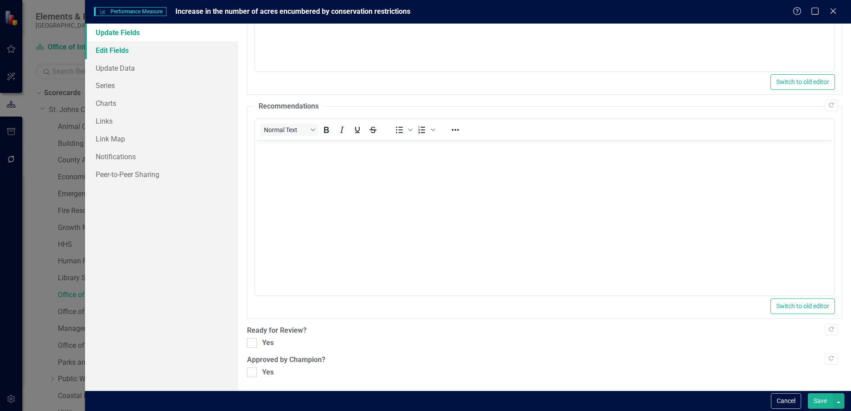
click at [130, 48] on link "Edit Fields" at bounding box center [161, 50] width 153 height 18
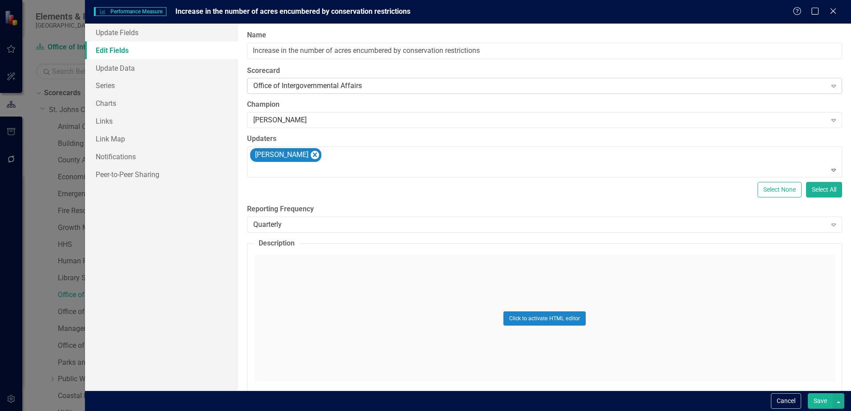
click at [340, 82] on div "Office of Intergovernmental Affairs" at bounding box center [539, 86] width 573 height 10
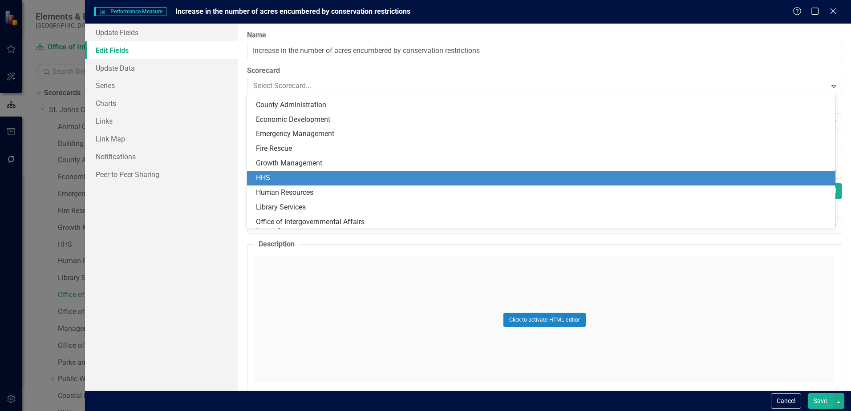
scroll to position [39, 0]
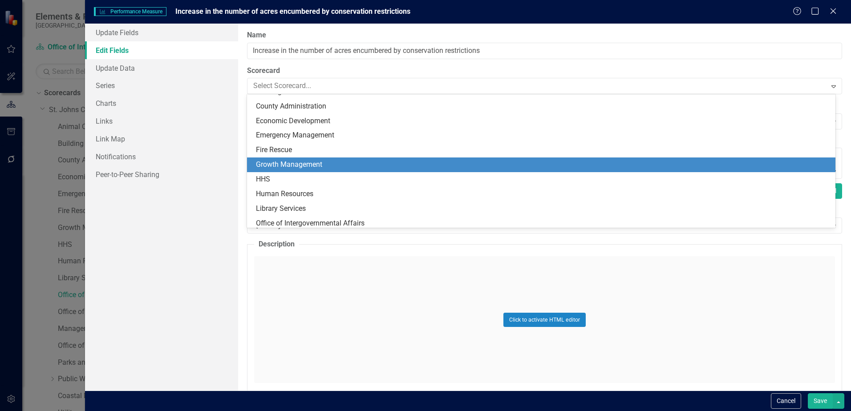
click at [296, 163] on div "Growth Management" at bounding box center [543, 165] width 574 height 10
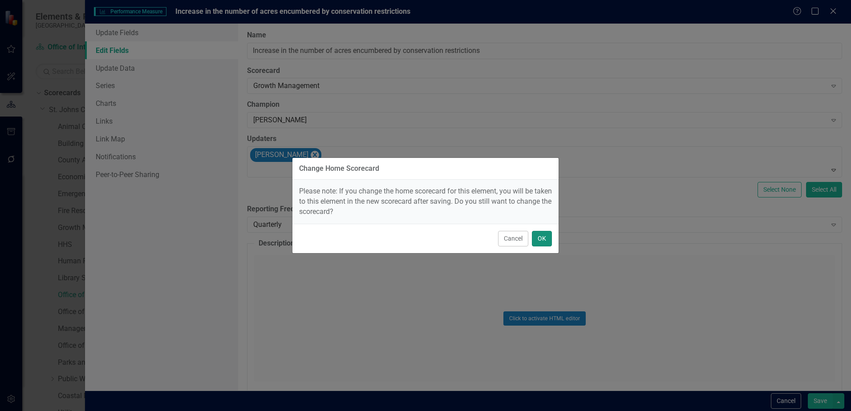
click at [545, 237] on button "OK" at bounding box center [542, 239] width 20 height 16
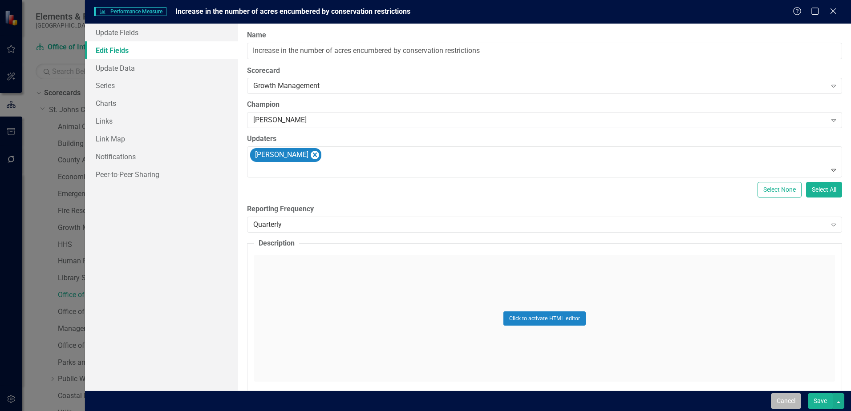
click at [795, 405] on button "Cancel" at bounding box center [786, 402] width 30 height 16
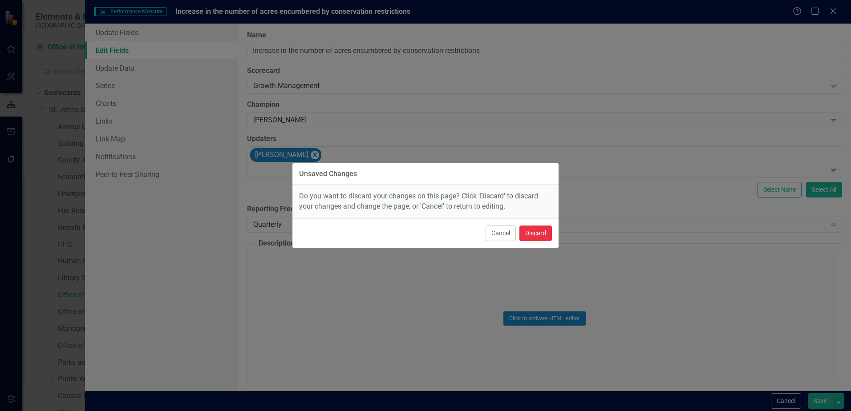
click at [542, 236] on button "Discard" at bounding box center [536, 234] width 32 height 16
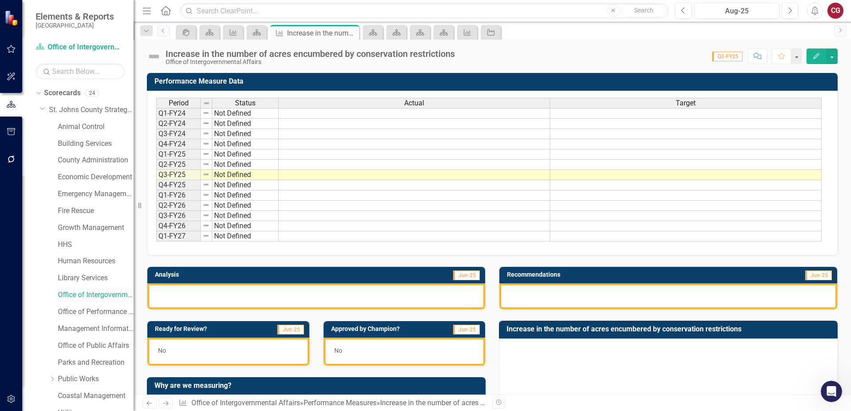
click at [94, 297] on link "Office of Intergovernmental Affairs" at bounding box center [96, 295] width 76 height 10
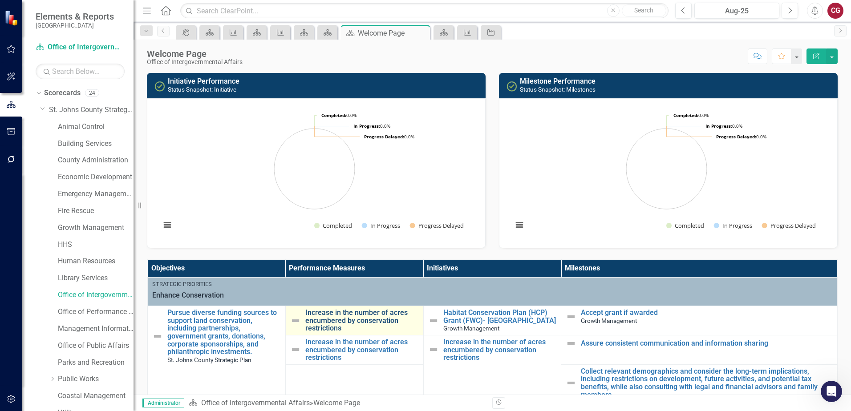
click at [328, 321] on link "Increase in the number of acres encumbered by conservation restrictions" at bounding box center [362, 321] width 114 height 24
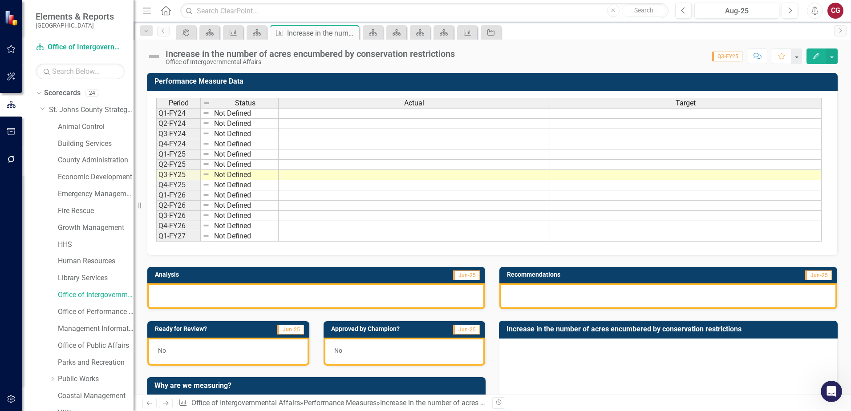
click at [335, 57] on div "Increase in the number of acres encumbered by conservation restrictions" at bounding box center [310, 54] width 289 height 10
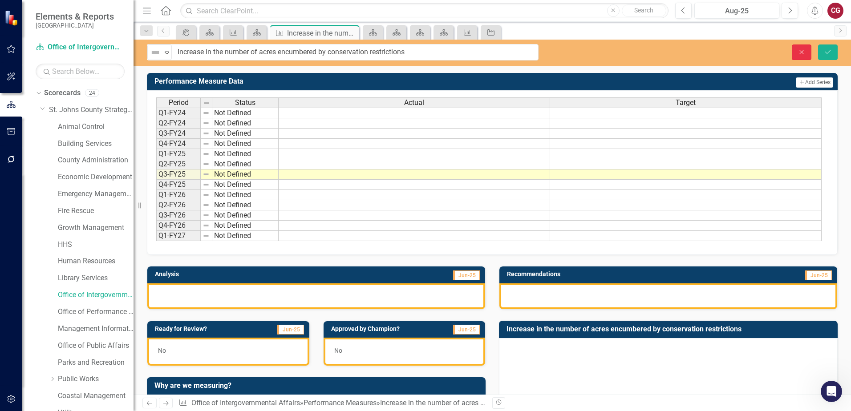
click at [806, 53] on icon "Close" at bounding box center [802, 52] width 8 height 6
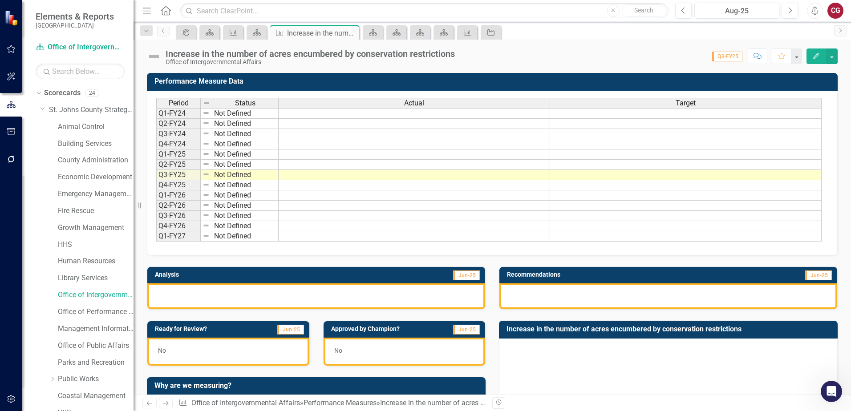
click at [403, 62] on div "Office of Intergovernmental Affairs" at bounding box center [310, 62] width 289 height 7
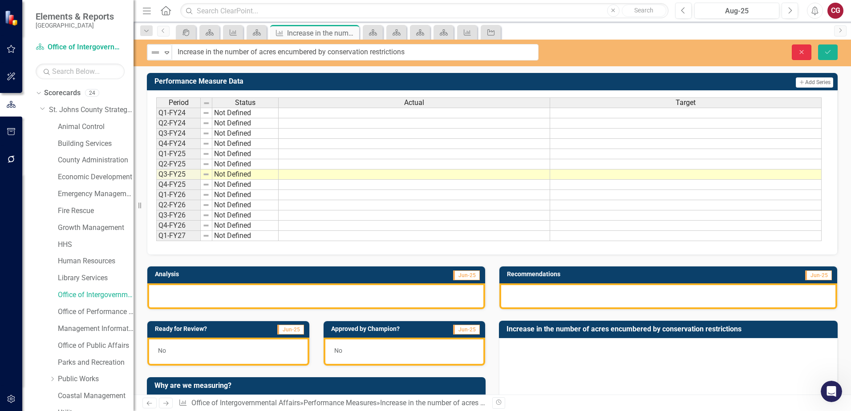
click at [797, 53] on button "Close" at bounding box center [802, 53] width 20 height 16
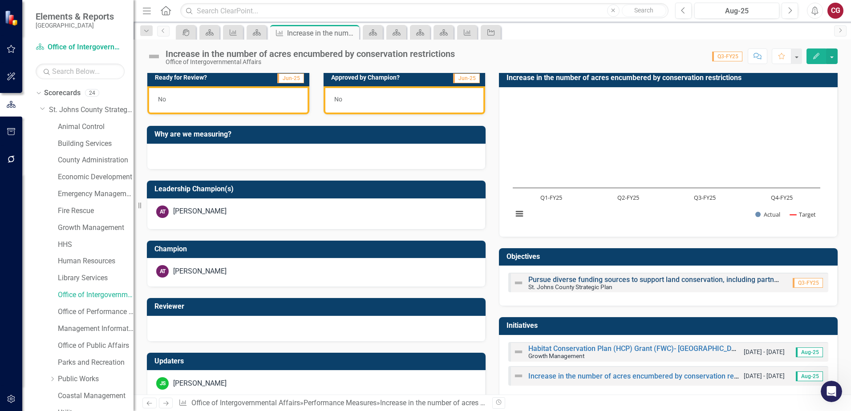
scroll to position [267, 0]
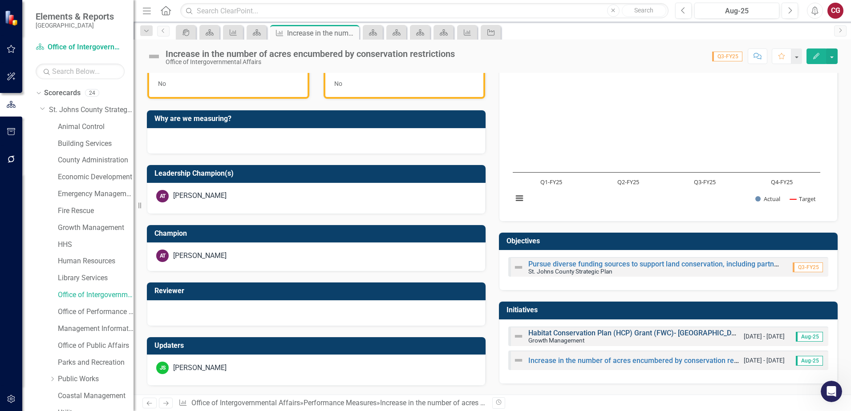
click at [556, 337] on link "Habitat Conservation Plan (HCP) Grant (FWC)- [GEOGRAPHIC_DATA]" at bounding box center [637, 333] width 218 height 8
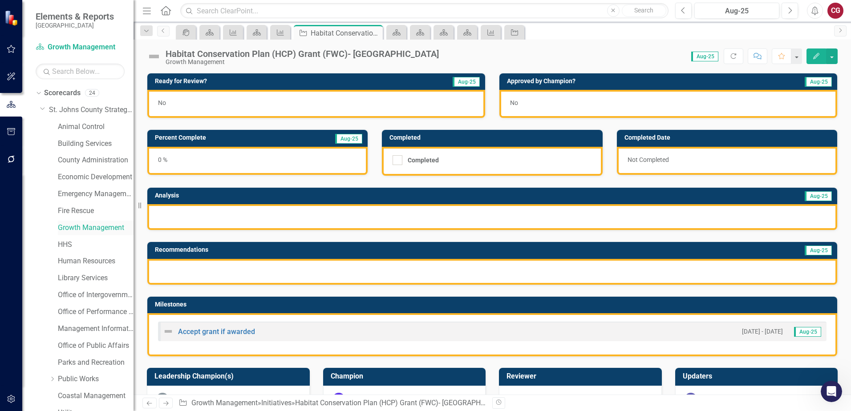
click at [95, 230] on link "Growth Management" at bounding box center [96, 228] width 76 height 10
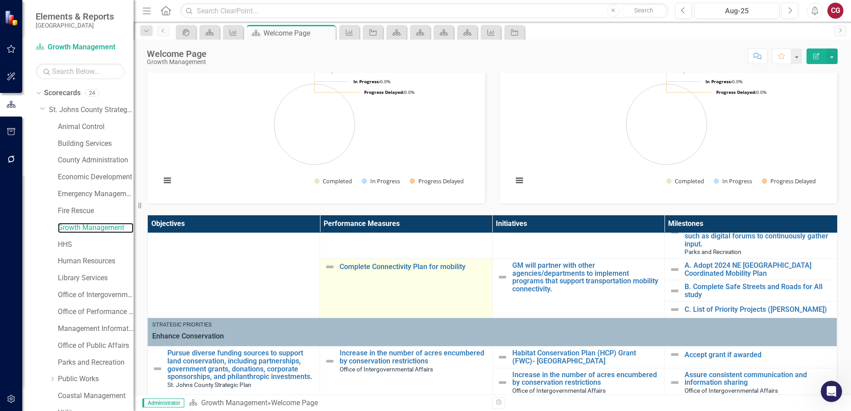
scroll to position [89, 0]
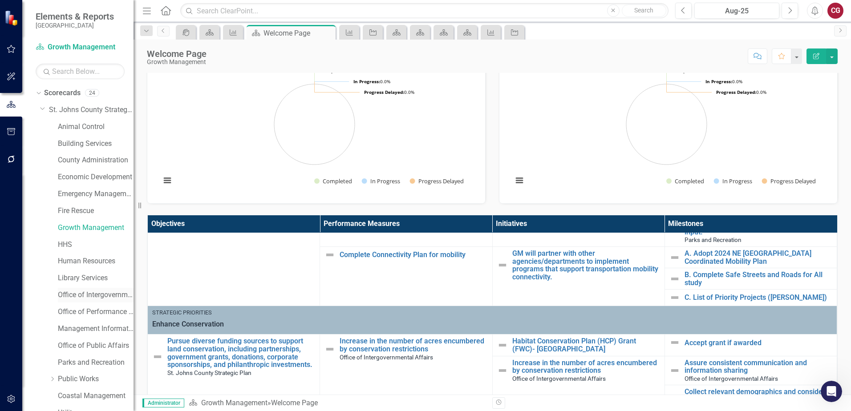
click at [76, 296] on link "Office of Intergovernmental Affairs" at bounding box center [96, 295] width 76 height 10
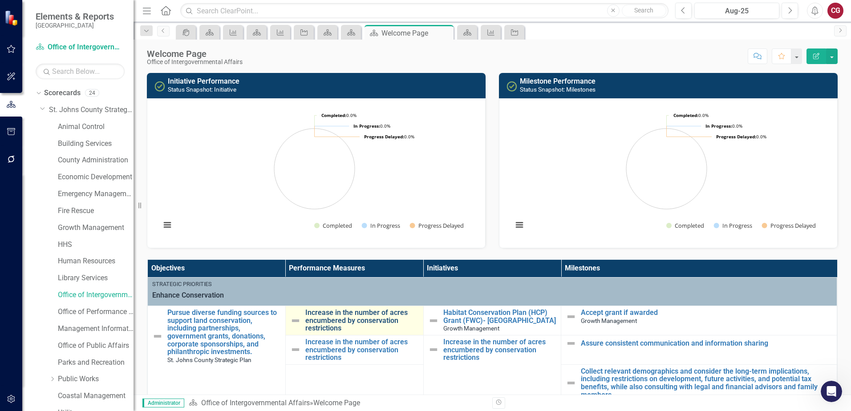
click at [342, 320] on link "Increase in the number of acres encumbered by conservation restrictions" at bounding box center [362, 321] width 114 height 24
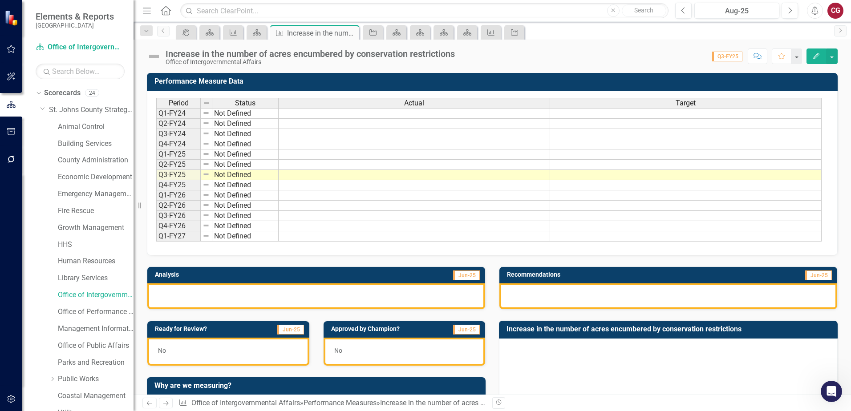
click at [463, 63] on div "Score: 0.00 Q3-FY25 Completed Comment Favorite Edit" at bounding box center [648, 56] width 378 height 15
drag, startPoint x: 463, startPoint y: 63, endPoint x: 450, endPoint y: 56, distance: 14.5
click at [450, 56] on div "Increase in the number of acres encumbered by conservation restrictions" at bounding box center [310, 54] width 289 height 10
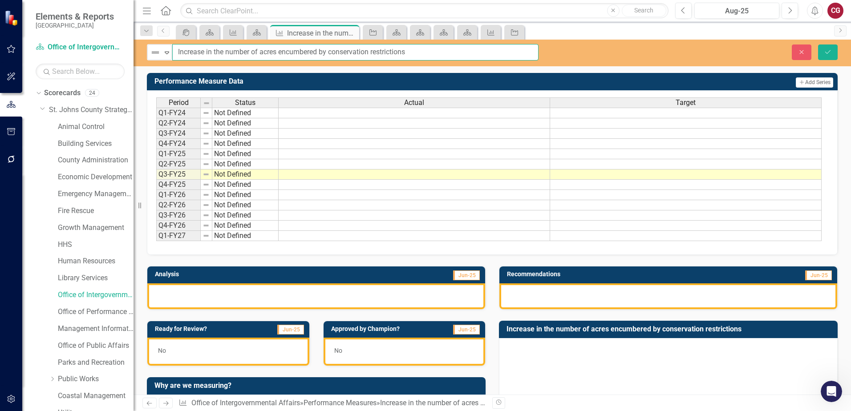
click at [460, 55] on input "Increase in the number of acres encumbered by conservation restrictions" at bounding box center [355, 52] width 366 height 16
drag, startPoint x: 436, startPoint y: 50, endPoint x: 280, endPoint y: 51, distance: 156.3
click at [280, 51] on input "Increase in the number of acres encumbered by conservation restrictions" at bounding box center [355, 52] width 366 height 16
type input "Increase in the number of acres in agricultural conservation easements"
click at [835, 57] on button "Save" at bounding box center [828, 53] width 20 height 16
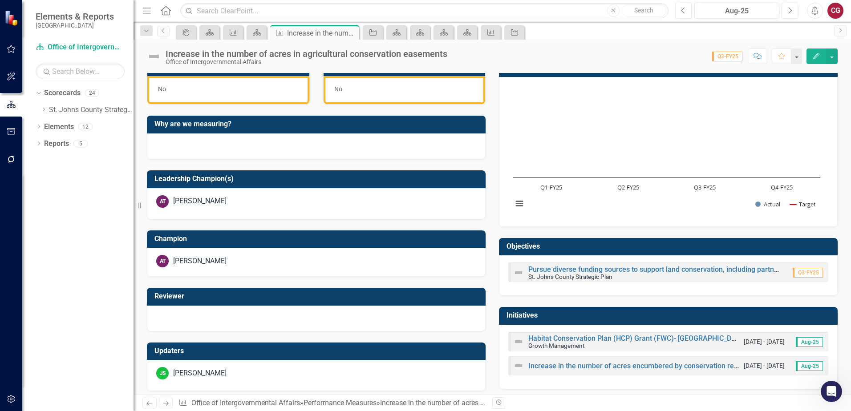
scroll to position [267, 0]
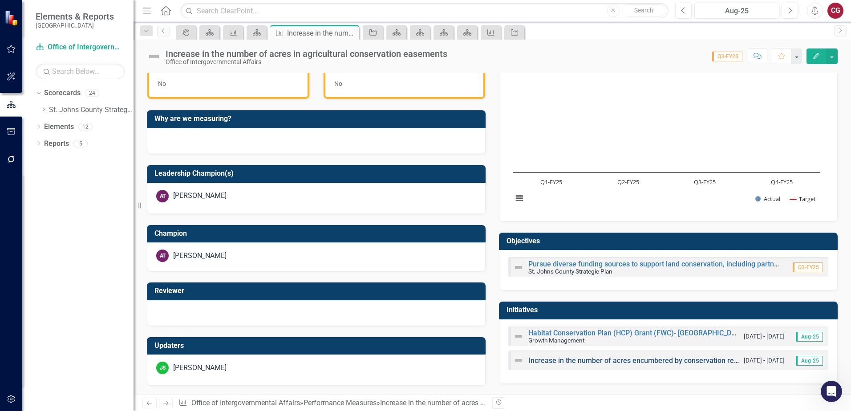
click at [621, 361] on link "Increase in the number of acres encumbered by conservation restrictions" at bounding box center [645, 361] width 235 height 8
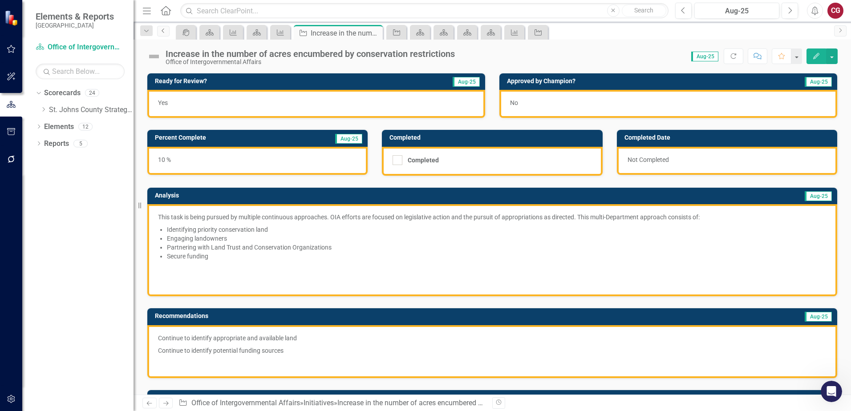
click at [164, 32] on icon "Previous" at bounding box center [163, 30] width 7 height 5
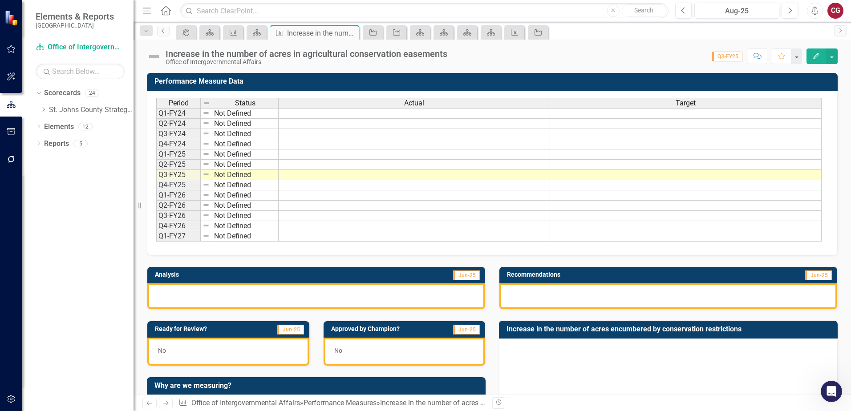
click at [159, 33] on link "Previous" at bounding box center [163, 31] width 12 height 11
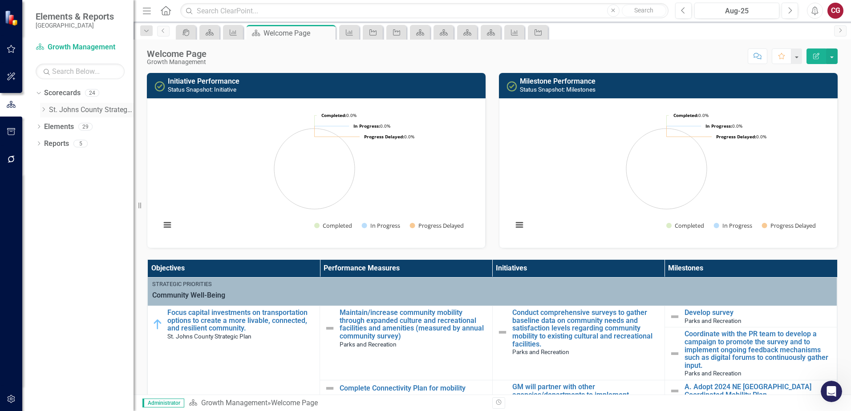
click at [42, 110] on icon "Dropdown" at bounding box center [43, 109] width 7 height 5
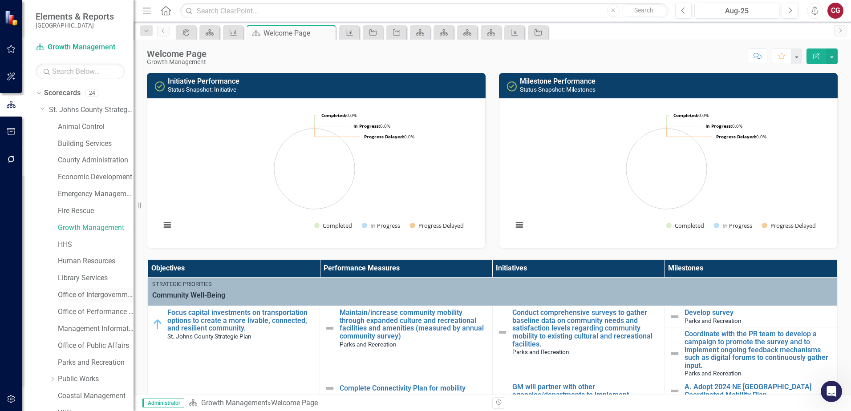
click at [86, 288] on div "Dropdown St. Johns County Strategic Plan Animal Control Building Services Count…" at bounding box center [86, 263] width 93 height 320
drag, startPoint x: 86, startPoint y: 288, endPoint x: 86, endPoint y: 295, distance: 6.2
click at [86, 295] on link "Office of Intergovernmental Affairs" at bounding box center [96, 295] width 76 height 10
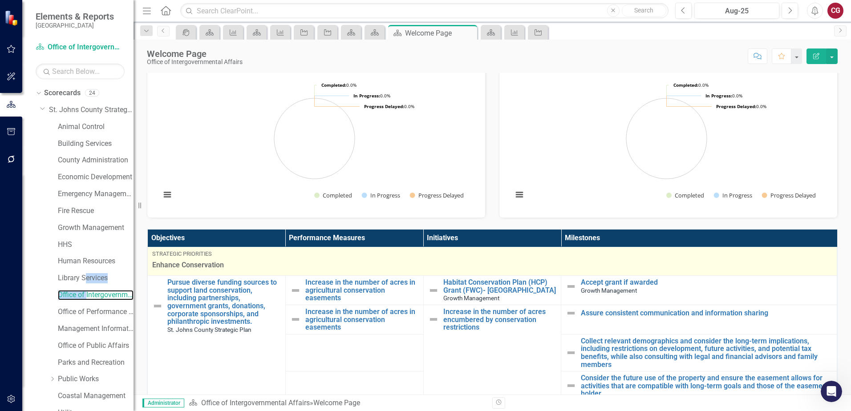
scroll to position [45, 0]
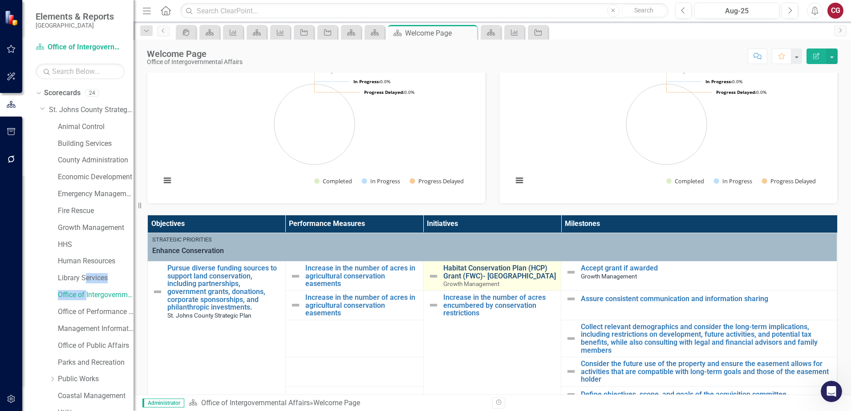
scroll to position [1, 0]
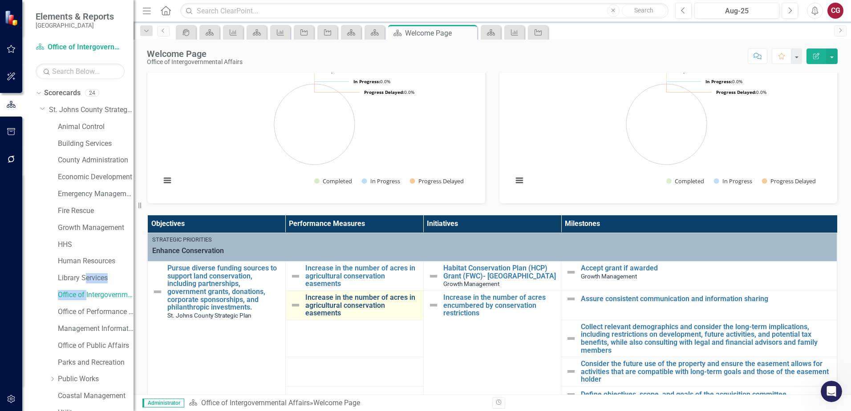
click at [321, 302] on link "Increase in the number of acres in agricultural conservation easements" at bounding box center [362, 306] width 114 height 24
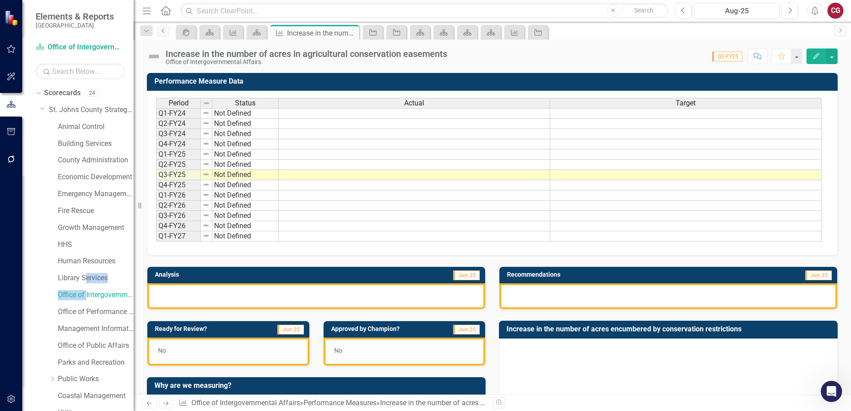
click at [162, 32] on icon "Previous" at bounding box center [163, 30] width 7 height 5
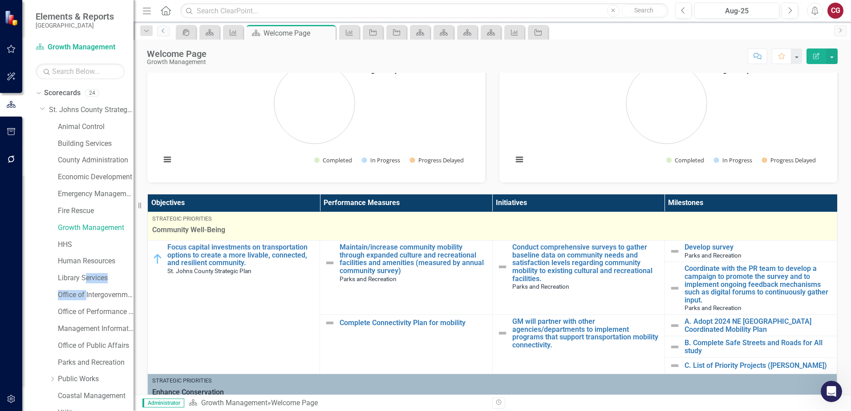
scroll to position [89, 0]
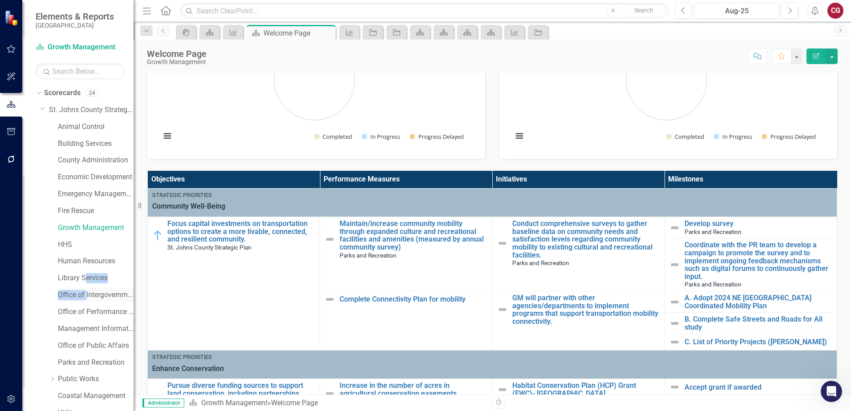
click at [84, 291] on link "Office of Intergovernmental Affairs" at bounding box center [96, 295] width 76 height 10
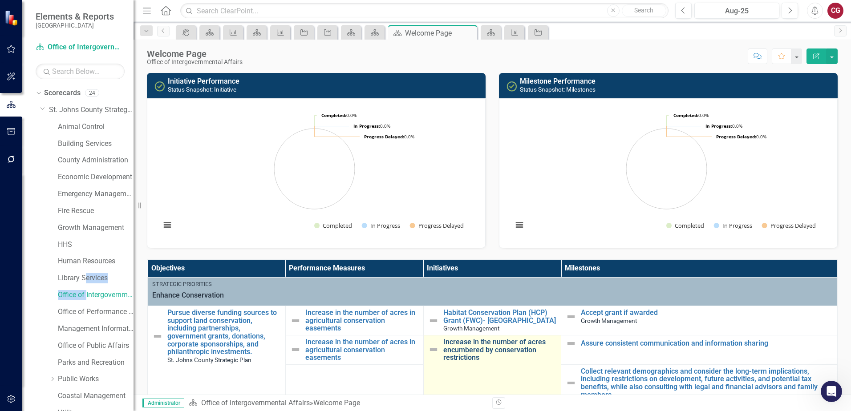
click at [453, 347] on link "Increase in the number of acres encumbered by conservation restrictions" at bounding box center [500, 350] width 114 height 24
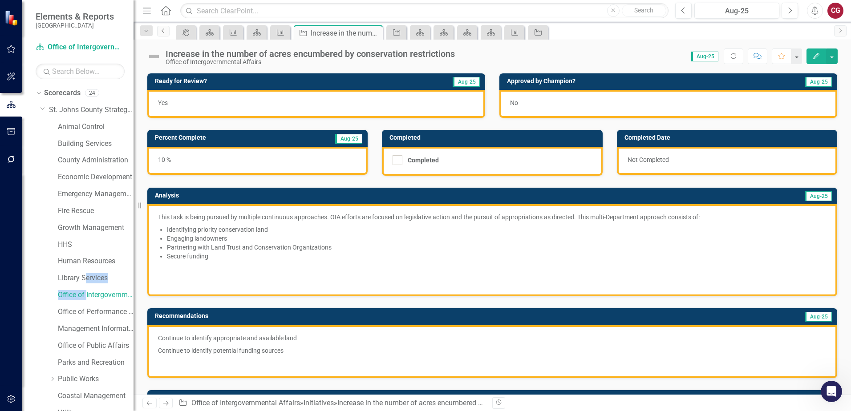
click at [164, 31] on icon "Previous" at bounding box center [163, 30] width 7 height 5
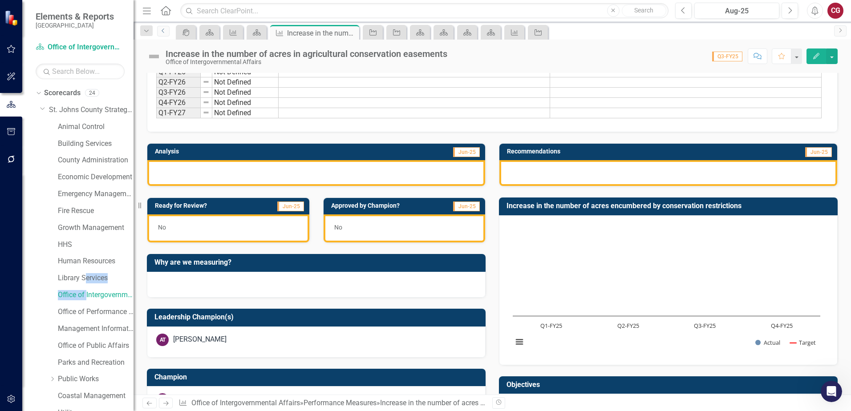
scroll to position [134, 0]
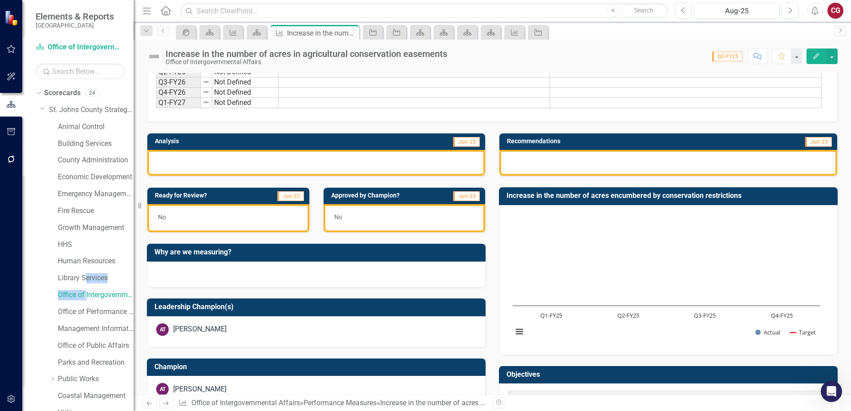
click at [87, 296] on link "Office of Intergovernmental Affairs" at bounding box center [96, 295] width 76 height 10
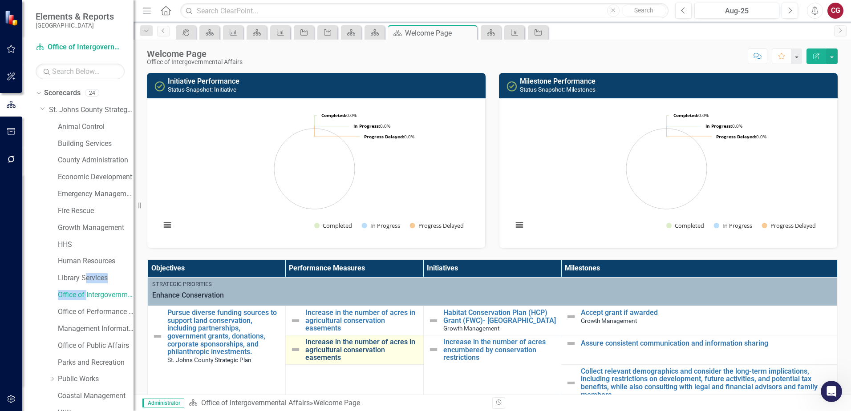
click at [330, 349] on link "Increase in the number of acres in agricultural conservation easements" at bounding box center [362, 350] width 114 height 24
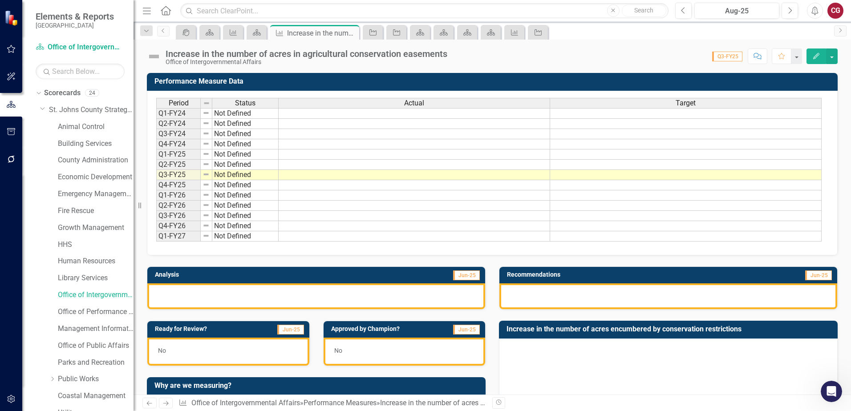
click at [437, 55] on div "Increase in the number of acres in agricultural conservation easements" at bounding box center [307, 54] width 282 height 10
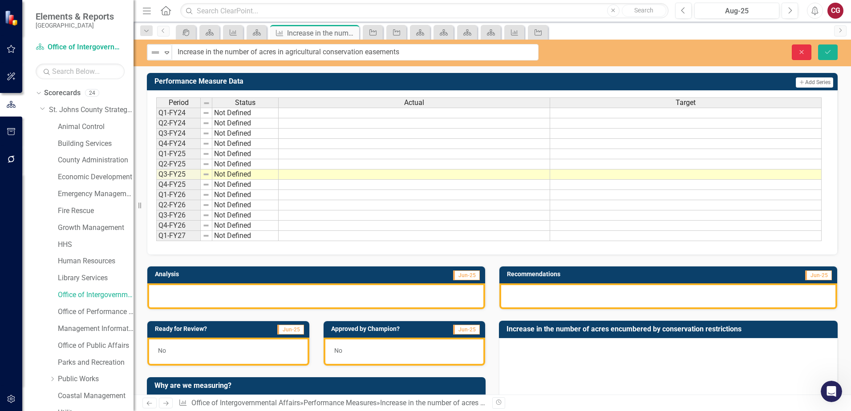
click at [801, 50] on icon "Close" at bounding box center [802, 52] width 8 height 6
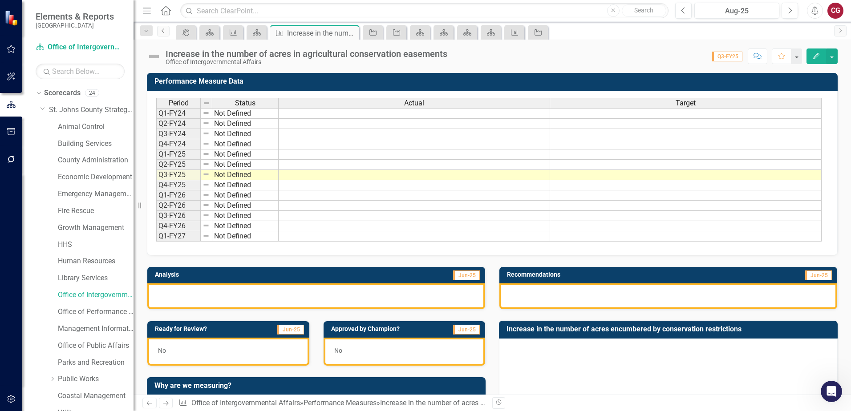
click at [166, 34] on link "Previous" at bounding box center [163, 31] width 12 height 11
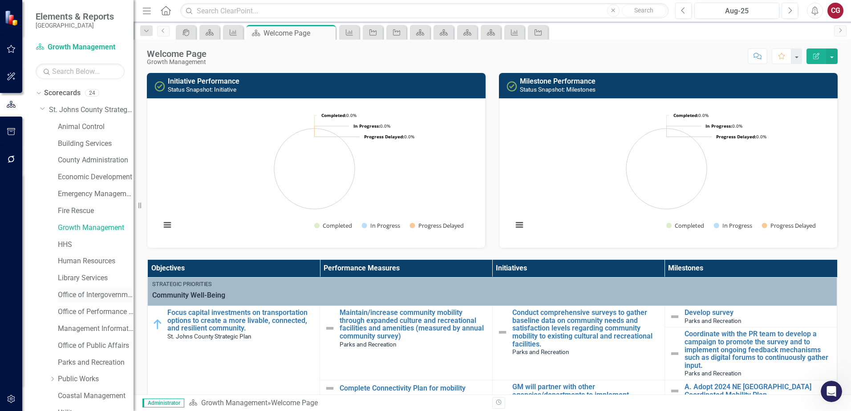
click at [73, 294] on link "Office of Intergovernmental Affairs" at bounding box center [96, 295] width 76 height 10
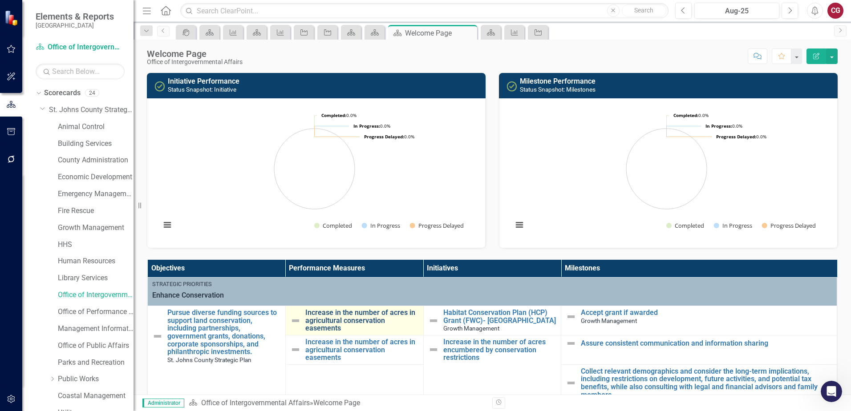
click at [357, 317] on link "Increase in the number of acres in agricultural conservation easements" at bounding box center [362, 321] width 114 height 24
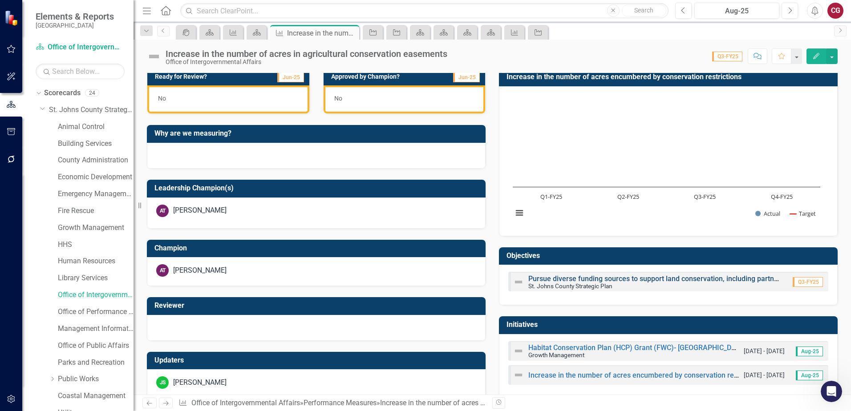
scroll to position [267, 0]
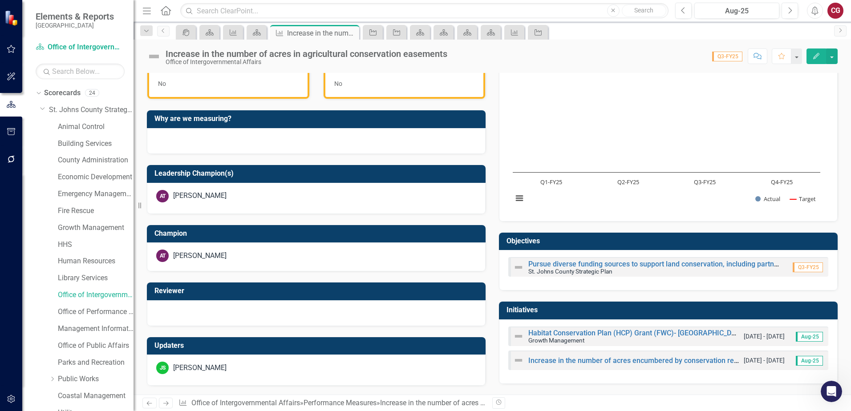
click at [649, 368] on div "Increase in the number of acres encumbered by conservation restrictions [DATE] …" at bounding box center [668, 361] width 320 height 20
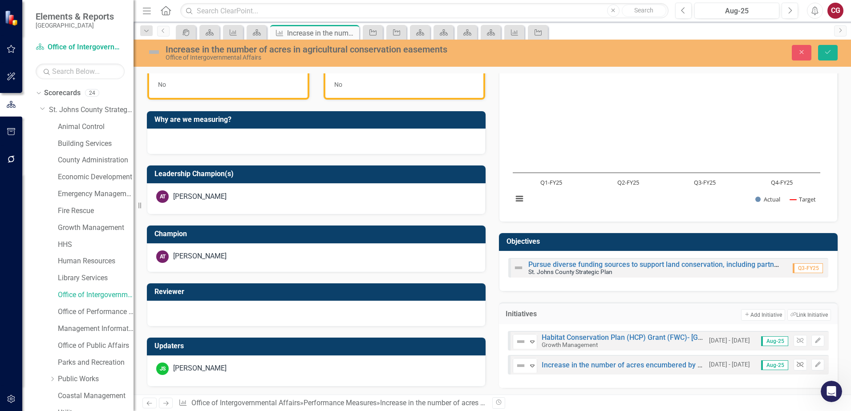
click at [797, 366] on icon "button" at bounding box center [800, 364] width 7 height 5
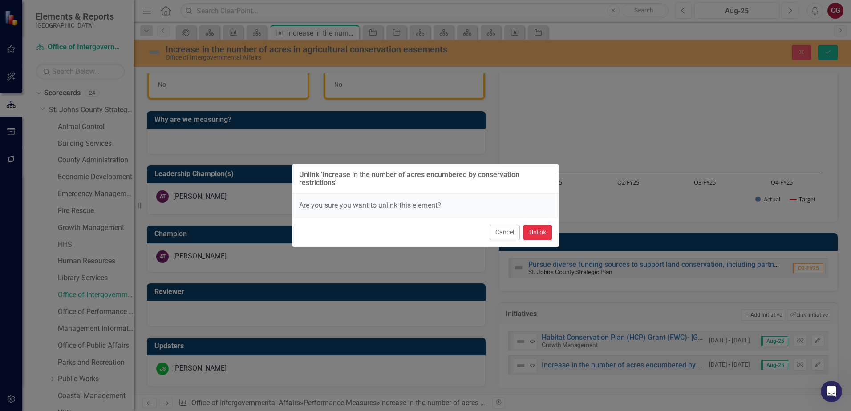
click at [540, 233] on button "Unlink" at bounding box center [538, 233] width 28 height 16
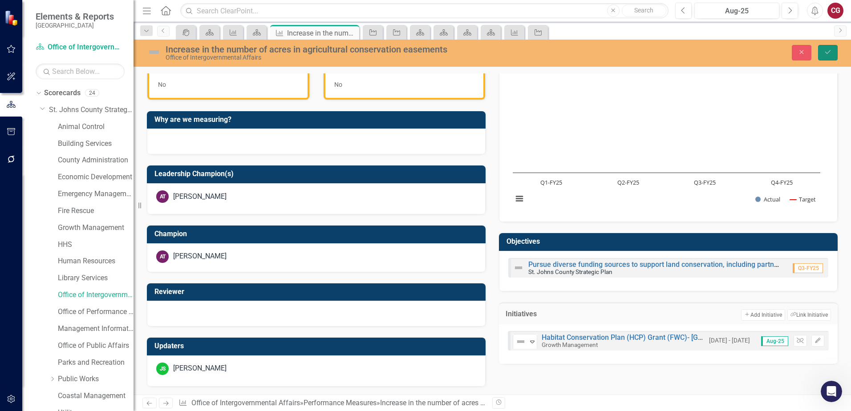
click at [824, 59] on button "Save" at bounding box center [828, 53] width 20 height 16
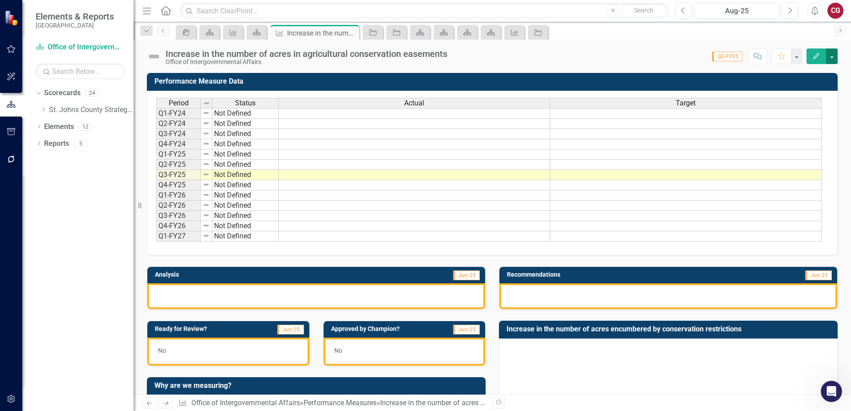
click at [833, 57] on button "button" at bounding box center [832, 57] width 12 height 16
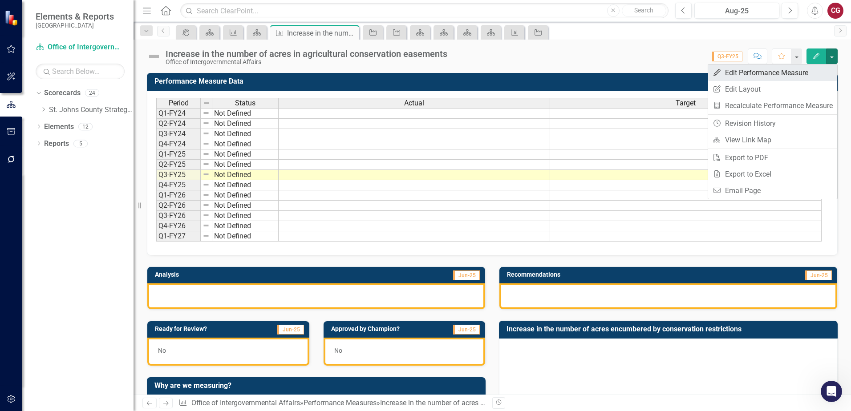
click at [756, 75] on link "Edit Edit Performance Measure" at bounding box center [772, 73] width 129 height 16
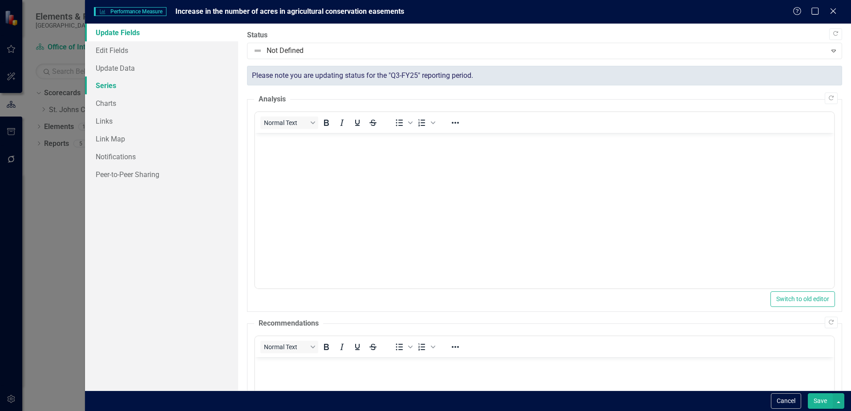
scroll to position [0, 0]
click at [117, 55] on link "Edit Fields" at bounding box center [161, 50] width 153 height 18
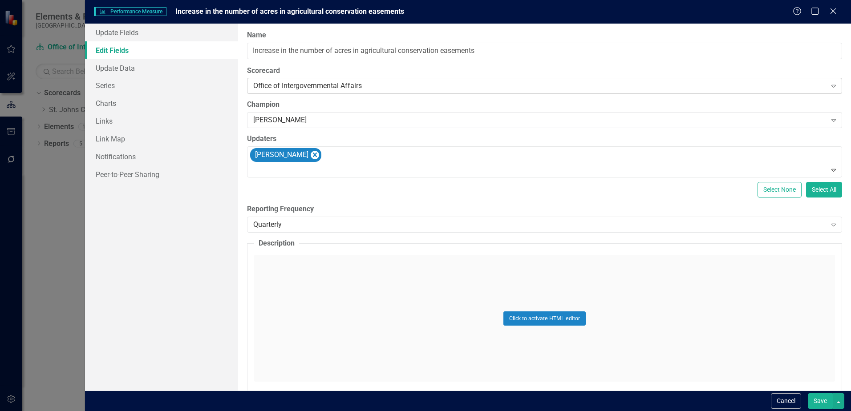
click at [271, 84] on div "Office of Intergovernmental Affairs" at bounding box center [539, 86] width 573 height 10
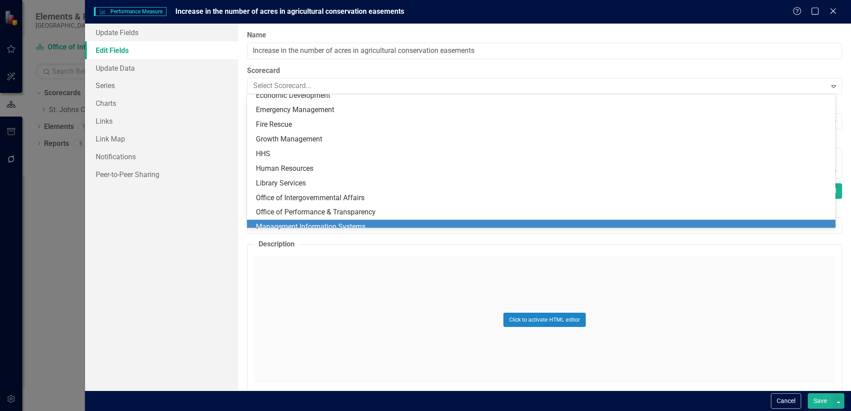
scroll to position [27, 0]
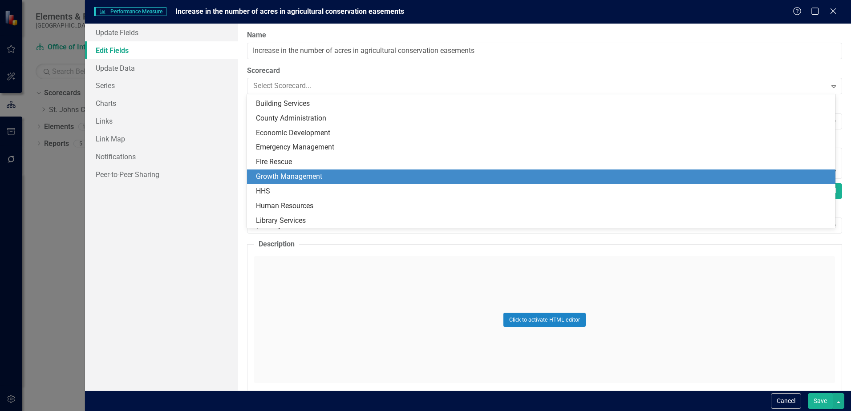
click at [293, 175] on div "Growth Management" at bounding box center [543, 177] width 574 height 10
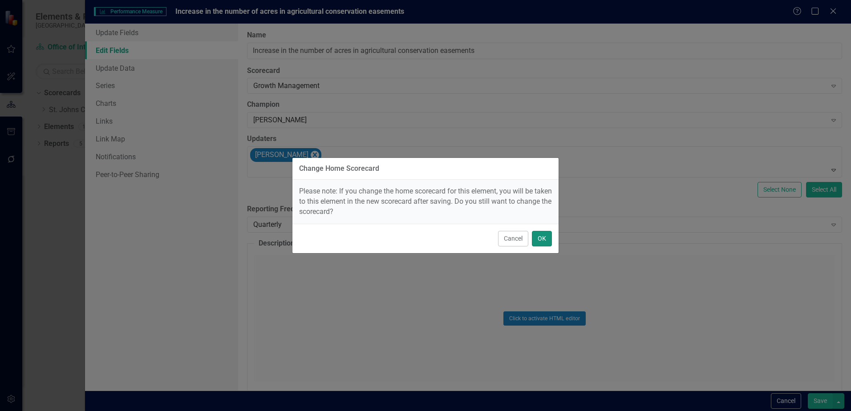
click at [539, 242] on button "OK" at bounding box center [542, 239] width 20 height 16
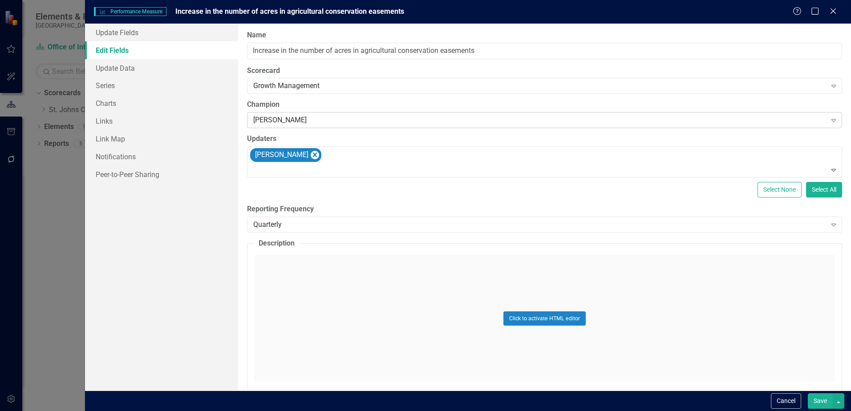
click at [313, 117] on div "[PERSON_NAME]" at bounding box center [539, 120] width 573 height 10
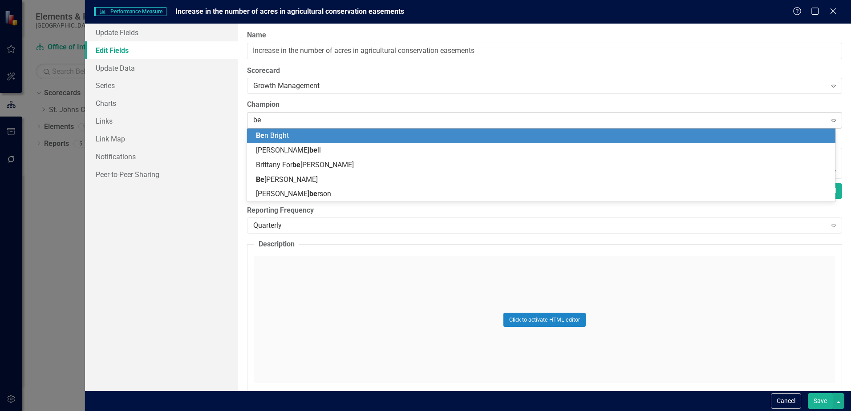
scroll to position [0, 0]
type input "[PERSON_NAME]"
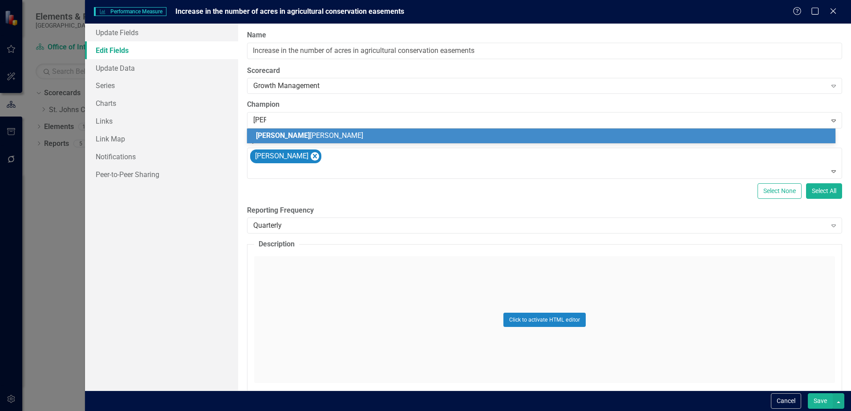
click at [293, 131] on div "[PERSON_NAME] [PERSON_NAME]" at bounding box center [543, 136] width 574 height 10
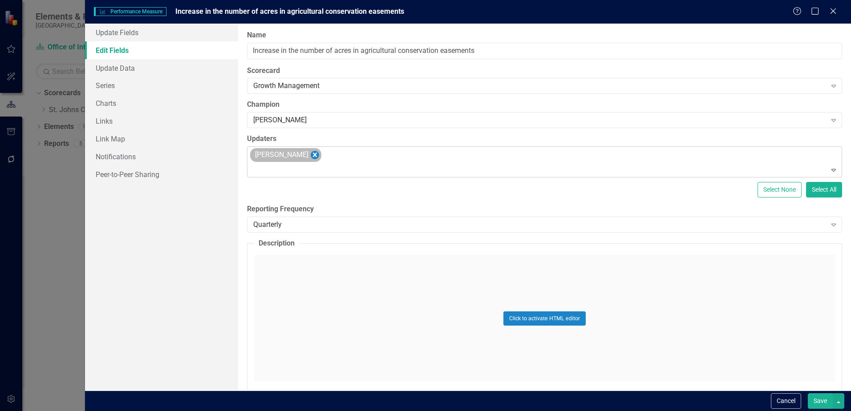
click at [313, 153] on icon "Remove Joel Sneed" at bounding box center [315, 155] width 4 height 4
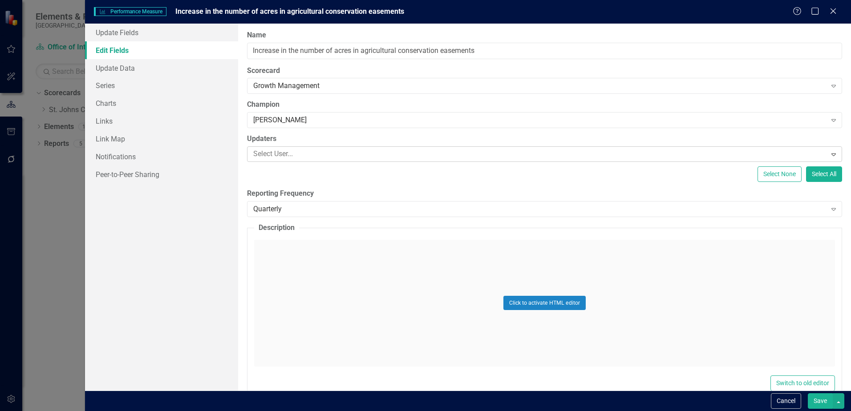
click at [294, 154] on div at bounding box center [538, 154] width 577 height 12
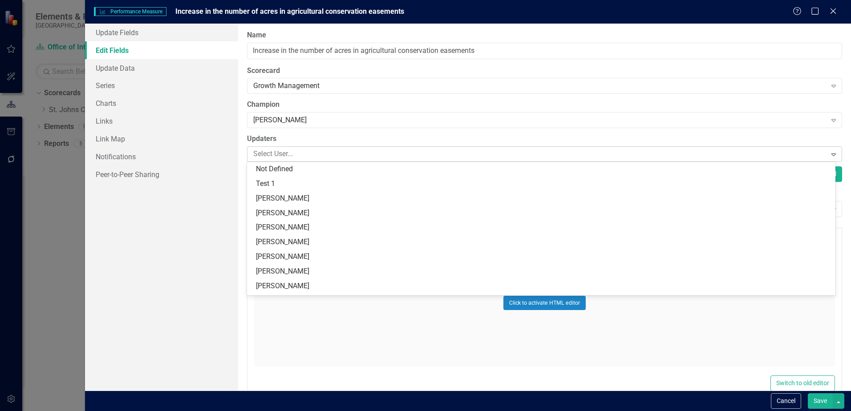
type input "j"
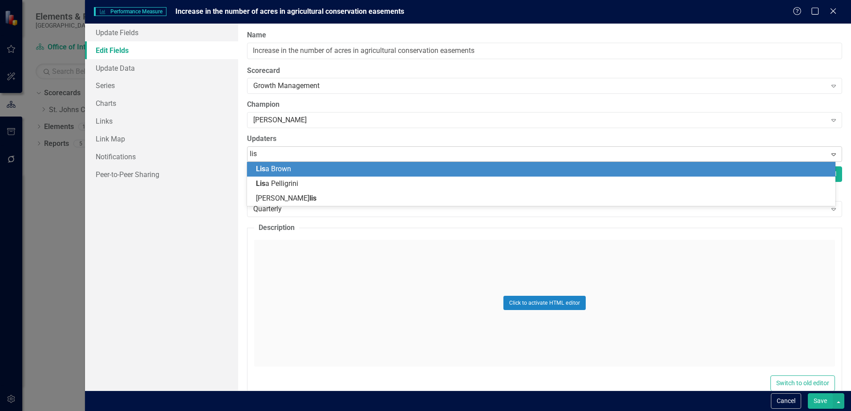
type input "[PERSON_NAME]"
click at [294, 166] on div "[PERSON_NAME]" at bounding box center [543, 169] width 574 height 10
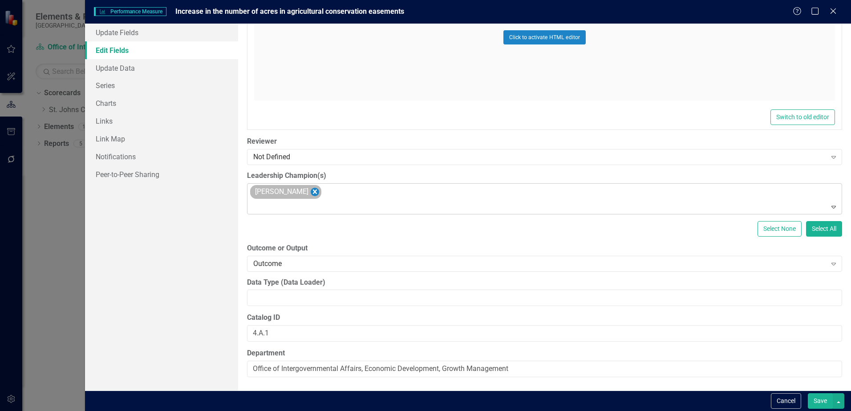
click at [311, 195] on icon "Remove Adam Tecler" at bounding box center [315, 192] width 8 height 11
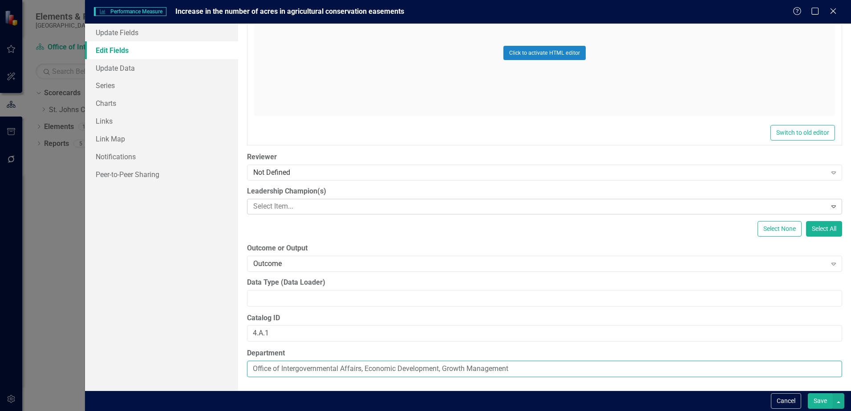
drag, startPoint x: 446, startPoint y: 369, endPoint x: 219, endPoint y: 363, distance: 227.1
click at [219, 363] on div "Update Fields Edit Fields Update Data Series Charts Links Link Map Notification…" at bounding box center [468, 207] width 766 height 367
type input "Growth Management"
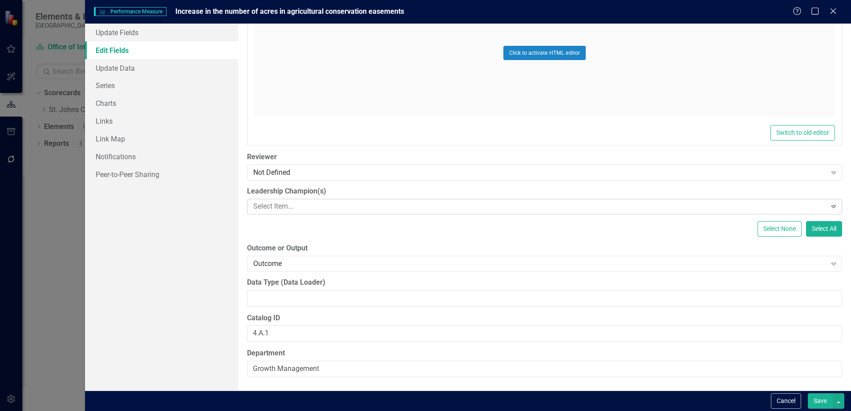
click at [824, 405] on button "Save" at bounding box center [820, 402] width 25 height 16
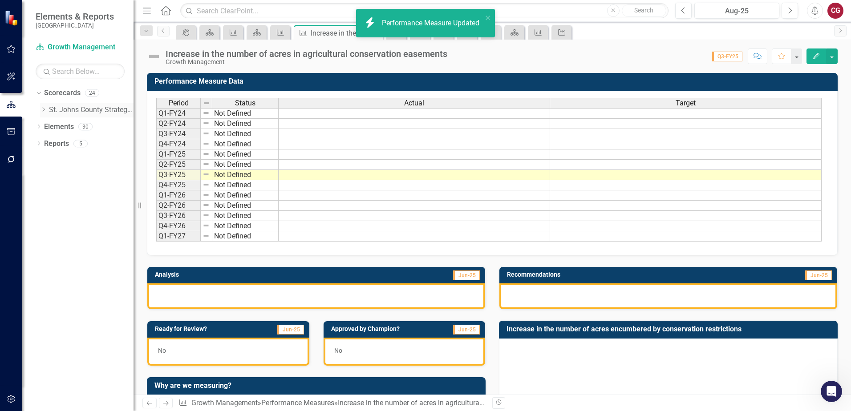
click at [45, 109] on icon "Dropdown" at bounding box center [43, 109] width 7 height 5
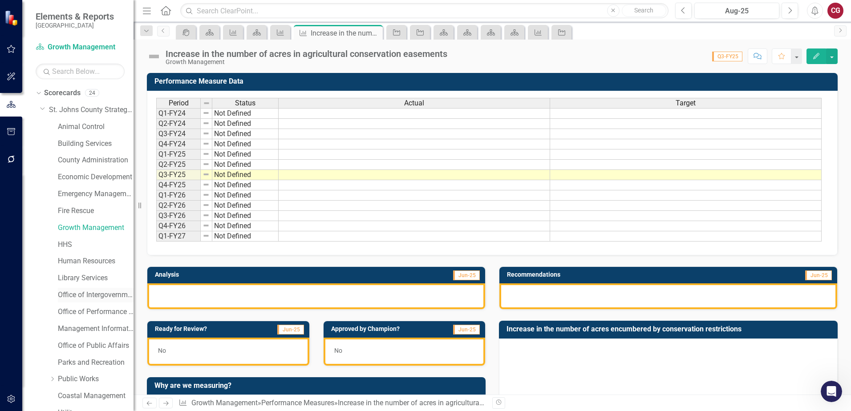
click at [88, 297] on link "Office of Intergovernmental Affairs" at bounding box center [96, 295] width 76 height 10
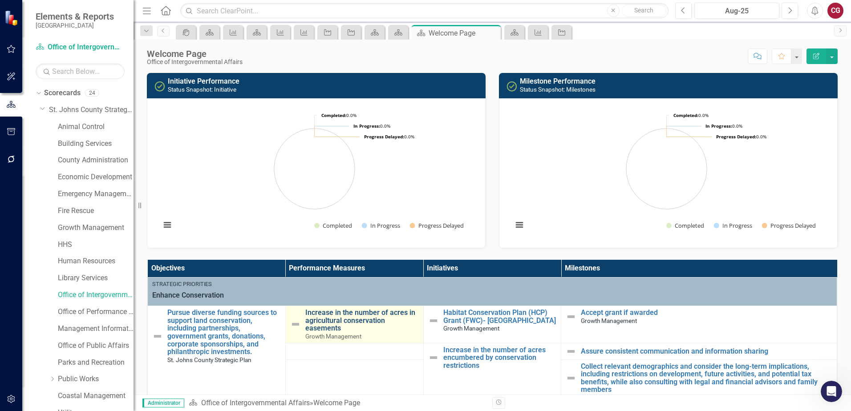
click at [368, 321] on link "Increase in the number of acres in agricultural conservation easements" at bounding box center [362, 321] width 114 height 24
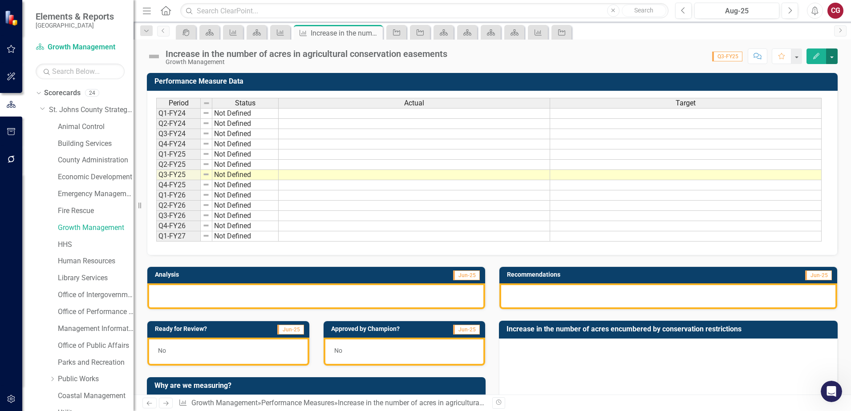
click at [834, 58] on button "button" at bounding box center [832, 57] width 12 height 16
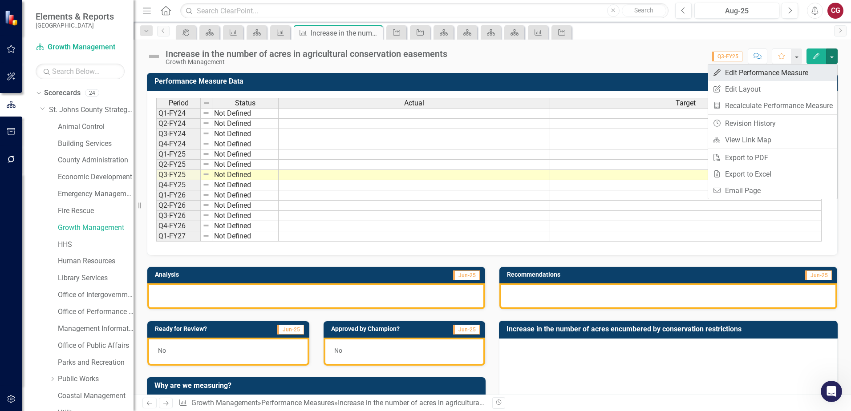
click at [758, 75] on link "Edit Edit Performance Measure" at bounding box center [772, 73] width 129 height 16
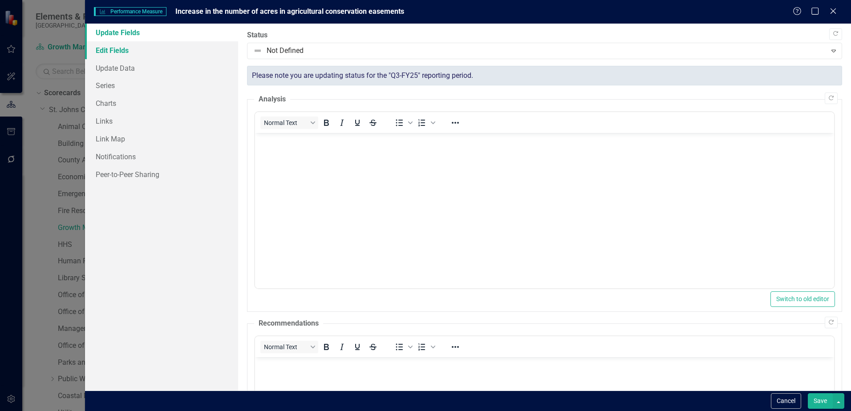
click at [101, 49] on link "Edit Fields" at bounding box center [161, 50] width 153 height 18
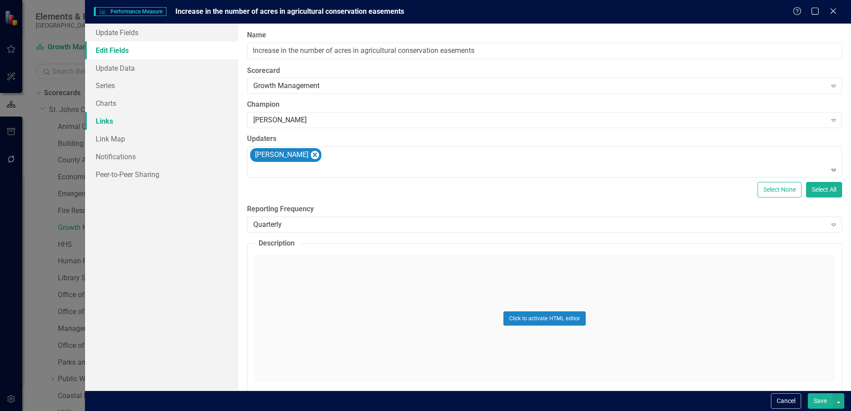
click at [111, 116] on link "Links" at bounding box center [161, 121] width 153 height 18
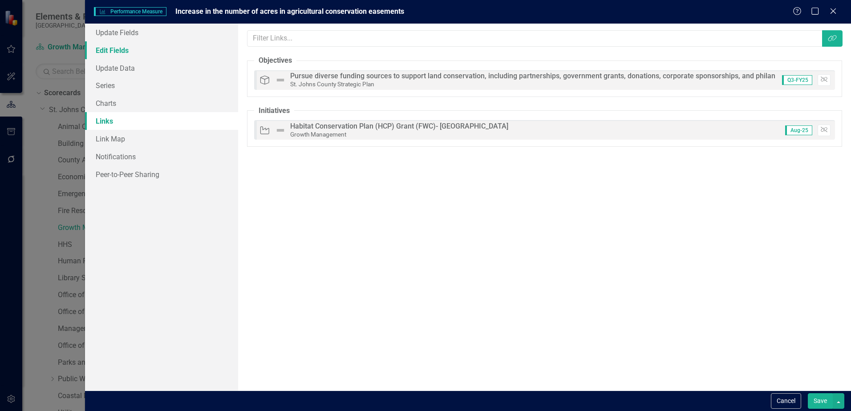
click at [106, 53] on link "Edit Fields" at bounding box center [161, 50] width 153 height 18
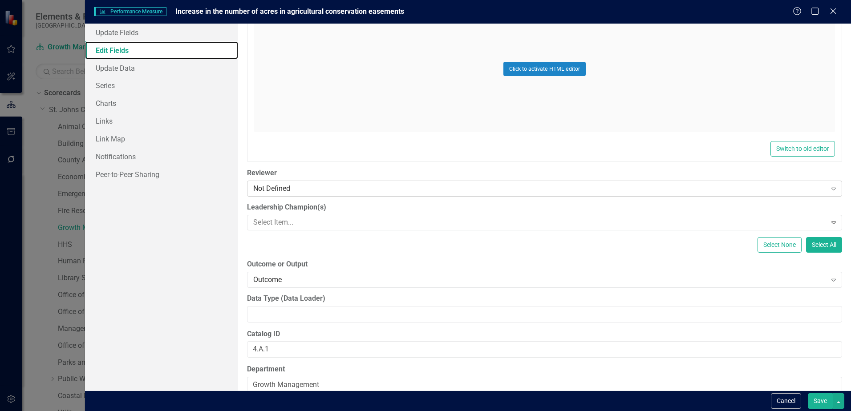
scroll to position [446, 0]
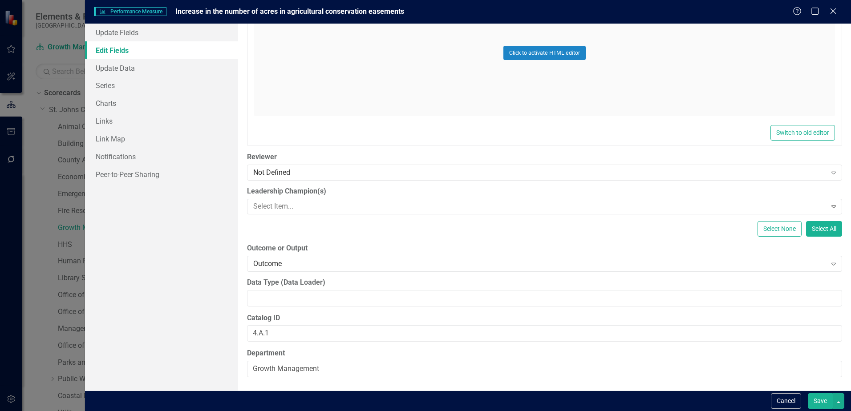
click at [824, 398] on button "Save" at bounding box center [820, 402] width 25 height 16
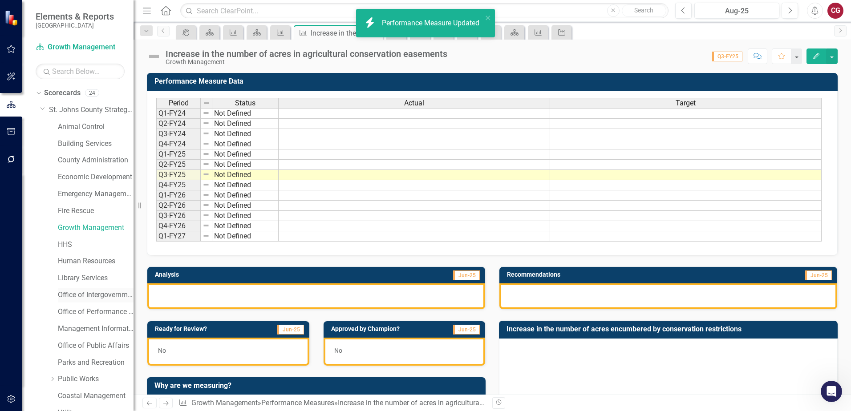
click at [79, 294] on link "Office of Intergovernmental Affairs" at bounding box center [96, 295] width 76 height 10
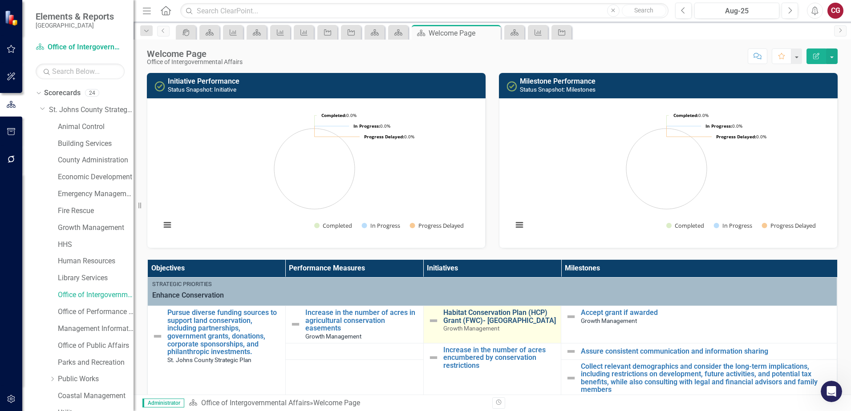
click at [468, 318] on link "Habitat Conservation Plan (HCP) Grant (FWC)- [GEOGRAPHIC_DATA]" at bounding box center [500, 317] width 114 height 16
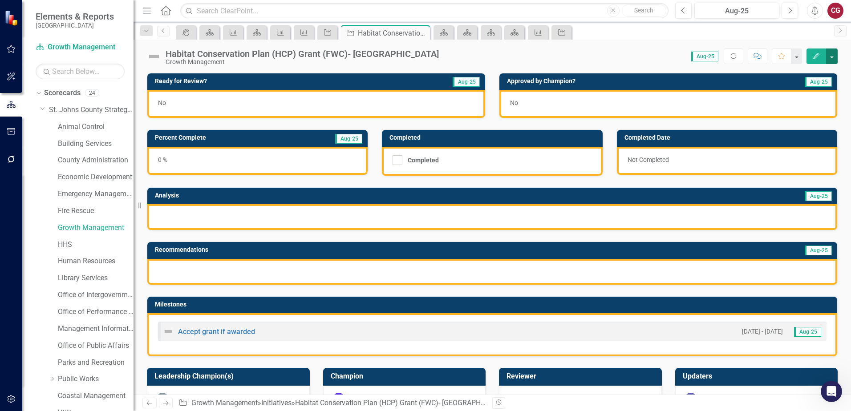
click at [832, 59] on button "button" at bounding box center [832, 57] width 12 height 16
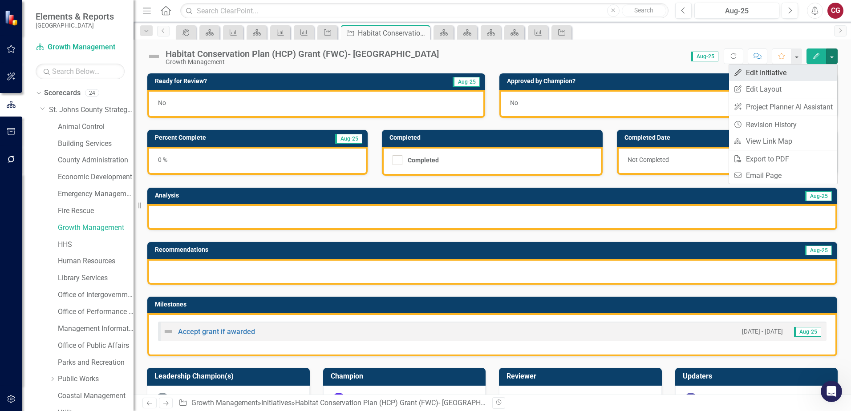
click at [766, 73] on link "Edit Edit Initiative" at bounding box center [783, 73] width 108 height 16
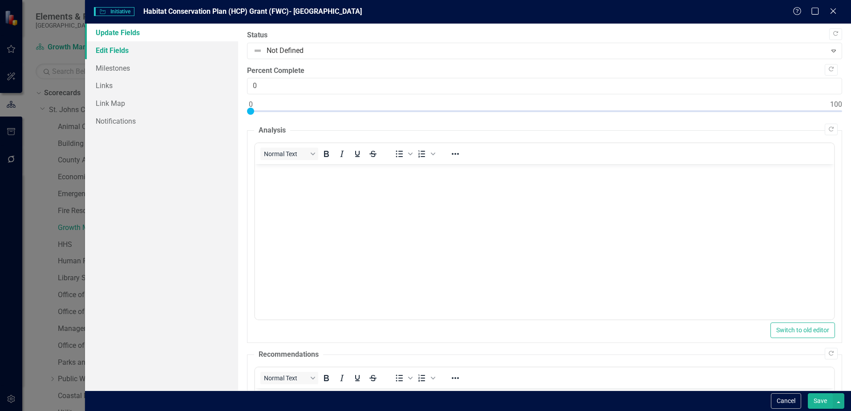
click at [129, 53] on link "Edit Fields" at bounding box center [161, 50] width 153 height 18
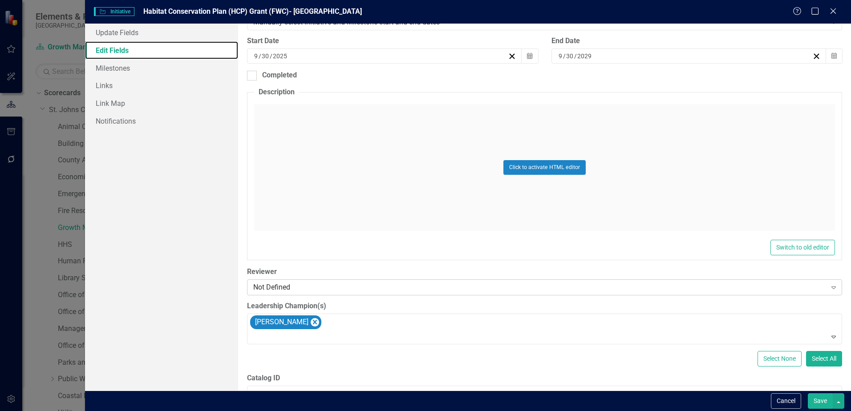
scroll to position [297, 0]
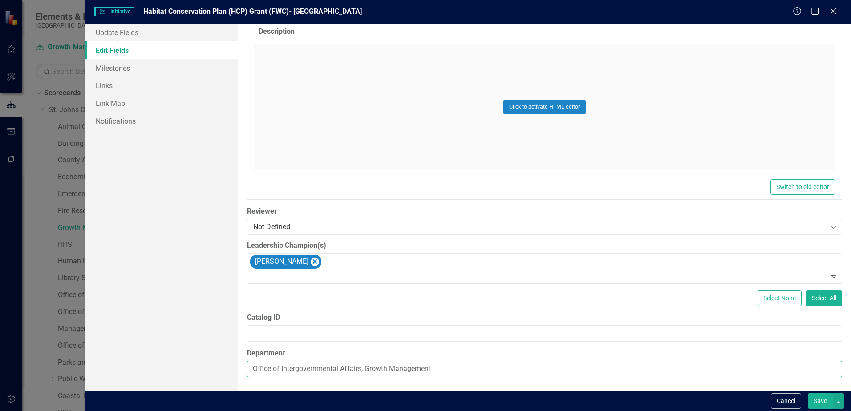
click at [367, 369] on input "Office of Intergovernmental Affairs, Growth Management" at bounding box center [544, 369] width 595 height 16
drag, startPoint x: 366, startPoint y: 368, endPoint x: 172, endPoint y: 362, distance: 194.2
click at [172, 362] on div "Update Fields Edit Fields Milestones Links Link Map Notifications "Update" fiel…" at bounding box center [468, 207] width 766 height 367
type input "Growth Management"
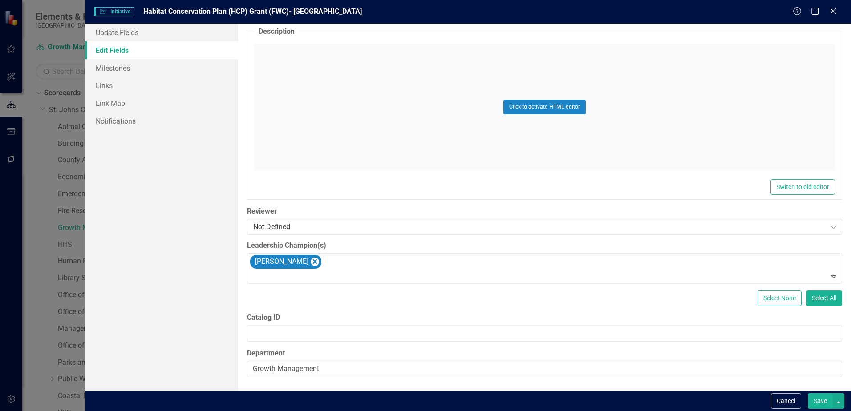
click at [823, 400] on button "Save" at bounding box center [820, 402] width 25 height 16
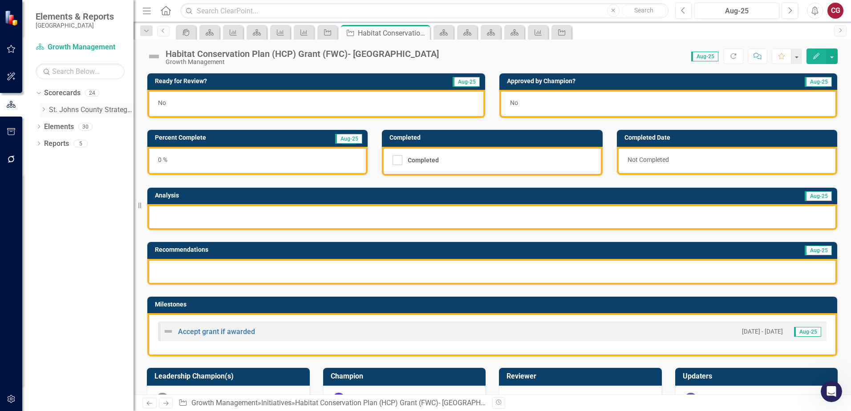
click at [45, 110] on icon "Dropdown" at bounding box center [43, 109] width 7 height 5
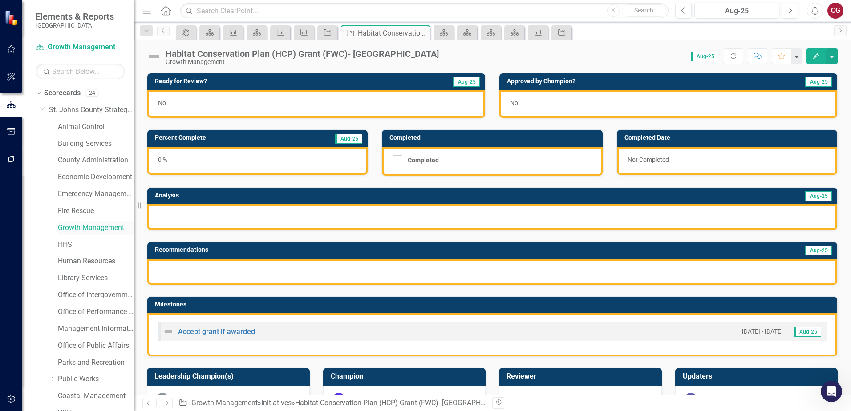
click at [83, 229] on link "Growth Management" at bounding box center [96, 228] width 76 height 10
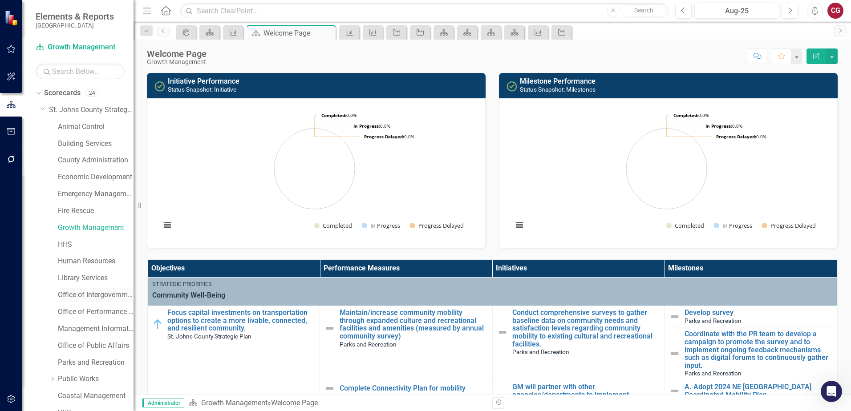
click at [85, 297] on link "Office of Intergovernmental Affairs" at bounding box center [96, 295] width 76 height 10
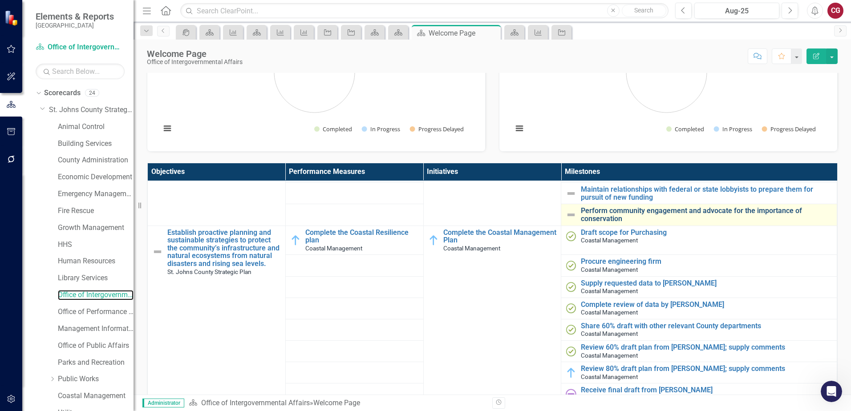
scroll to position [401, 0]
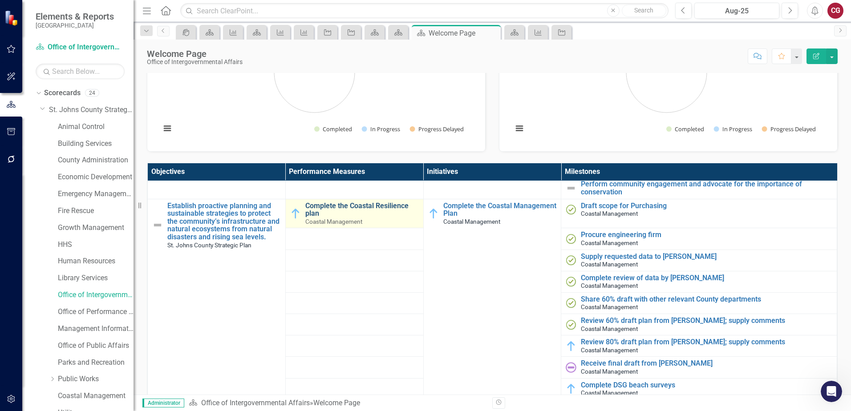
click at [318, 210] on link "Complete the Coastal Resilience plan" at bounding box center [362, 210] width 114 height 16
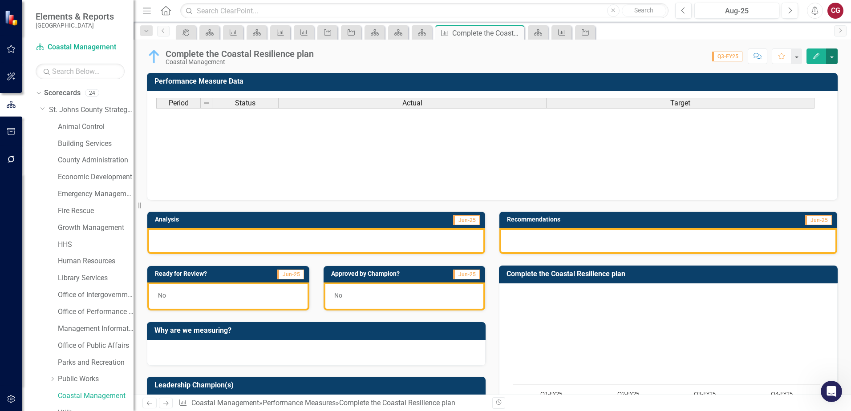
click at [833, 55] on button "button" at bounding box center [832, 57] width 12 height 16
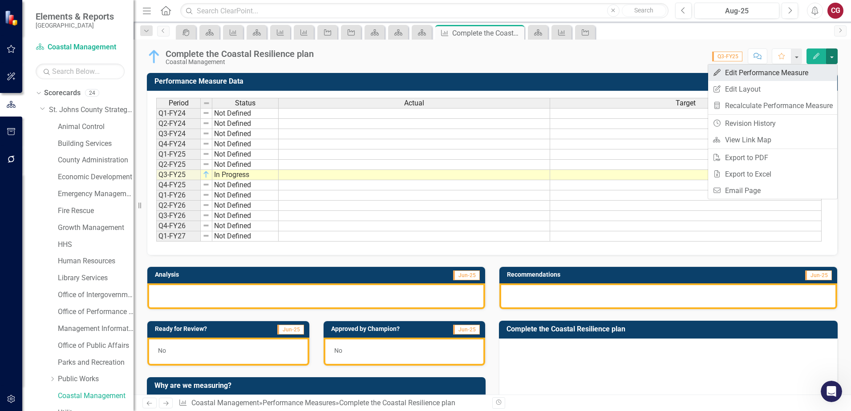
click at [742, 77] on link "Edit Edit Performance Measure" at bounding box center [772, 73] width 129 height 16
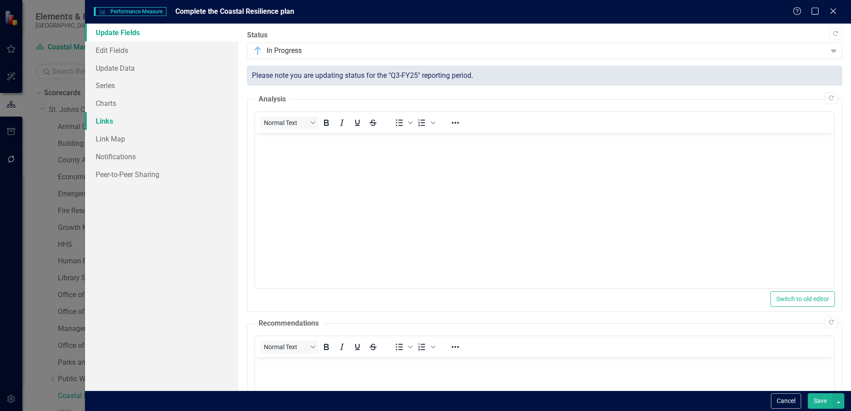
click at [99, 117] on link "Links" at bounding box center [161, 121] width 153 height 18
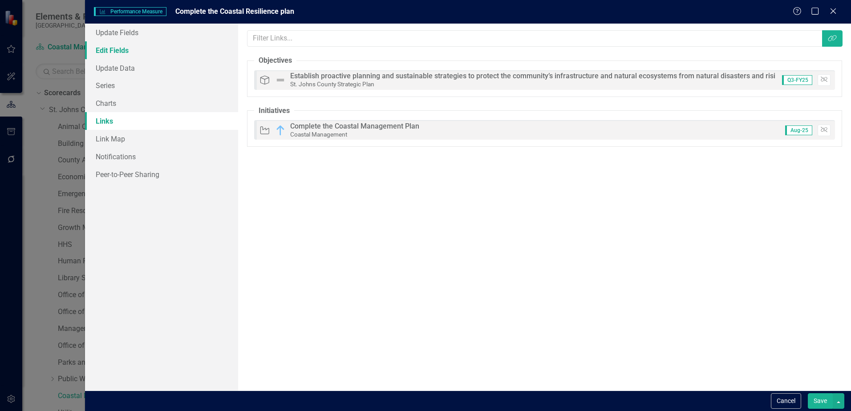
click at [110, 46] on link "Edit Fields" at bounding box center [161, 50] width 153 height 18
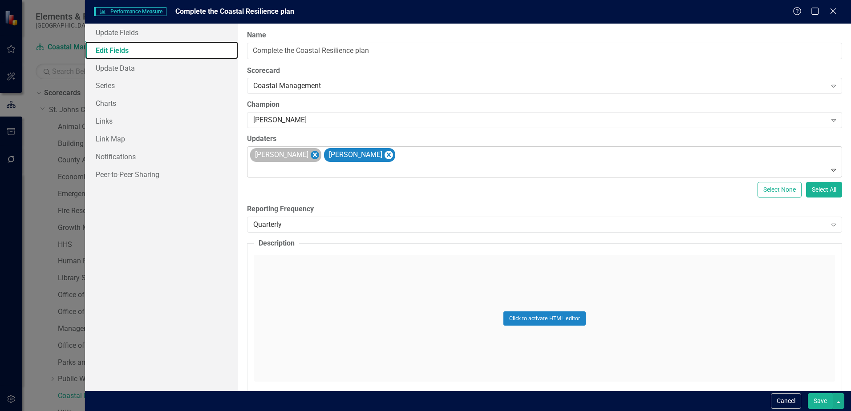
click at [311, 156] on icon "Remove Joel Sneed" at bounding box center [315, 155] width 8 height 11
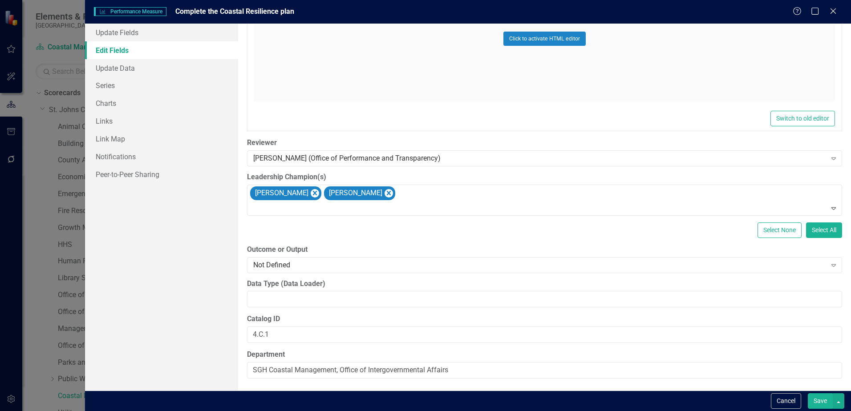
scroll to position [461, 0]
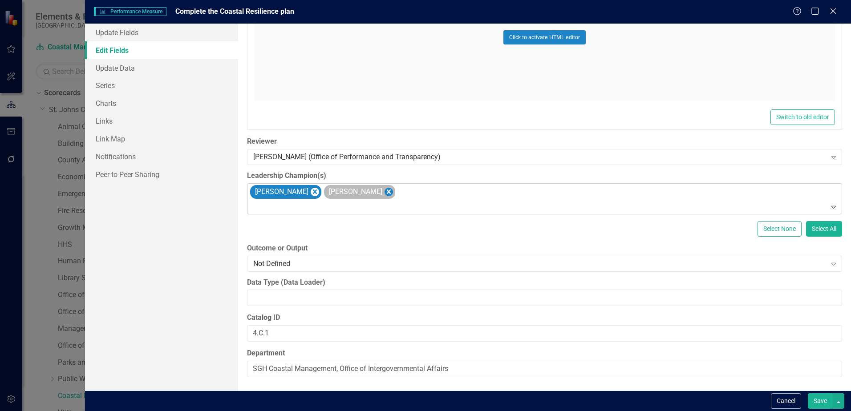
click at [387, 193] on icon "Remove Adam Tecler" at bounding box center [389, 192] width 4 height 4
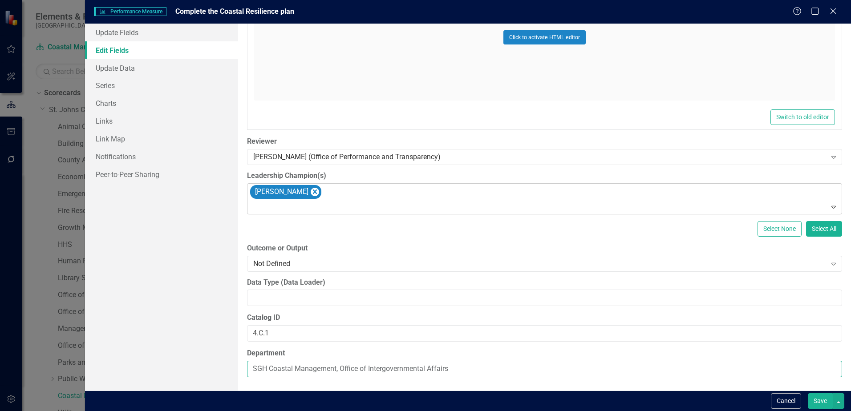
drag, startPoint x: 486, startPoint y: 367, endPoint x: 337, endPoint y: 369, distance: 148.3
click at [337, 369] on input "SGH Coastal Management, Office of Intergovernmental Affairs" at bounding box center [544, 369] width 595 height 16
type input "SGH Coastal Management"
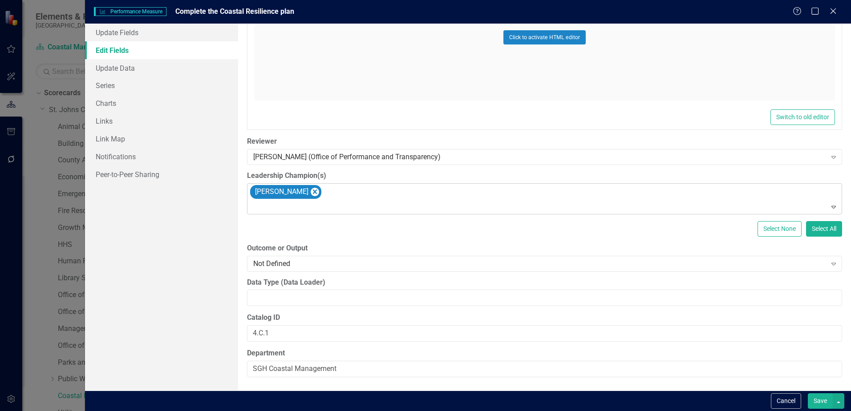
click at [823, 407] on button "Save" at bounding box center [820, 402] width 25 height 16
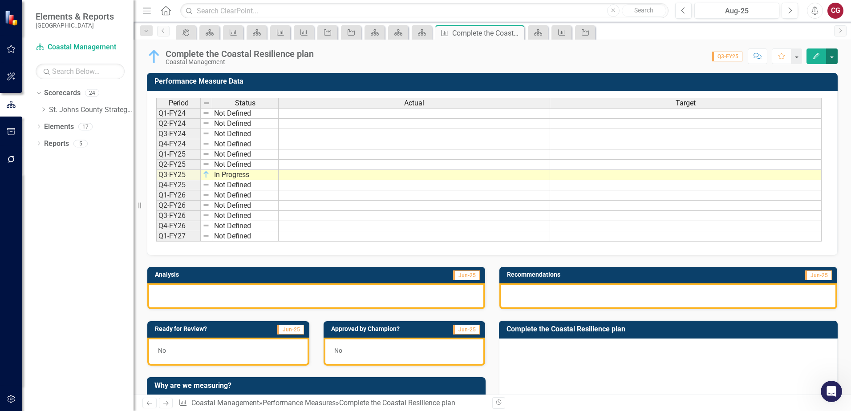
click at [836, 59] on button "button" at bounding box center [832, 57] width 12 height 16
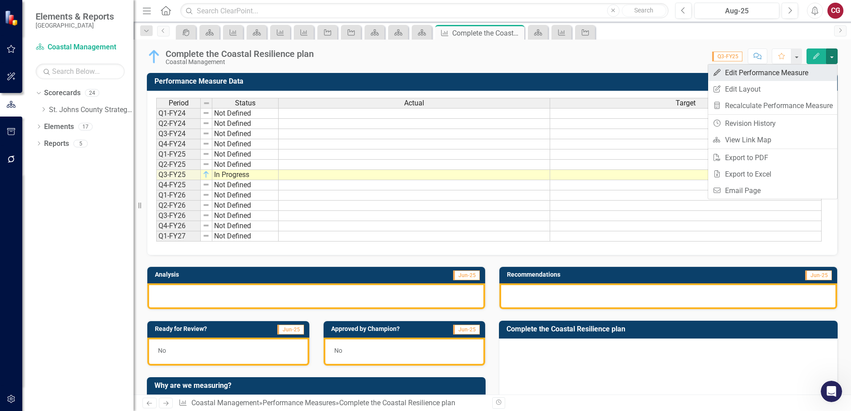
click at [751, 73] on link "Edit Edit Performance Measure" at bounding box center [772, 73] width 129 height 16
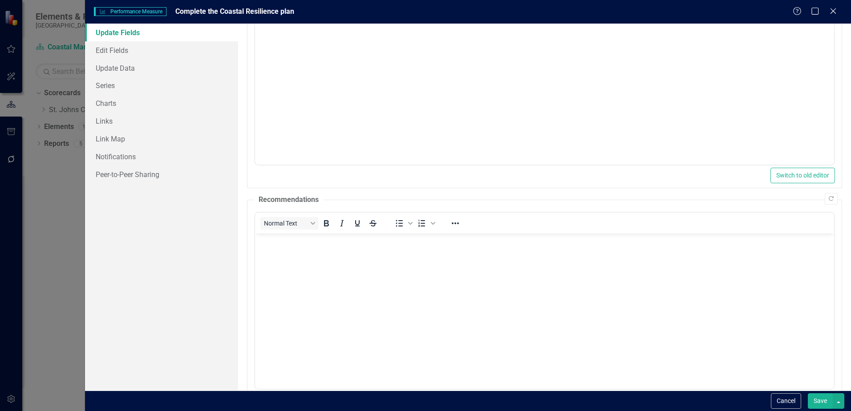
scroll to position [217, 0]
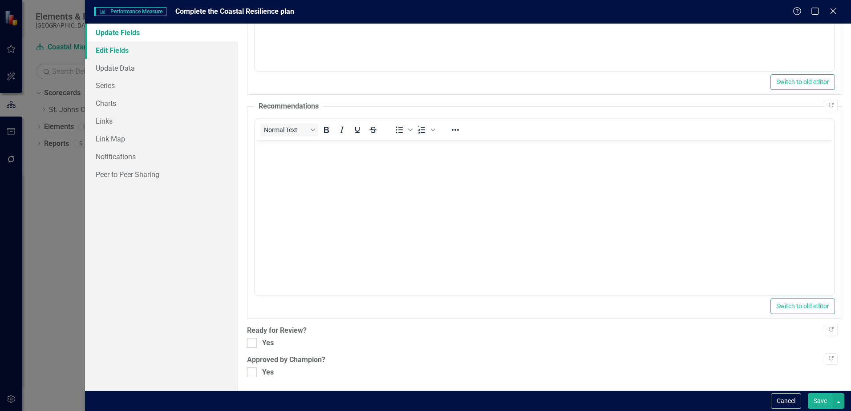
click at [114, 44] on link "Edit Fields" at bounding box center [161, 50] width 153 height 18
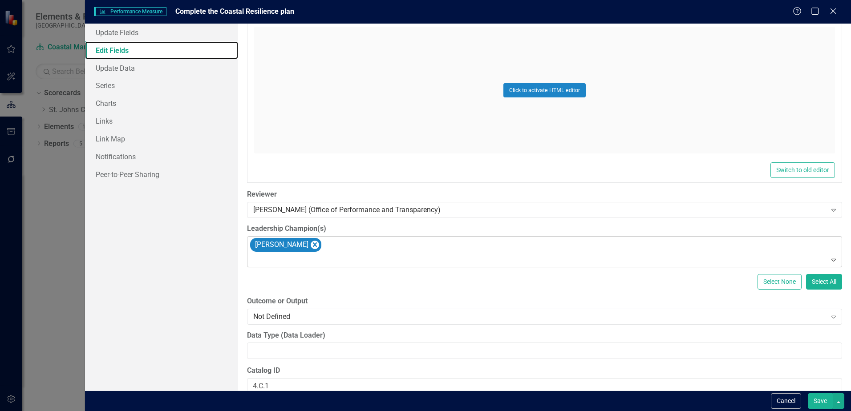
scroll to position [461, 0]
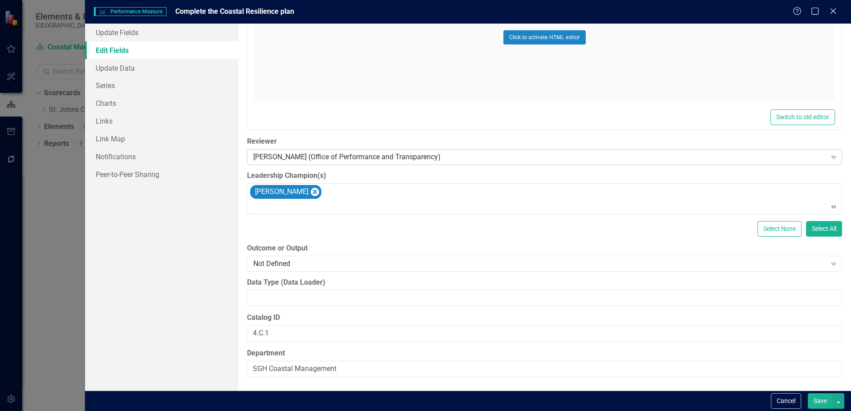
click at [449, 161] on div "[PERSON_NAME] (Office of Performance and Transparency)" at bounding box center [539, 157] width 573 height 10
click at [327, 411] on div "Not Defined" at bounding box center [427, 419] width 837 height 10
click at [817, 397] on button "Save" at bounding box center [820, 402] width 25 height 16
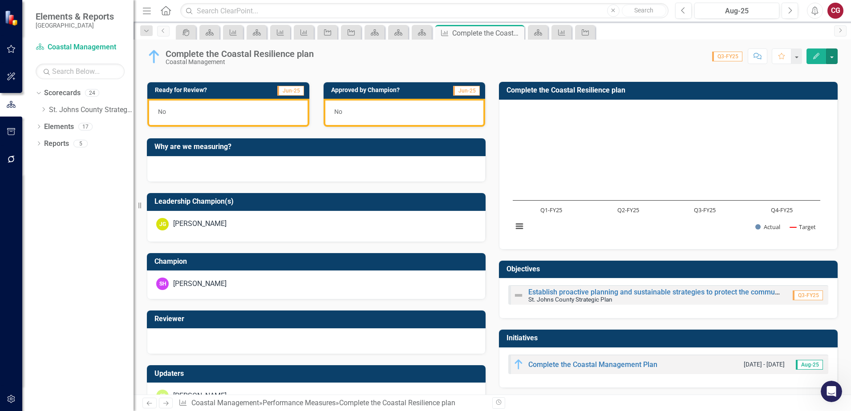
scroll to position [267, 0]
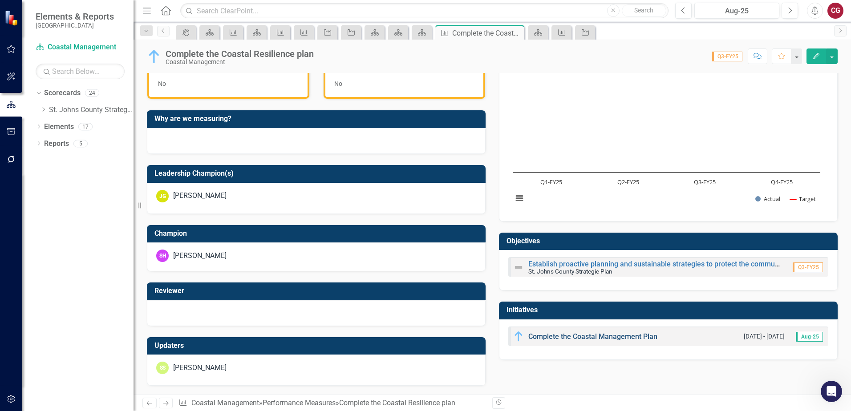
click at [572, 337] on link "Complete the Coastal Management Plan" at bounding box center [592, 337] width 129 height 8
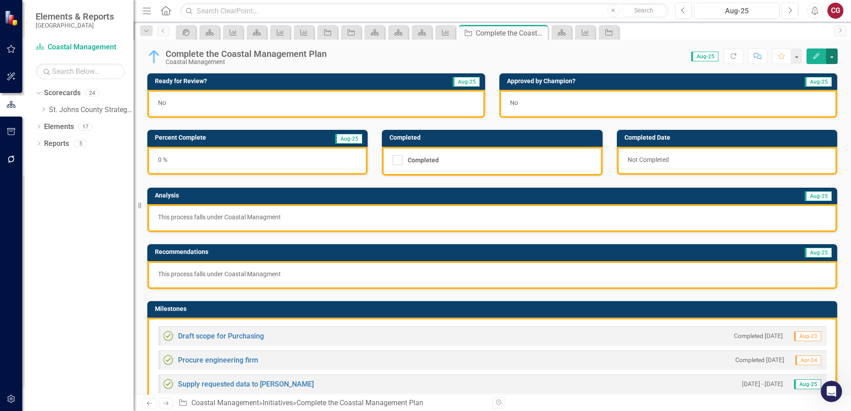
click at [834, 57] on button "button" at bounding box center [832, 57] width 12 height 16
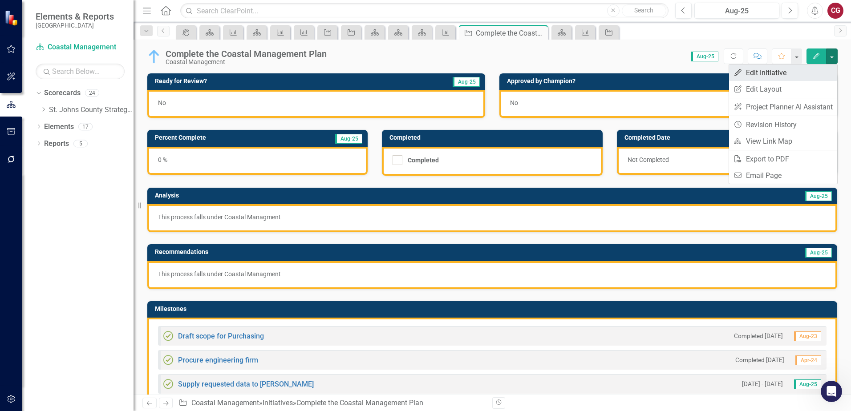
click at [807, 73] on link "Edit Edit Initiative" at bounding box center [783, 73] width 108 height 16
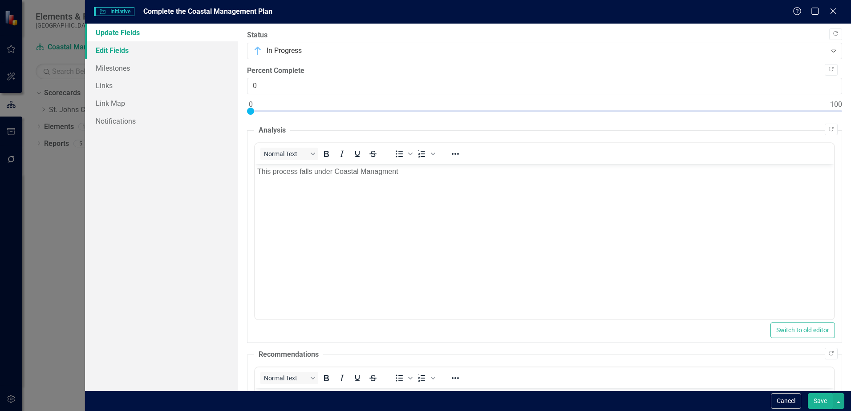
click at [108, 49] on link "Edit Fields" at bounding box center [161, 50] width 153 height 18
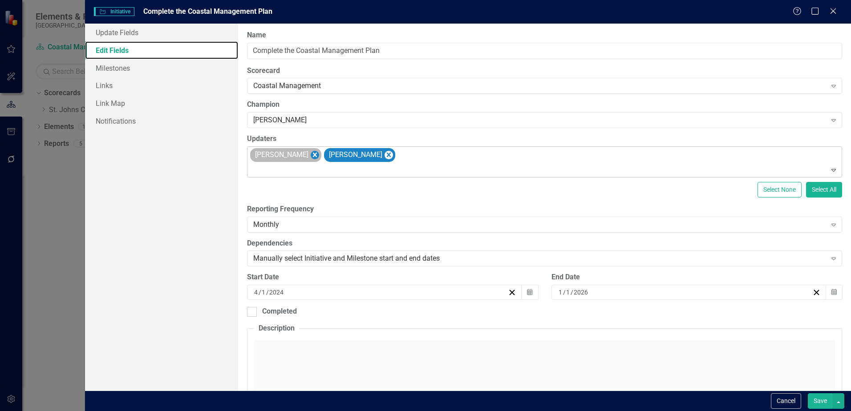
click at [311, 158] on icon "Remove Joel Sneed" at bounding box center [315, 155] width 8 height 11
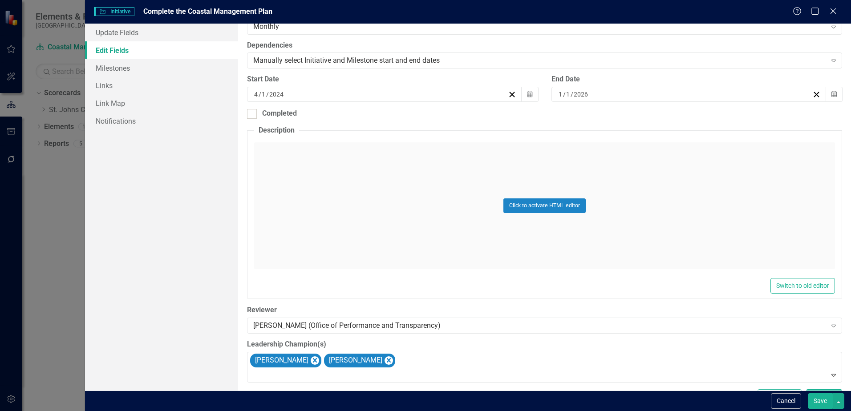
scroll to position [297, 0]
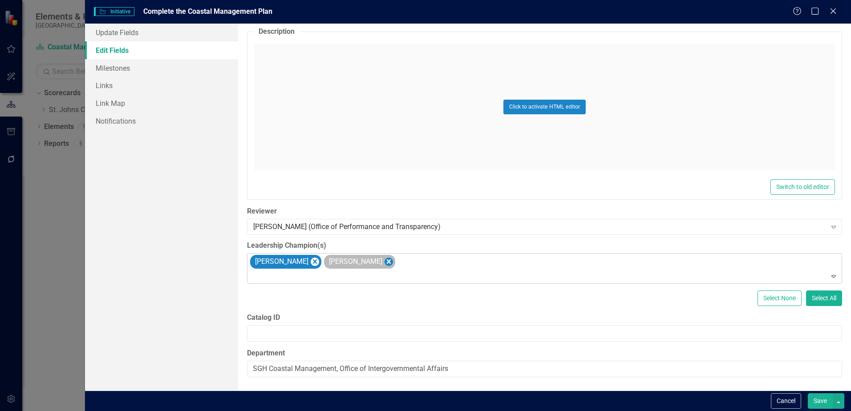
click at [385, 263] on icon "Remove Adam Tecler" at bounding box center [389, 261] width 8 height 11
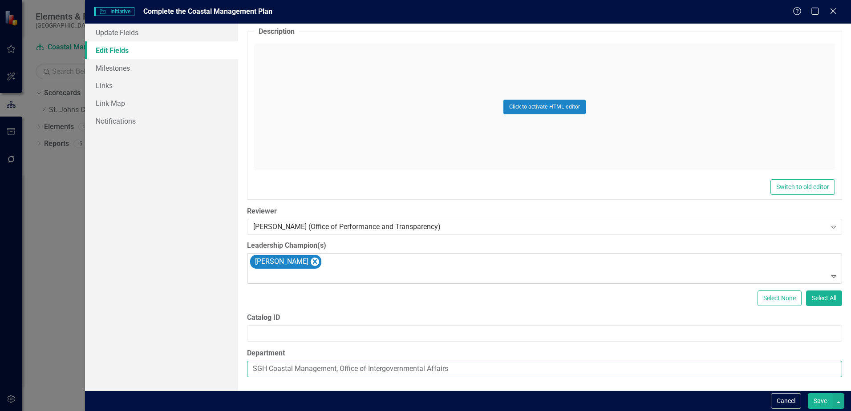
drag, startPoint x: 471, startPoint y: 368, endPoint x: 337, endPoint y: 371, distance: 134.5
click at [337, 371] on input "SGH Coastal Management, Office of Intergovernmental Affairs" at bounding box center [544, 369] width 595 height 16
type input "SGH Coastal Management"
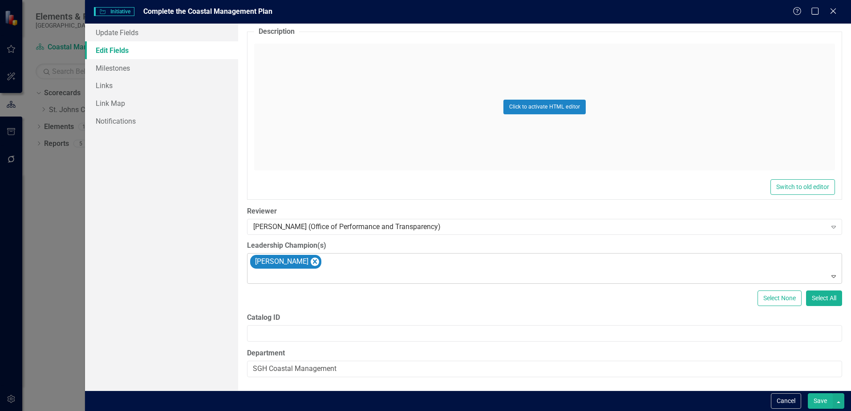
click at [821, 402] on button "Save" at bounding box center [820, 402] width 25 height 16
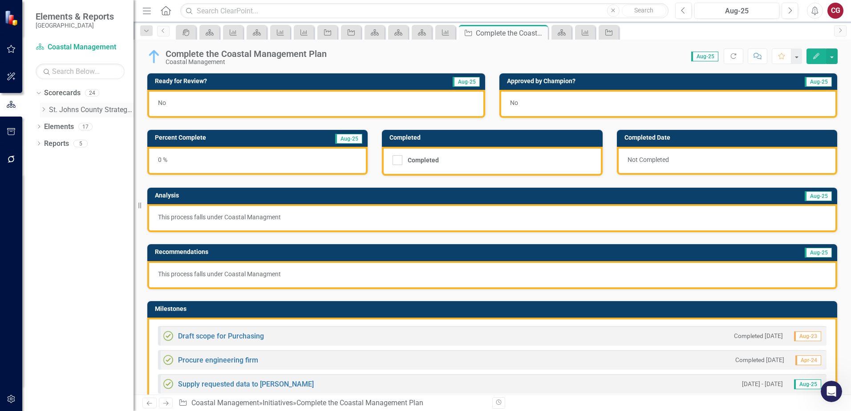
click at [46, 114] on div "Dropdown [GEOGRAPHIC_DATA] Strategic Plan" at bounding box center [86, 110] width 93 height 15
click at [43, 110] on icon "Dropdown" at bounding box center [43, 109] width 7 height 5
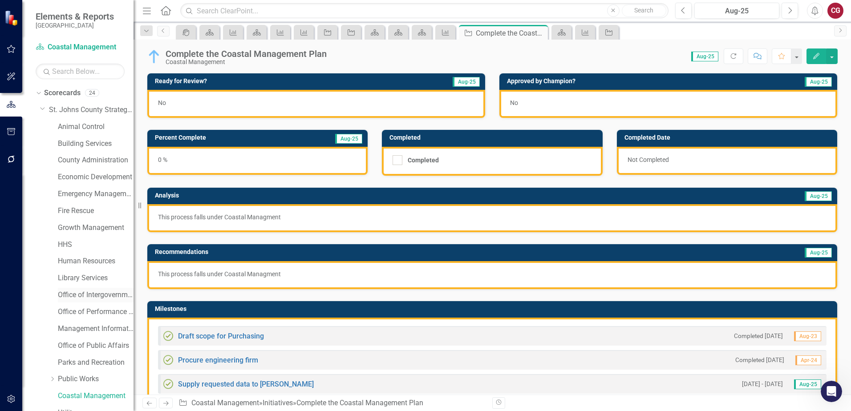
click at [84, 297] on link "Office of Intergovernmental Affairs" at bounding box center [96, 295] width 76 height 10
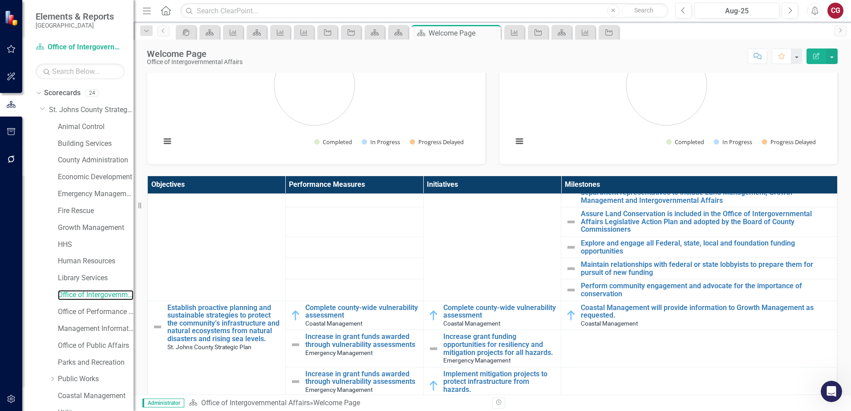
scroll to position [89, 0]
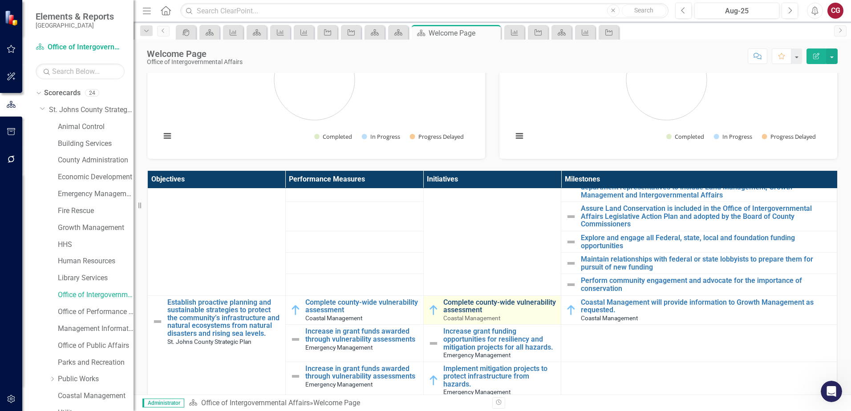
click at [474, 308] on link "Complete county-wide vulnerability assessment" at bounding box center [500, 307] width 114 height 16
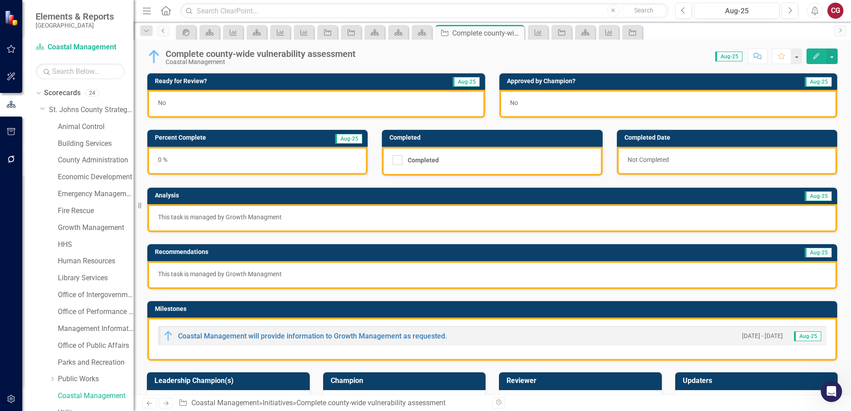
click at [166, 33] on icon "Previous" at bounding box center [163, 30] width 7 height 5
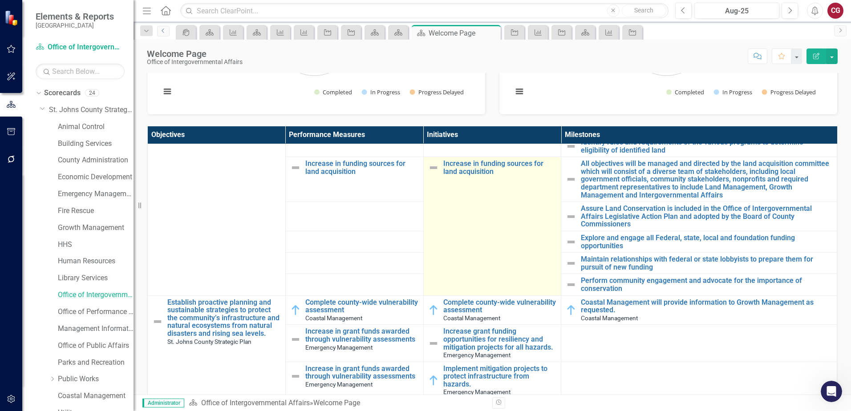
scroll to position [223, 0]
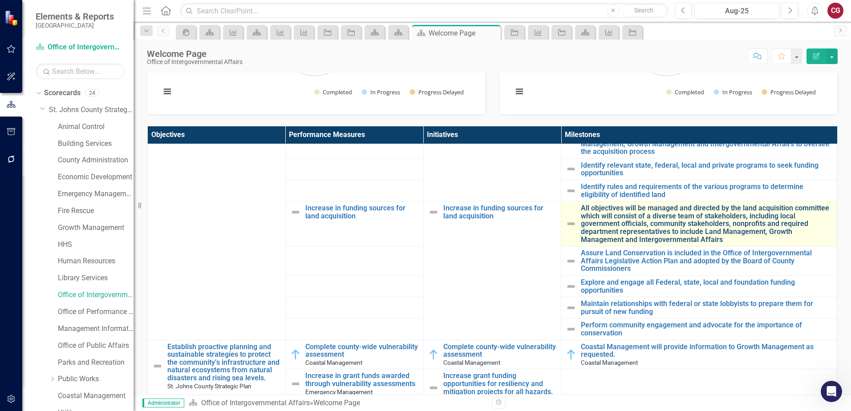
click at [586, 214] on link "All objectives will be managed and directed by the land acquisition committee w…" at bounding box center [707, 223] width 252 height 39
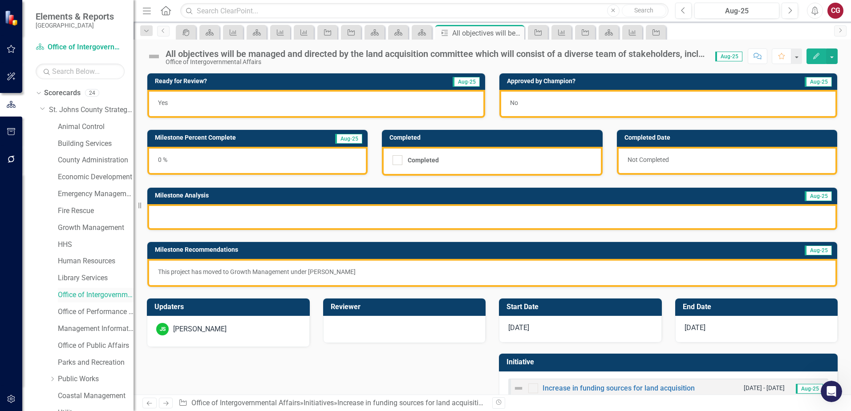
click at [96, 294] on link "Office of Intergovernmental Affairs" at bounding box center [96, 295] width 76 height 10
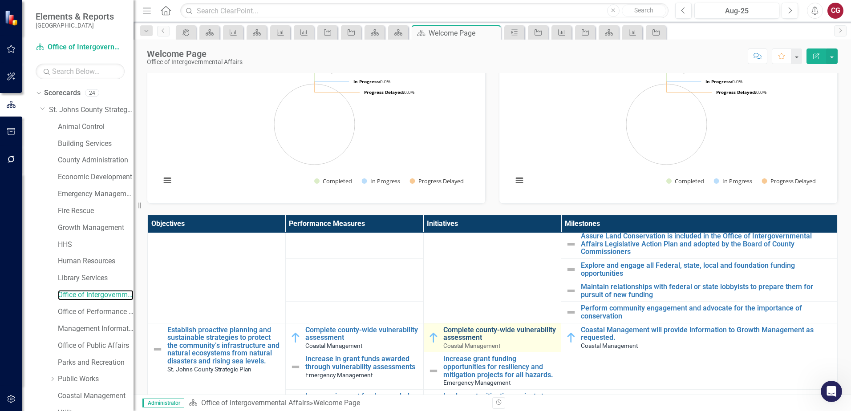
scroll to position [356, 0]
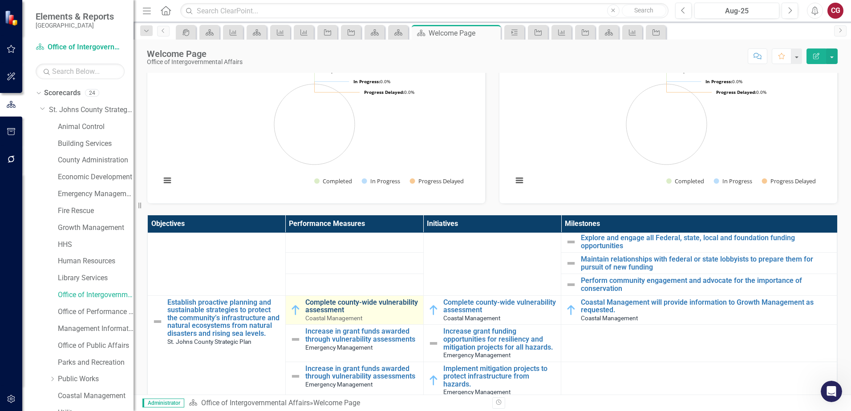
click at [339, 308] on link "Complete county-wide vulnerability assessment" at bounding box center [362, 307] width 114 height 16
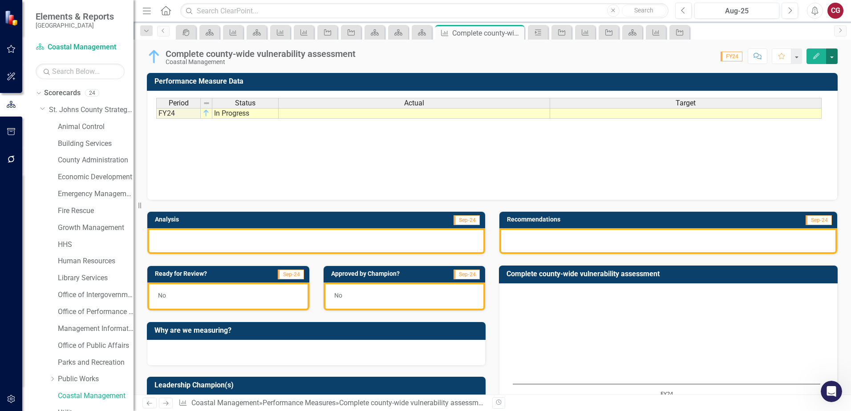
click at [831, 59] on button "button" at bounding box center [832, 57] width 12 height 16
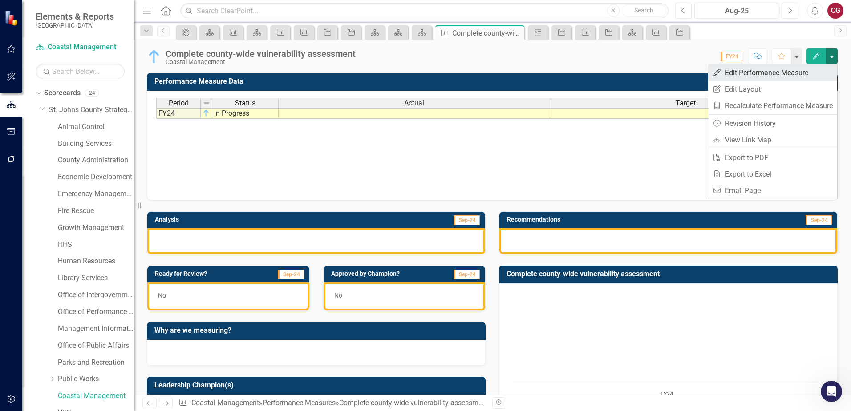
click at [774, 74] on link "Edit Edit Performance Measure" at bounding box center [772, 73] width 129 height 16
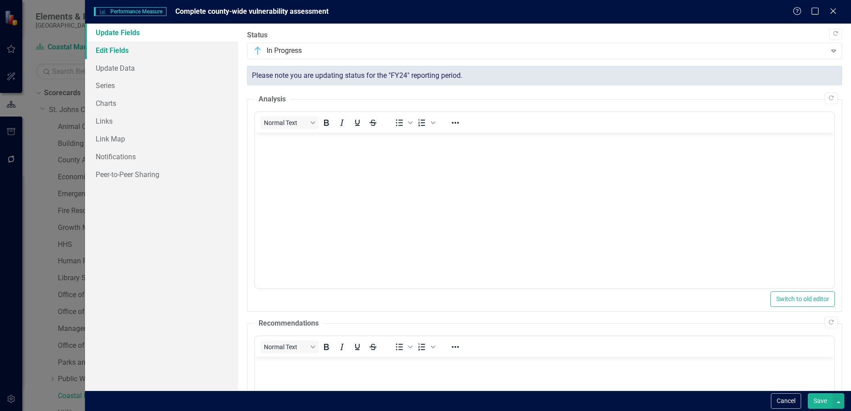
click at [104, 45] on link "Edit Fields" at bounding box center [161, 50] width 153 height 18
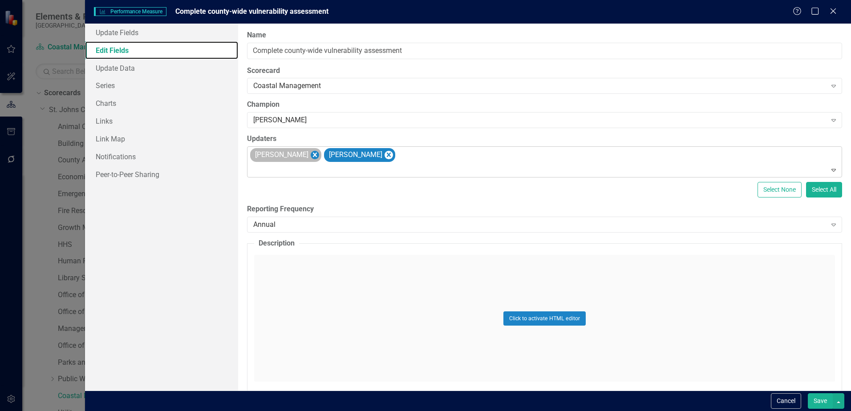
click at [313, 155] on icon "Remove Joel Sneed" at bounding box center [315, 155] width 4 height 4
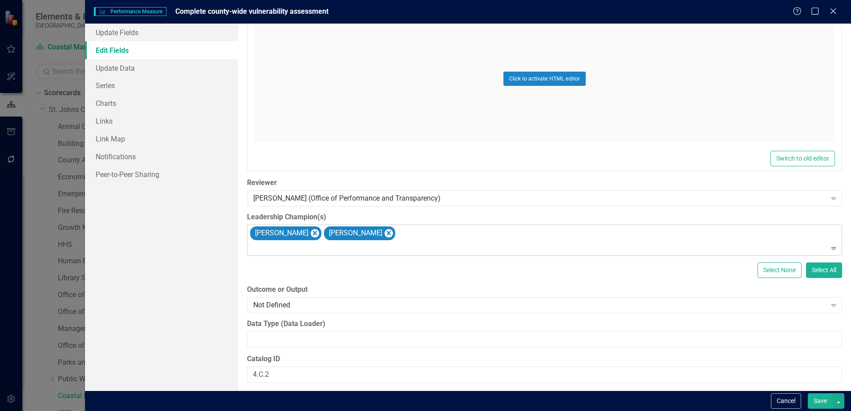
scroll to position [445, 0]
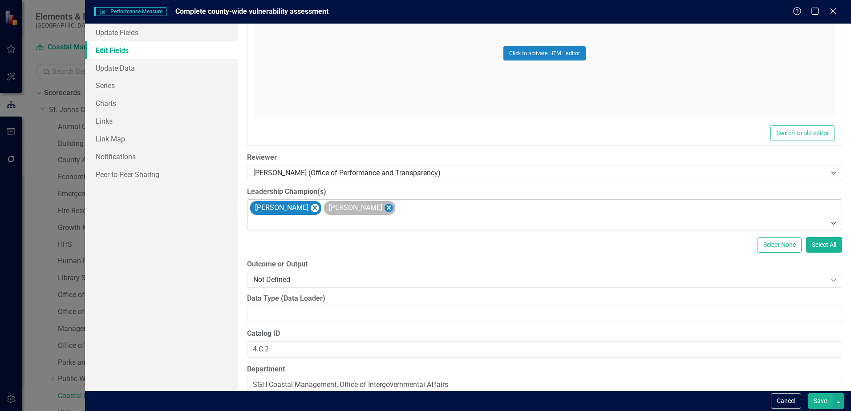
click at [385, 209] on icon "Remove Adam Tecler" at bounding box center [389, 208] width 8 height 11
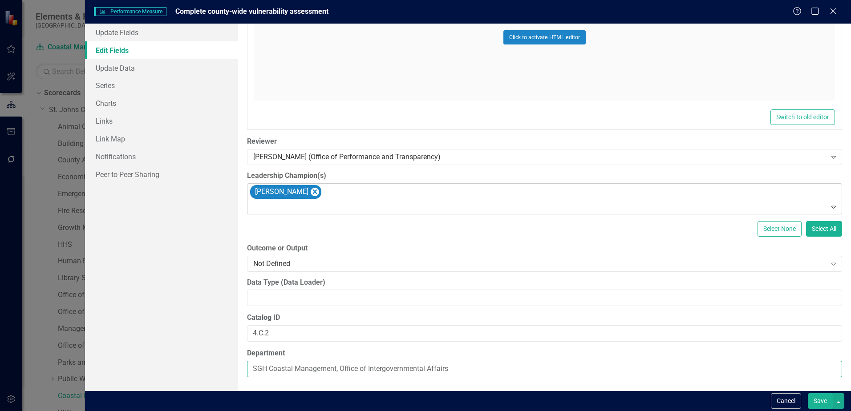
drag, startPoint x: 474, startPoint y: 367, endPoint x: 337, endPoint y: 371, distance: 136.7
click at [337, 371] on input "SGH Coastal Management, Office of Intergovernmental Affairs" at bounding box center [544, 369] width 595 height 16
type input "SGH Coastal Management"
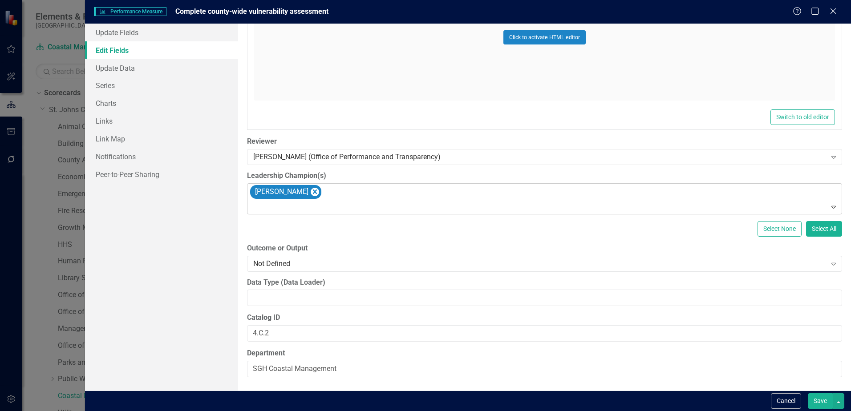
click at [824, 398] on button "Save" at bounding box center [820, 402] width 25 height 16
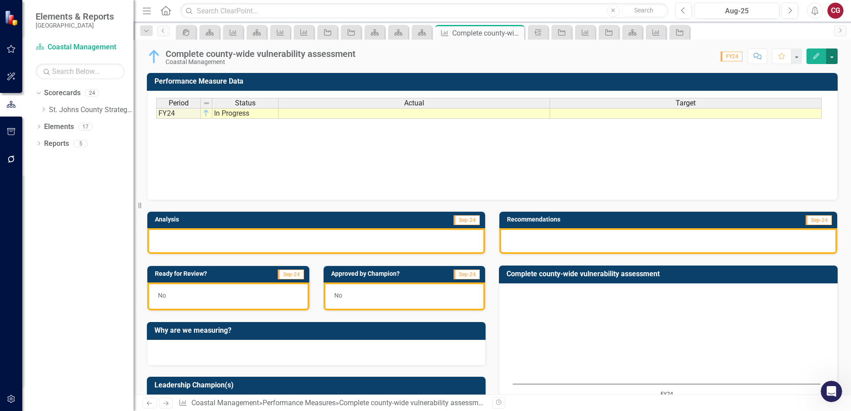
click at [836, 58] on button "button" at bounding box center [832, 57] width 12 height 16
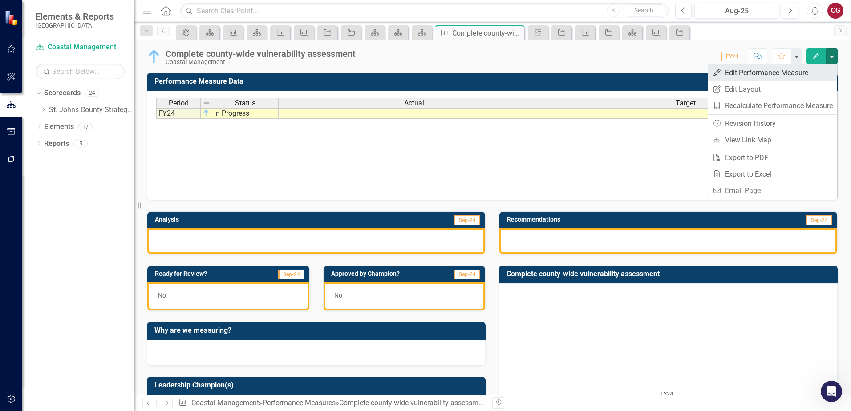
click at [805, 78] on link "Edit Edit Performance Measure" at bounding box center [772, 73] width 129 height 16
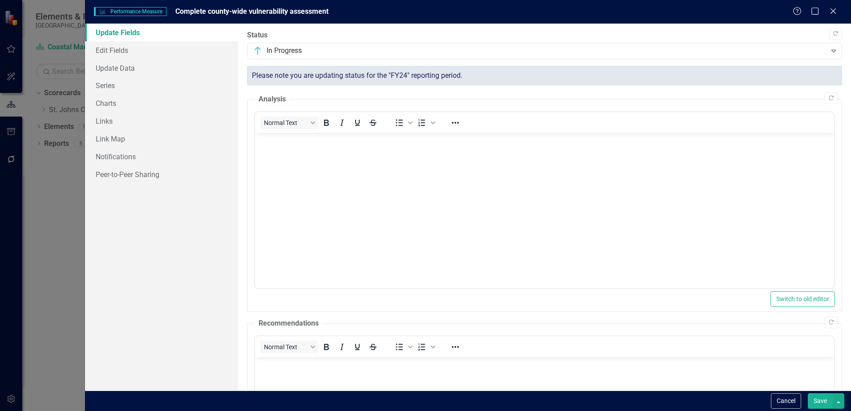
scroll to position [0, 0]
click at [115, 54] on link "Edit Fields" at bounding box center [161, 50] width 153 height 18
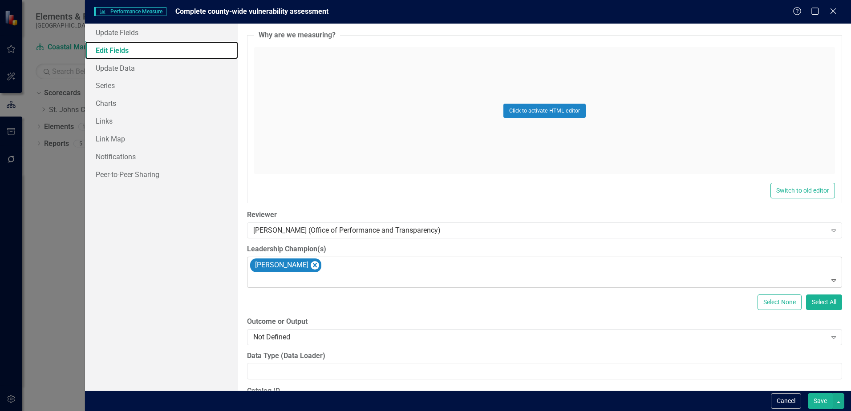
scroll to position [461, 0]
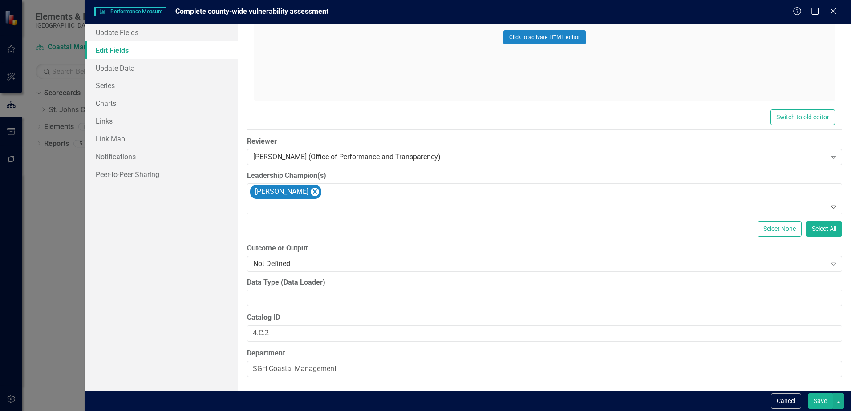
click at [821, 402] on button "Save" at bounding box center [820, 402] width 25 height 16
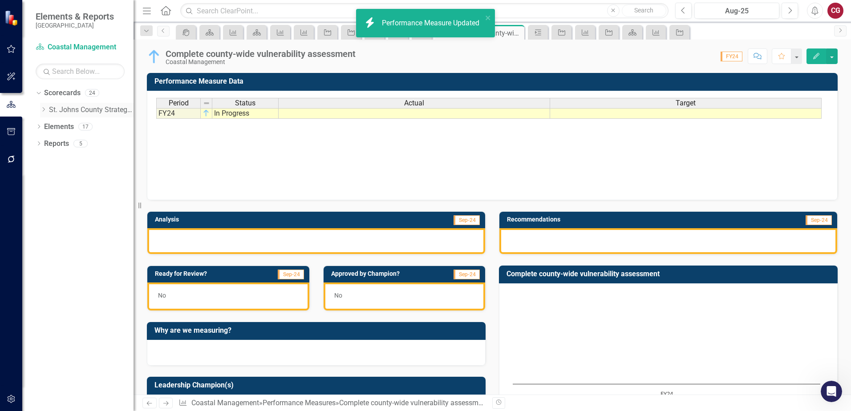
click at [44, 109] on icon at bounding box center [44, 109] width 2 height 4
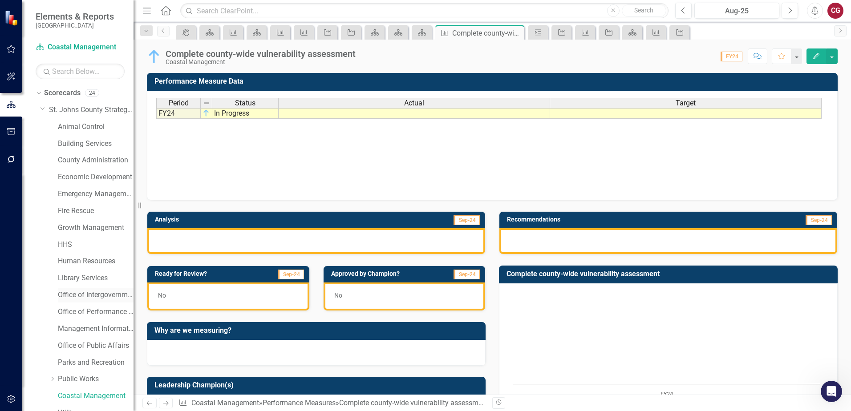
click at [82, 295] on link "Office of Intergovernmental Affairs" at bounding box center [96, 295] width 76 height 10
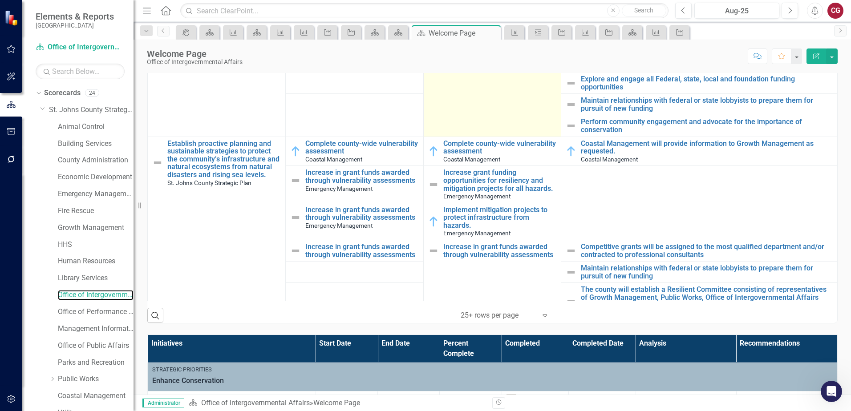
scroll to position [312, 0]
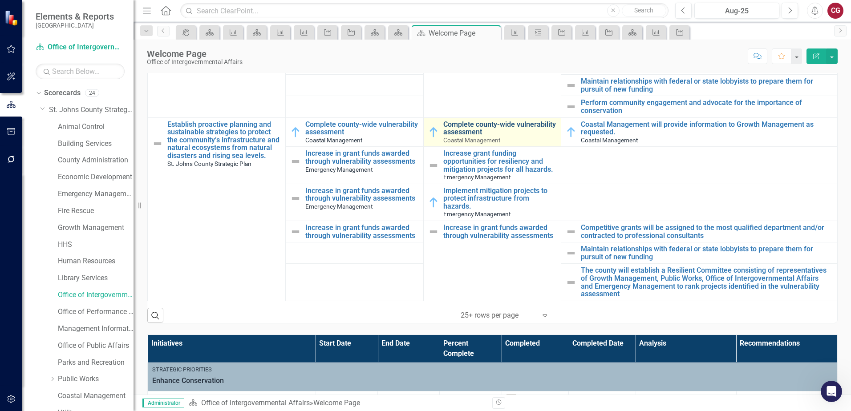
click at [472, 131] on link "Complete county-wide vulnerability assessment" at bounding box center [500, 129] width 114 height 16
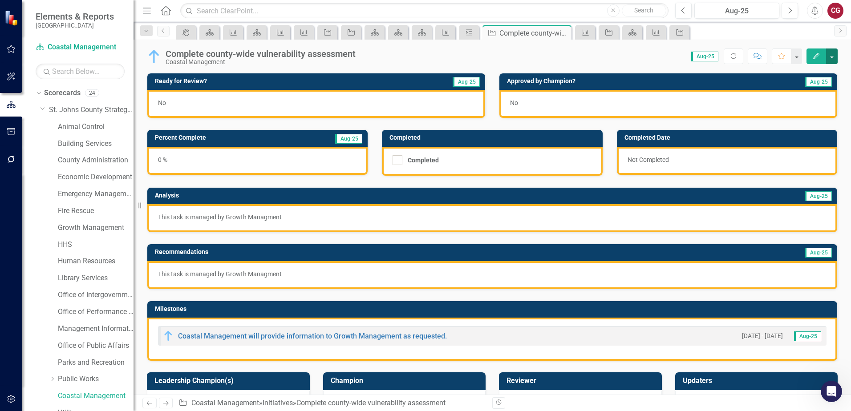
click at [837, 52] on button "button" at bounding box center [832, 57] width 12 height 16
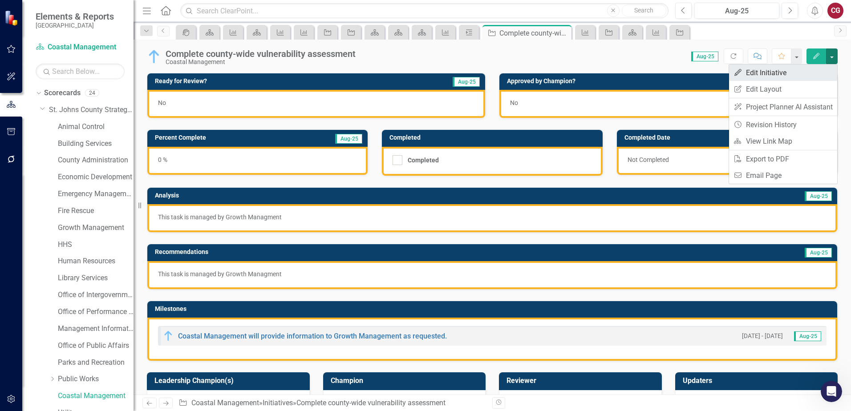
click at [781, 71] on link "Edit Edit Initiative" at bounding box center [783, 73] width 108 height 16
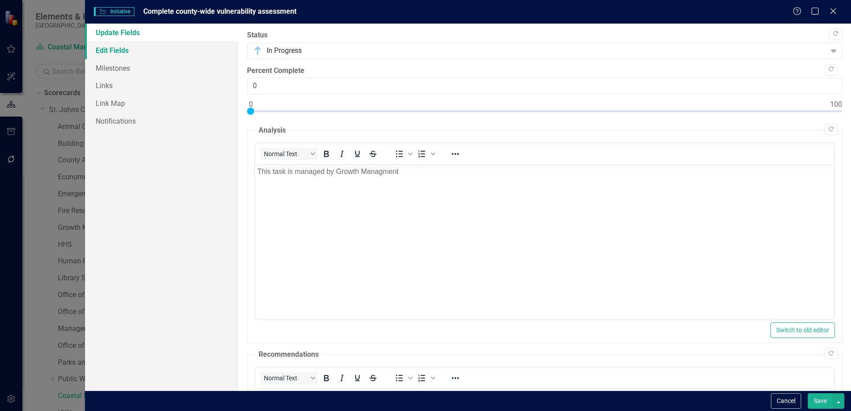
click at [128, 48] on link "Edit Fields" at bounding box center [161, 50] width 153 height 18
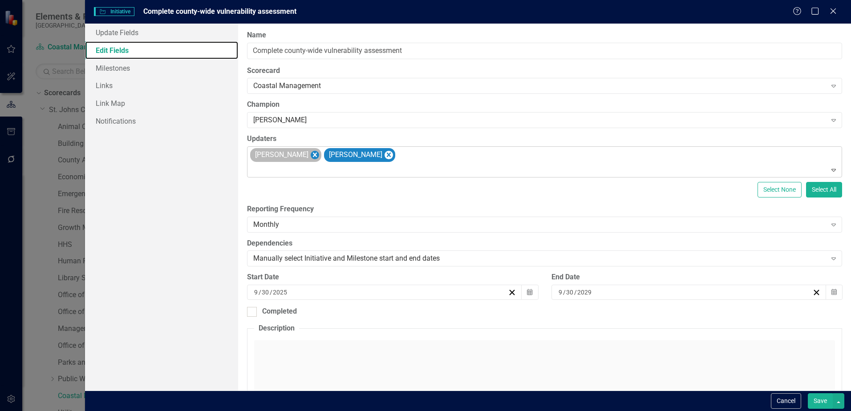
click at [313, 156] on icon "Remove Joel Sneed" at bounding box center [315, 155] width 4 height 4
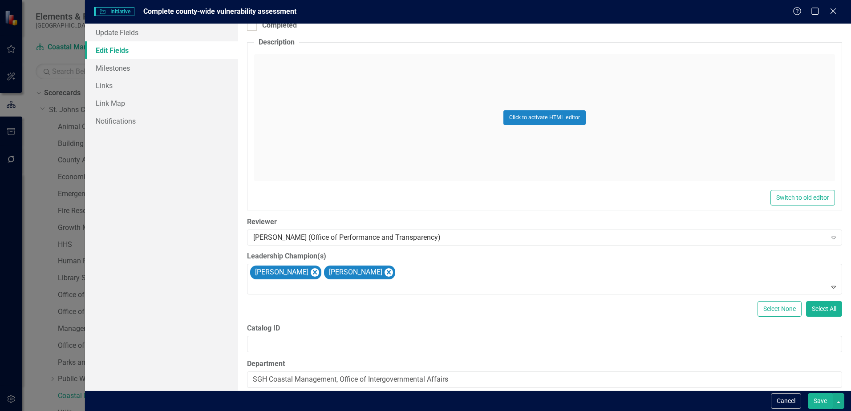
scroll to position [297, 0]
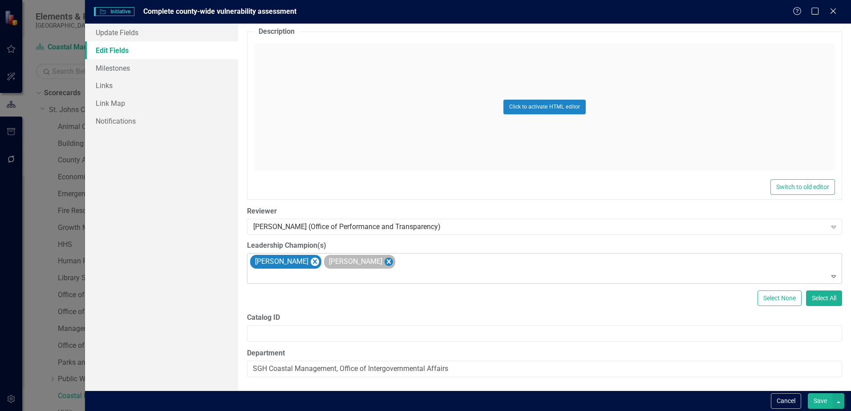
click at [385, 264] on icon "Remove Adam Tecler" at bounding box center [389, 261] width 8 height 11
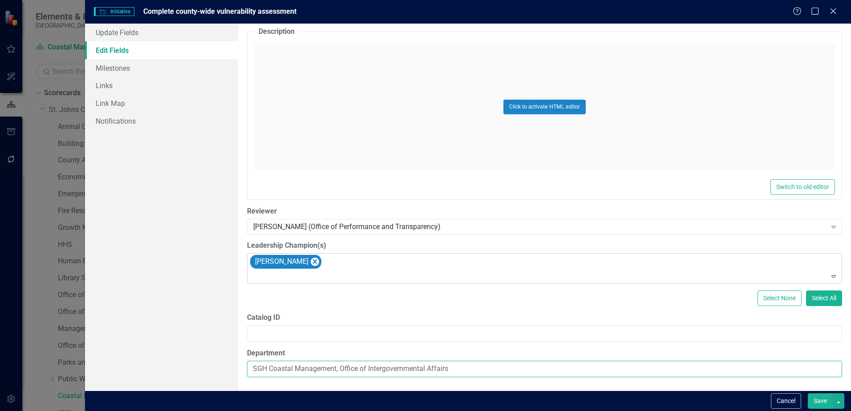
drag, startPoint x: 467, startPoint y: 369, endPoint x: 337, endPoint y: 371, distance: 130.0
click at [337, 371] on input "SGH Coastal Management, Office of Intergovernmental Affairs" at bounding box center [544, 369] width 595 height 16
type input "SGH Coastal Management"
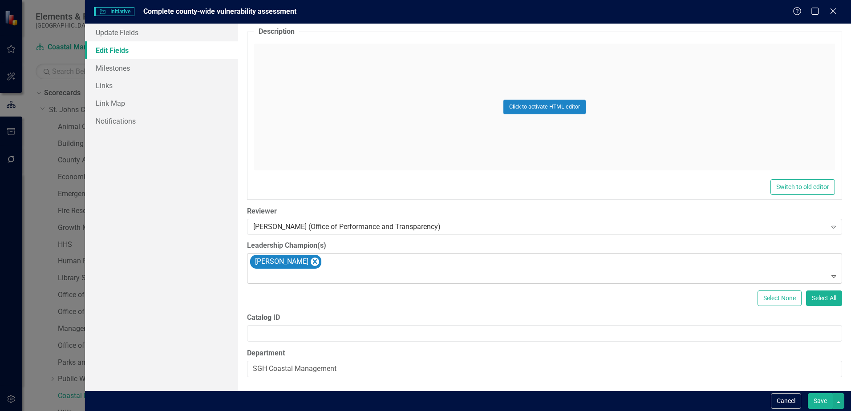
click at [815, 404] on button "Save" at bounding box center [820, 402] width 25 height 16
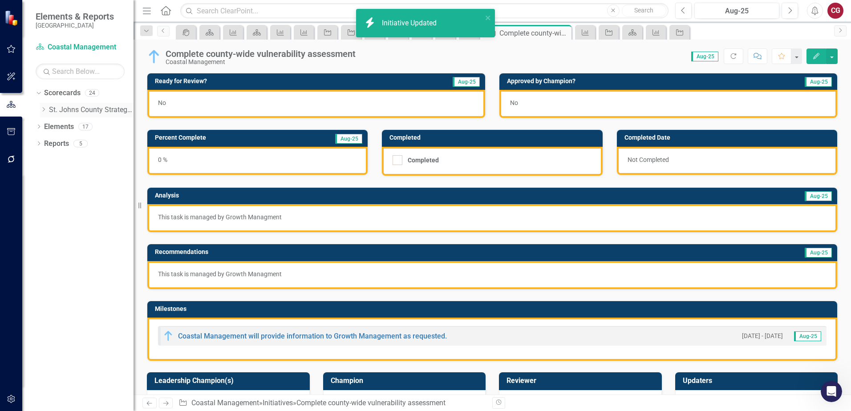
click at [42, 112] on icon "Dropdown" at bounding box center [43, 109] width 7 height 5
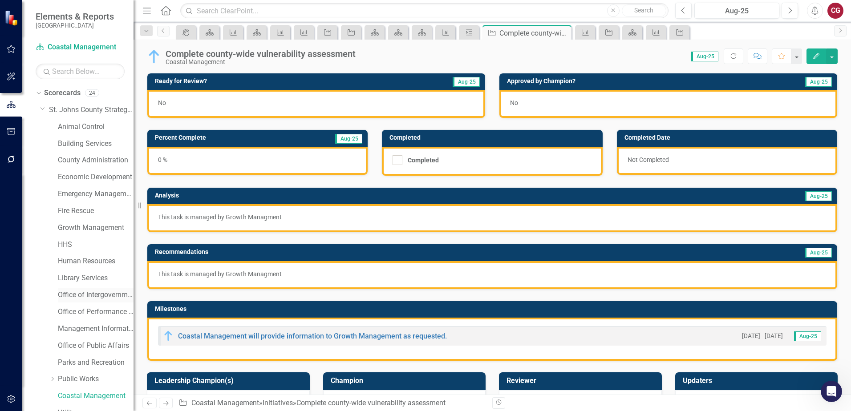
click at [68, 294] on link "Office of Intergovernmental Affairs" at bounding box center [96, 295] width 76 height 10
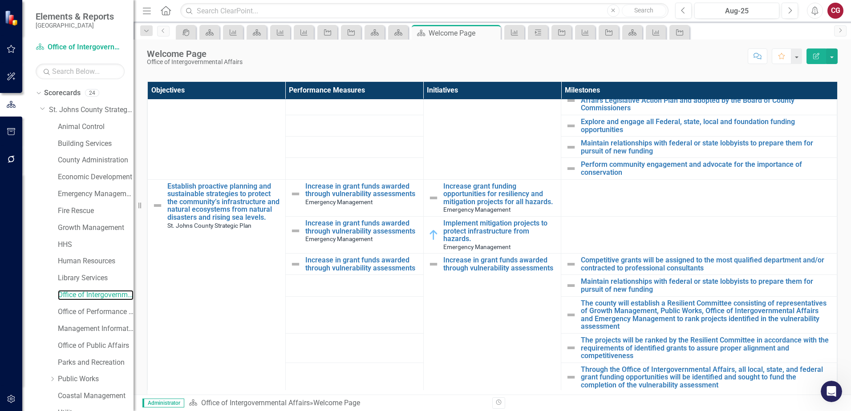
scroll to position [312, 0]
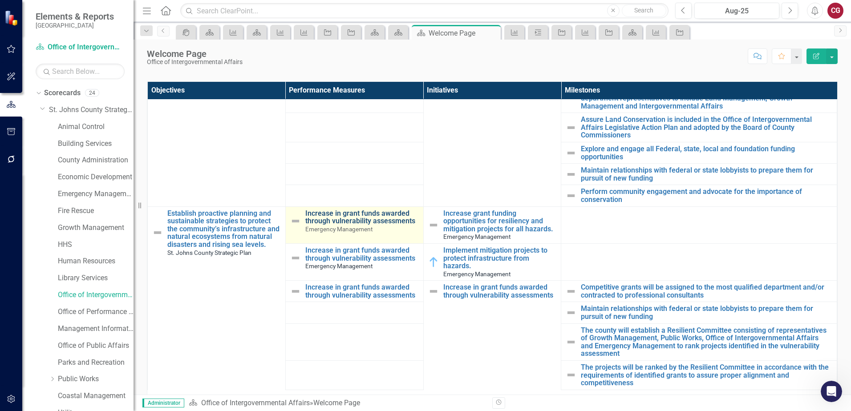
click at [322, 219] on link "Increase in grant funds awarded through vulnerability assessments" at bounding box center [362, 218] width 114 height 16
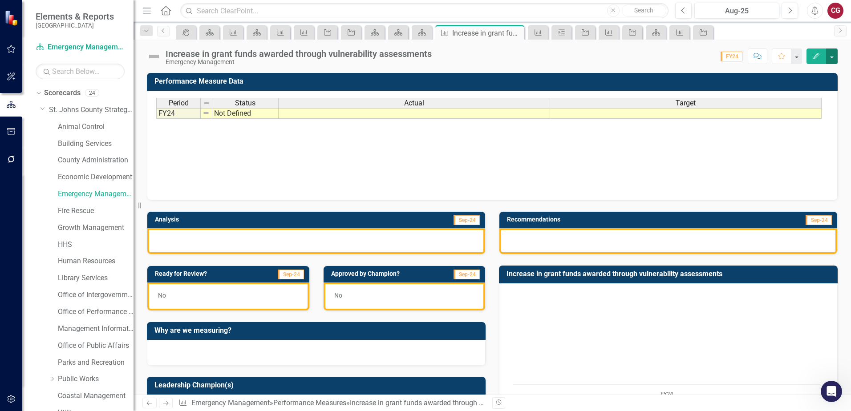
click at [833, 61] on button "button" at bounding box center [832, 57] width 12 height 16
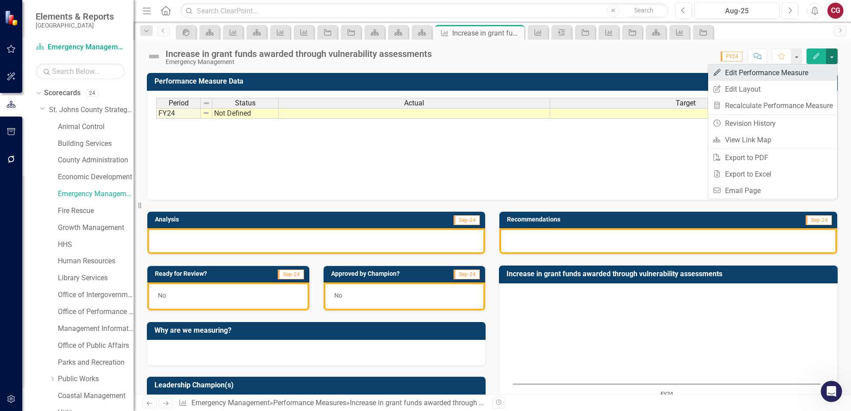
click at [734, 73] on link "Edit Edit Performance Measure" at bounding box center [772, 73] width 129 height 16
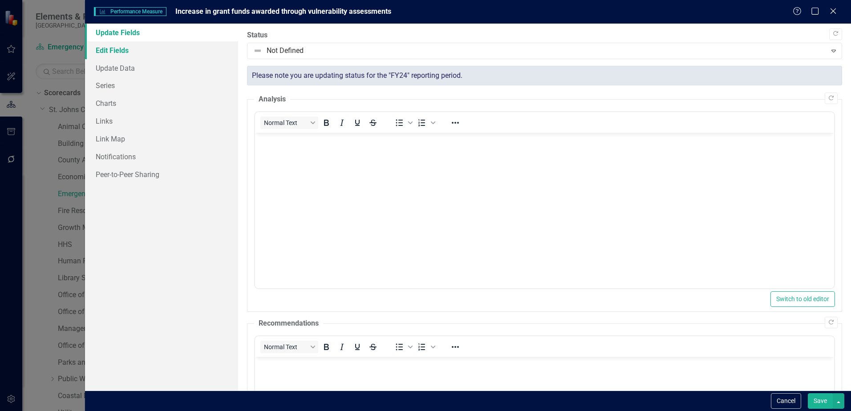
click at [115, 50] on link "Edit Fields" at bounding box center [161, 50] width 153 height 18
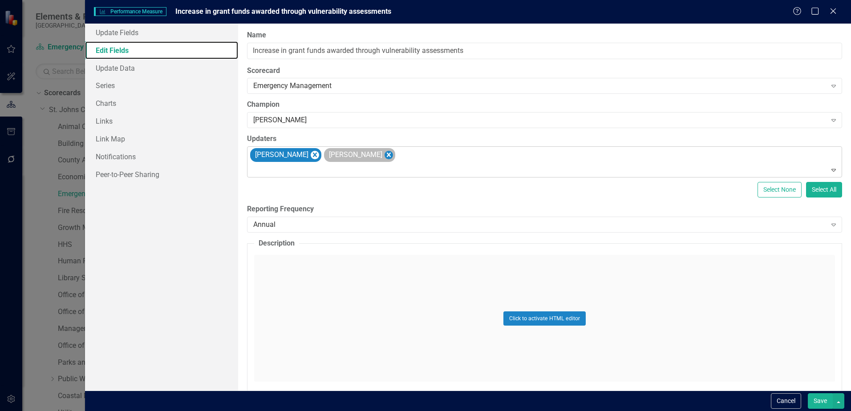
click at [385, 157] on icon "Remove Joel Sneed" at bounding box center [389, 155] width 8 height 11
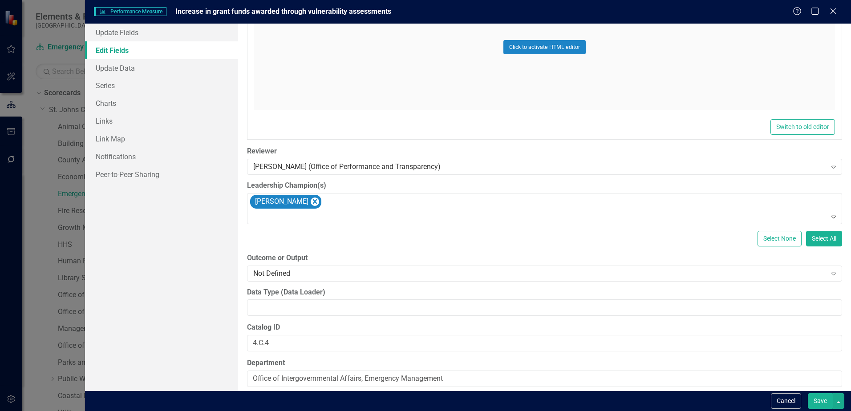
scroll to position [461, 0]
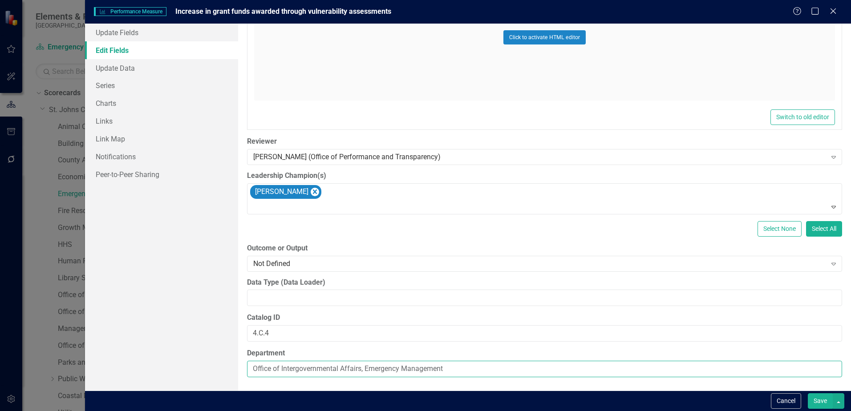
drag, startPoint x: 366, startPoint y: 369, endPoint x: 185, endPoint y: 364, distance: 181.3
click at [189, 363] on div "Update Fields Edit Fields Update Data Series Charts Links Link Map Notification…" at bounding box center [468, 207] width 766 height 367
type input "Emergency Management"
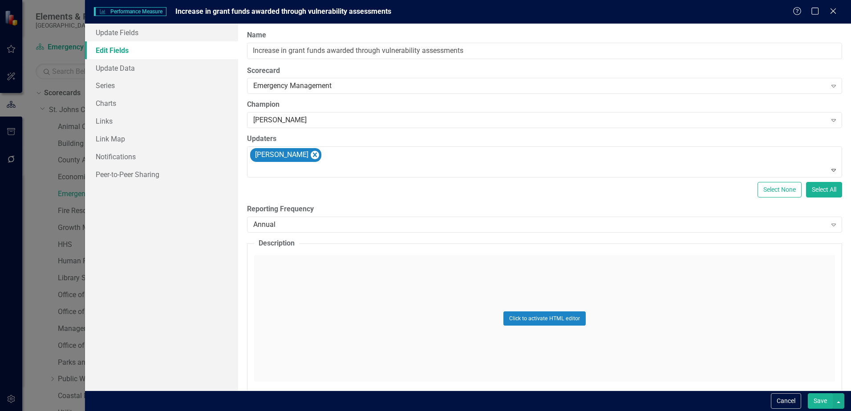
scroll to position [461, 0]
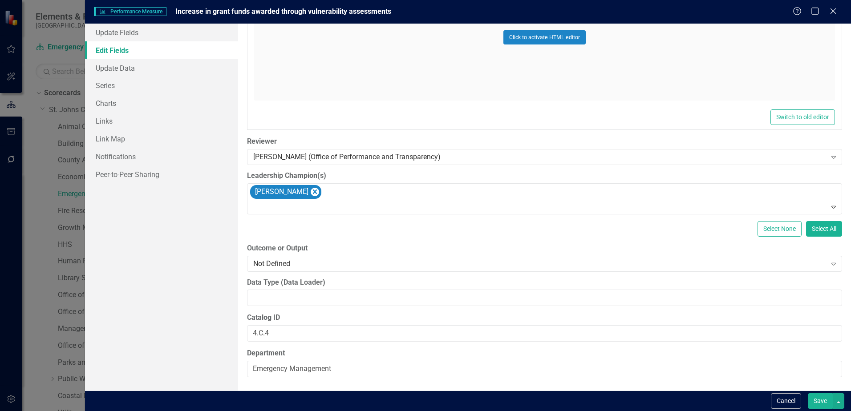
type input "Emergency Management"
click at [828, 403] on button "Save" at bounding box center [820, 402] width 25 height 16
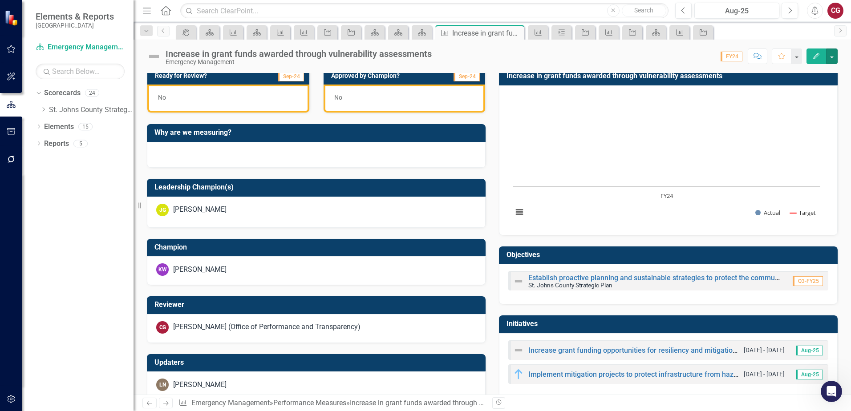
scroll to position [215, 0]
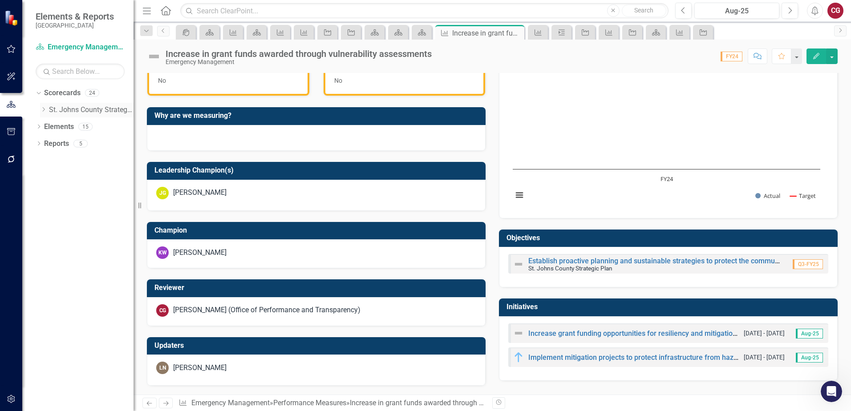
click at [45, 110] on icon "Dropdown" at bounding box center [43, 109] width 7 height 5
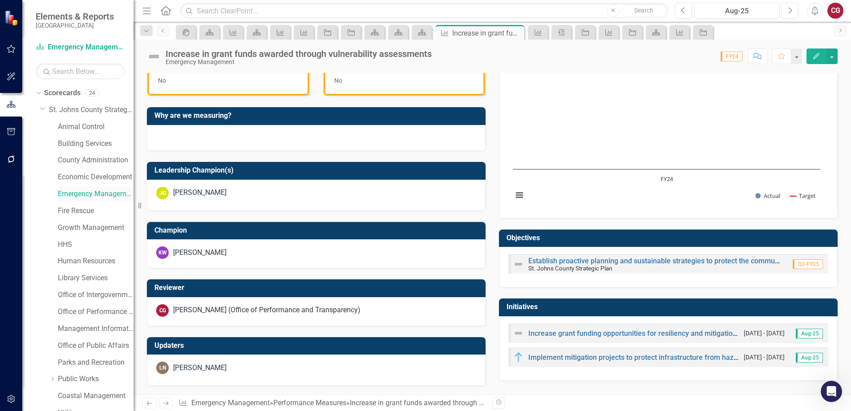
click at [81, 196] on link "Emergency Management" at bounding box center [96, 194] width 76 height 10
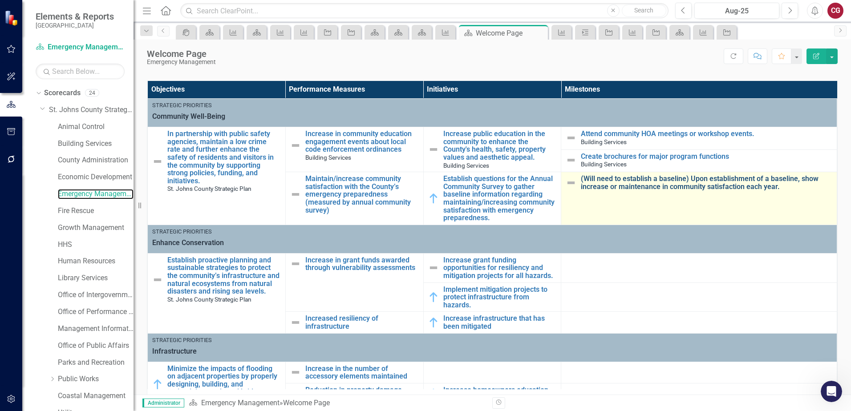
scroll to position [178, 0]
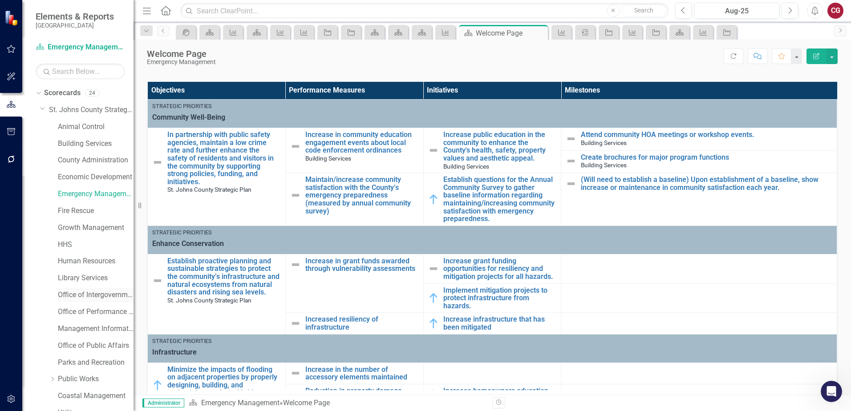
click at [82, 298] on link "Office of Intergovernmental Affairs" at bounding box center [96, 295] width 76 height 10
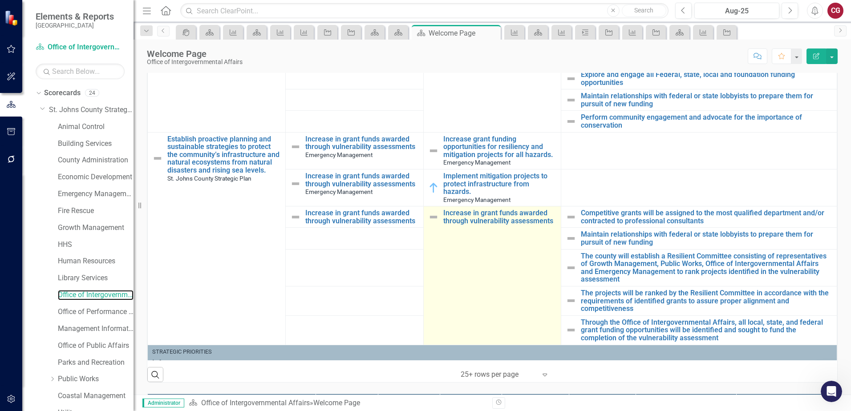
scroll to position [178, 0]
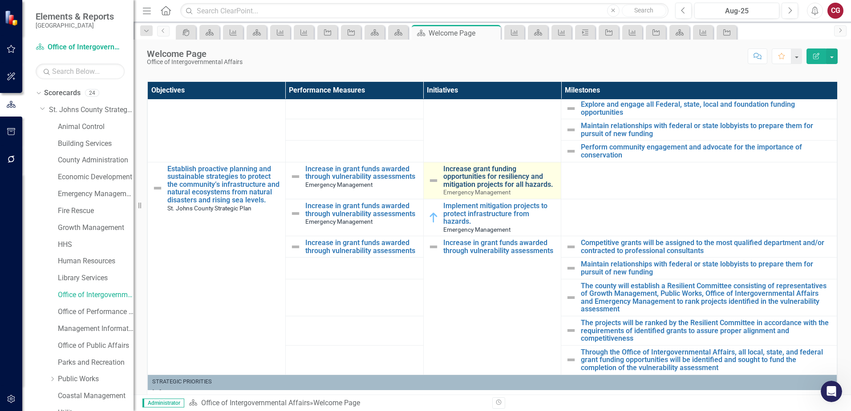
click at [458, 171] on link "Increase grant funding opportunities for resiliency and mitigation projects for…" at bounding box center [500, 177] width 114 height 24
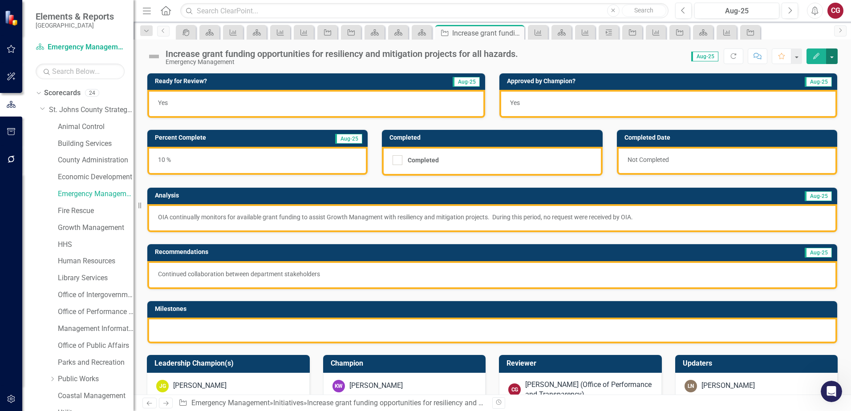
click at [831, 59] on button "button" at bounding box center [832, 57] width 12 height 16
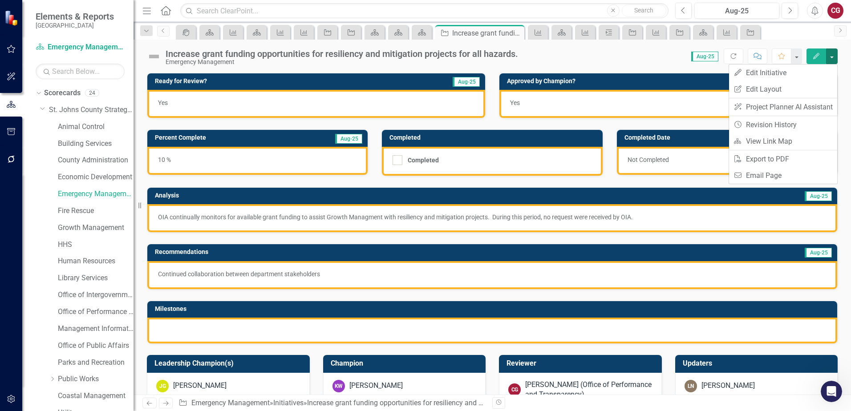
click at [535, 60] on div "Score: 0.00 Aug-25 Completed Refresh Comment Favorite Edit" at bounding box center [680, 56] width 315 height 15
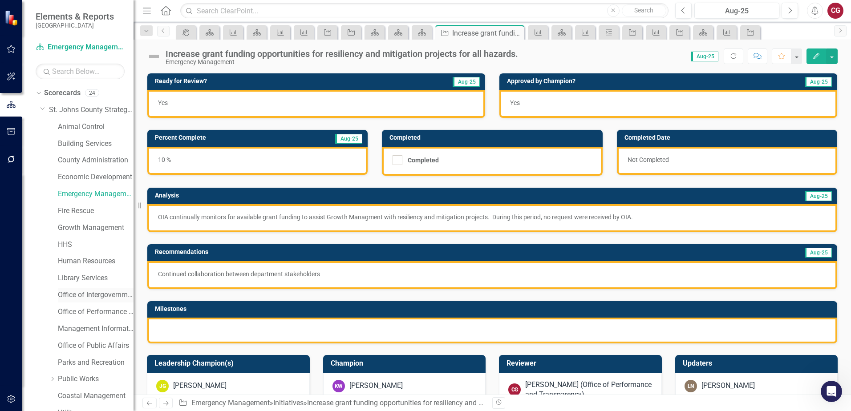
click at [87, 298] on link "Office of Intergovernmental Affairs" at bounding box center [96, 295] width 76 height 10
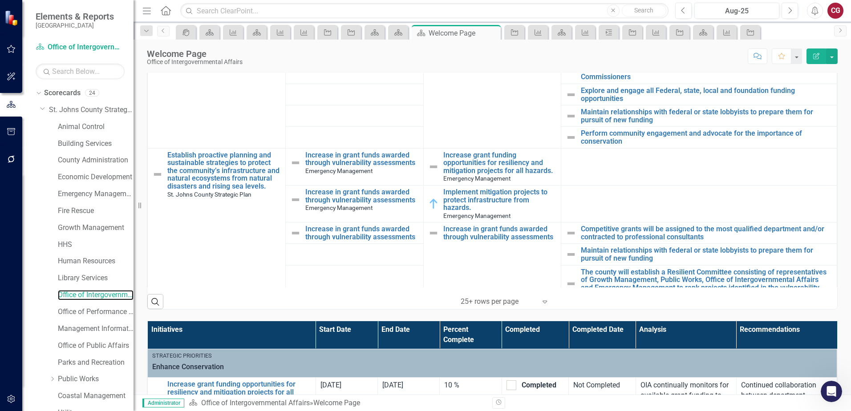
scroll to position [267, 0]
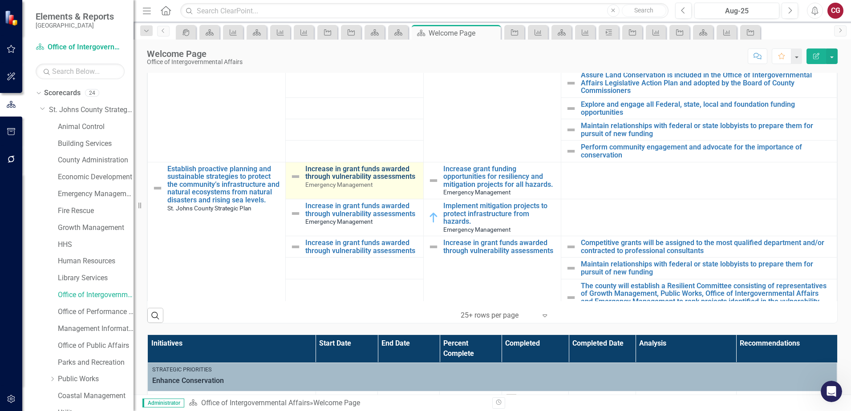
click at [348, 178] on link "Increase in grant funds awarded through vulnerability assessments" at bounding box center [362, 173] width 114 height 16
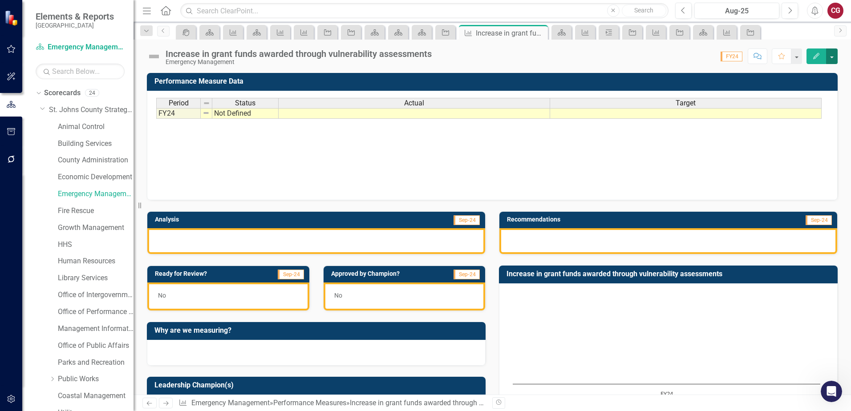
click at [830, 59] on button "button" at bounding box center [832, 57] width 12 height 16
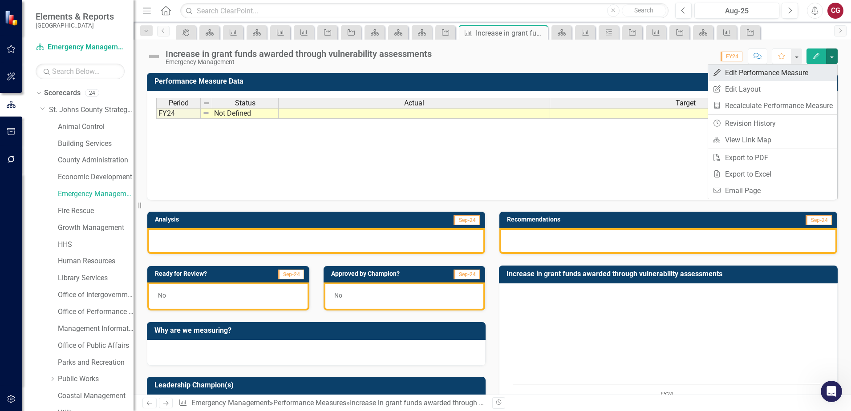
click at [775, 74] on link "Edit Edit Performance Measure" at bounding box center [772, 73] width 129 height 16
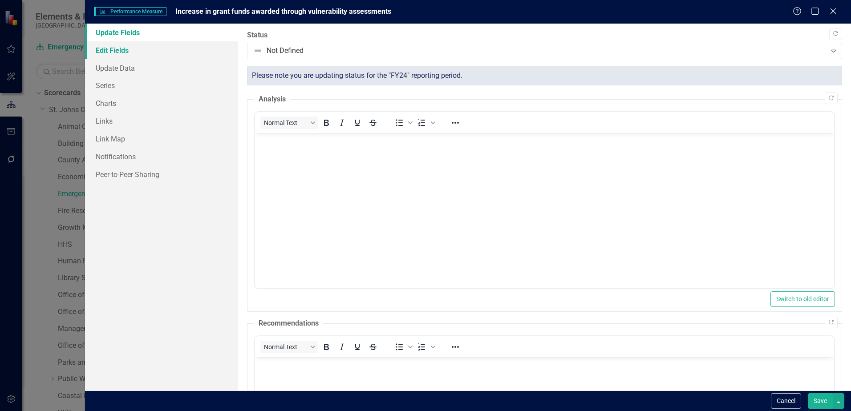
click at [119, 49] on link "Edit Fields" at bounding box center [161, 50] width 153 height 18
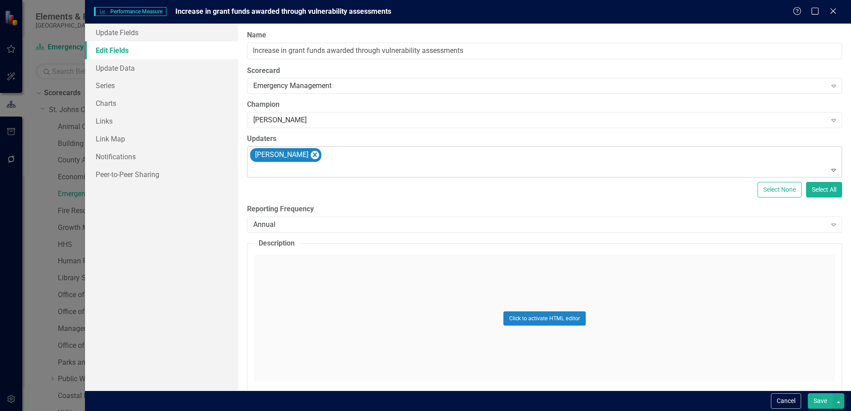
click at [323, 155] on div "[PERSON_NAME]" at bounding box center [545, 162] width 593 height 30
type input "[PERSON_NAME]"
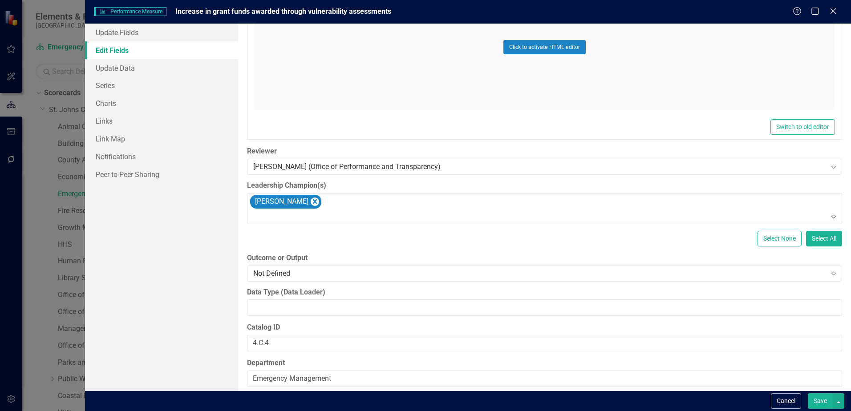
scroll to position [461, 0]
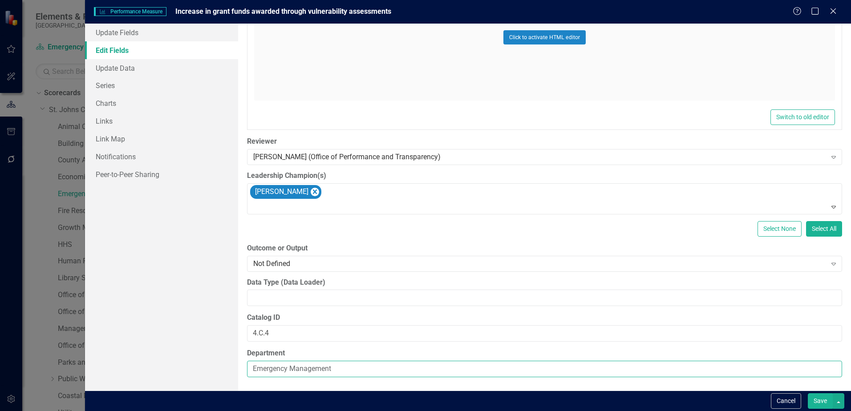
click at [332, 365] on input "Emergency Management" at bounding box center [544, 369] width 595 height 16
click at [341, 363] on input "Emergency Management" at bounding box center [544, 369] width 595 height 16
click at [474, 374] on input "Emergency Management, Office of Intergovernmental Affairs" at bounding box center [544, 369] width 595 height 16
type input "Emergency Management, Office of Intergovernmental Affairs"
click at [819, 394] on button "Save" at bounding box center [820, 402] width 25 height 16
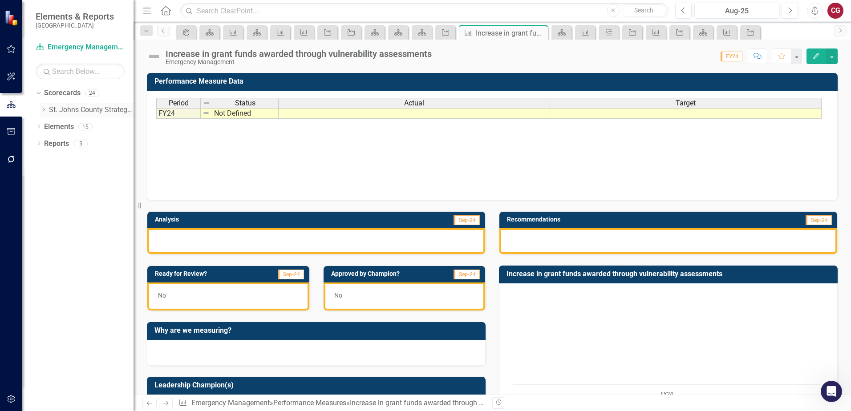
click at [43, 110] on icon "Dropdown" at bounding box center [43, 109] width 7 height 5
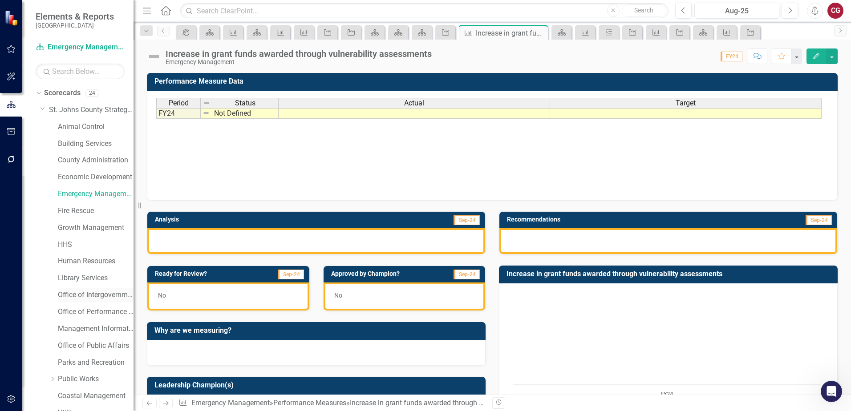
click at [93, 292] on link "Office of Intergovernmental Affairs" at bounding box center [96, 295] width 76 height 10
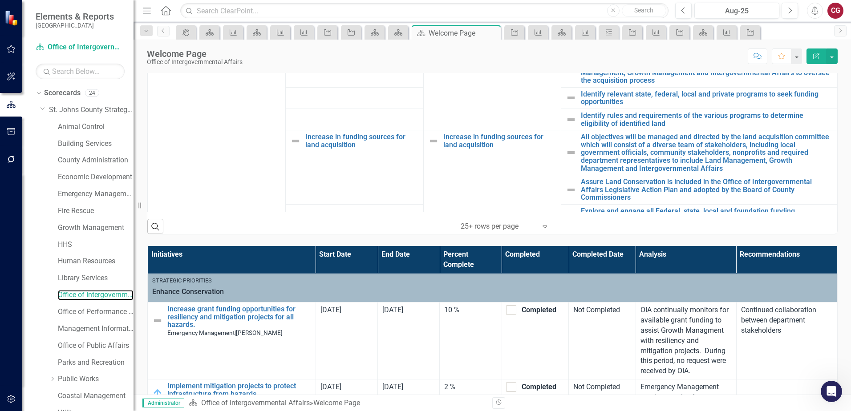
scroll to position [62, 0]
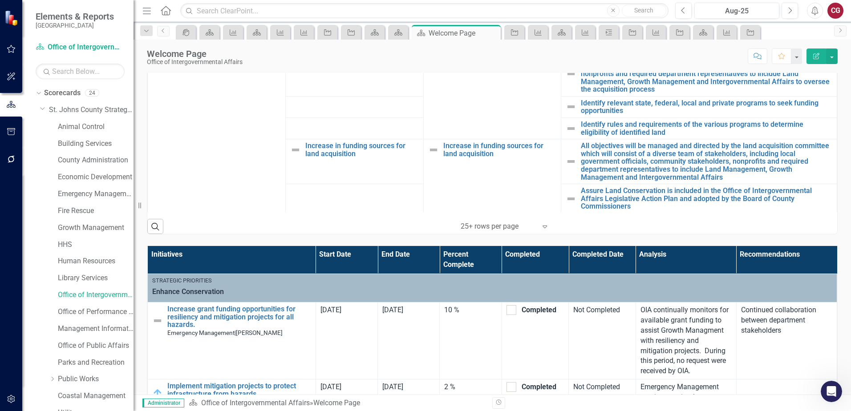
click at [162, 13] on icon at bounding box center [166, 10] width 10 height 9
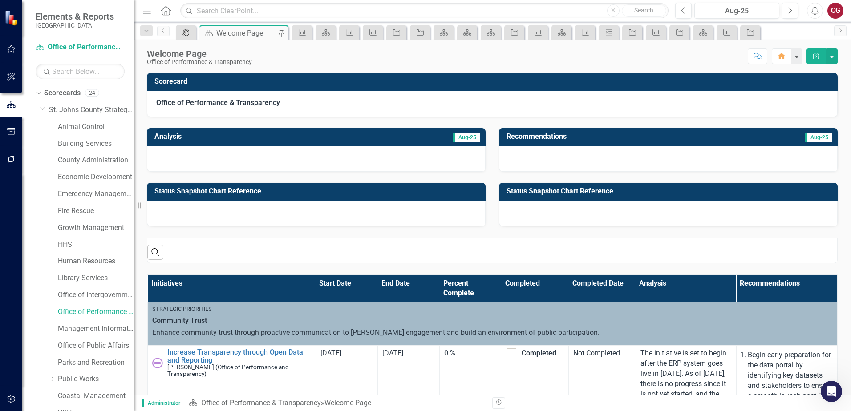
click at [188, 35] on icon at bounding box center [186, 32] width 7 height 7
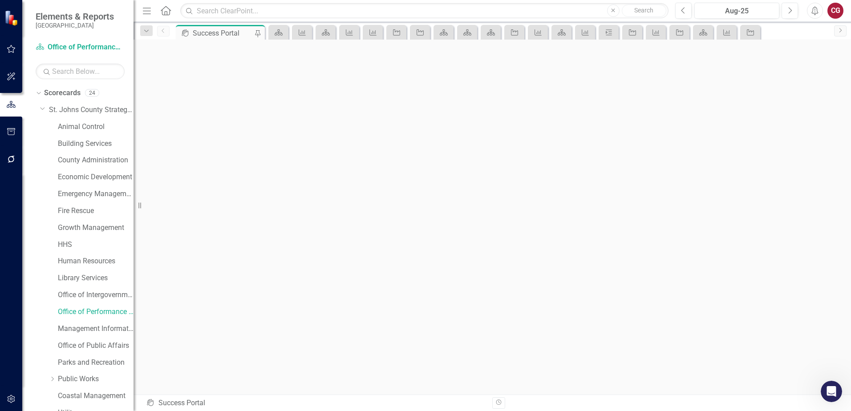
scroll to position [3, 0]
